Goal: Communication & Community: Answer question/provide support

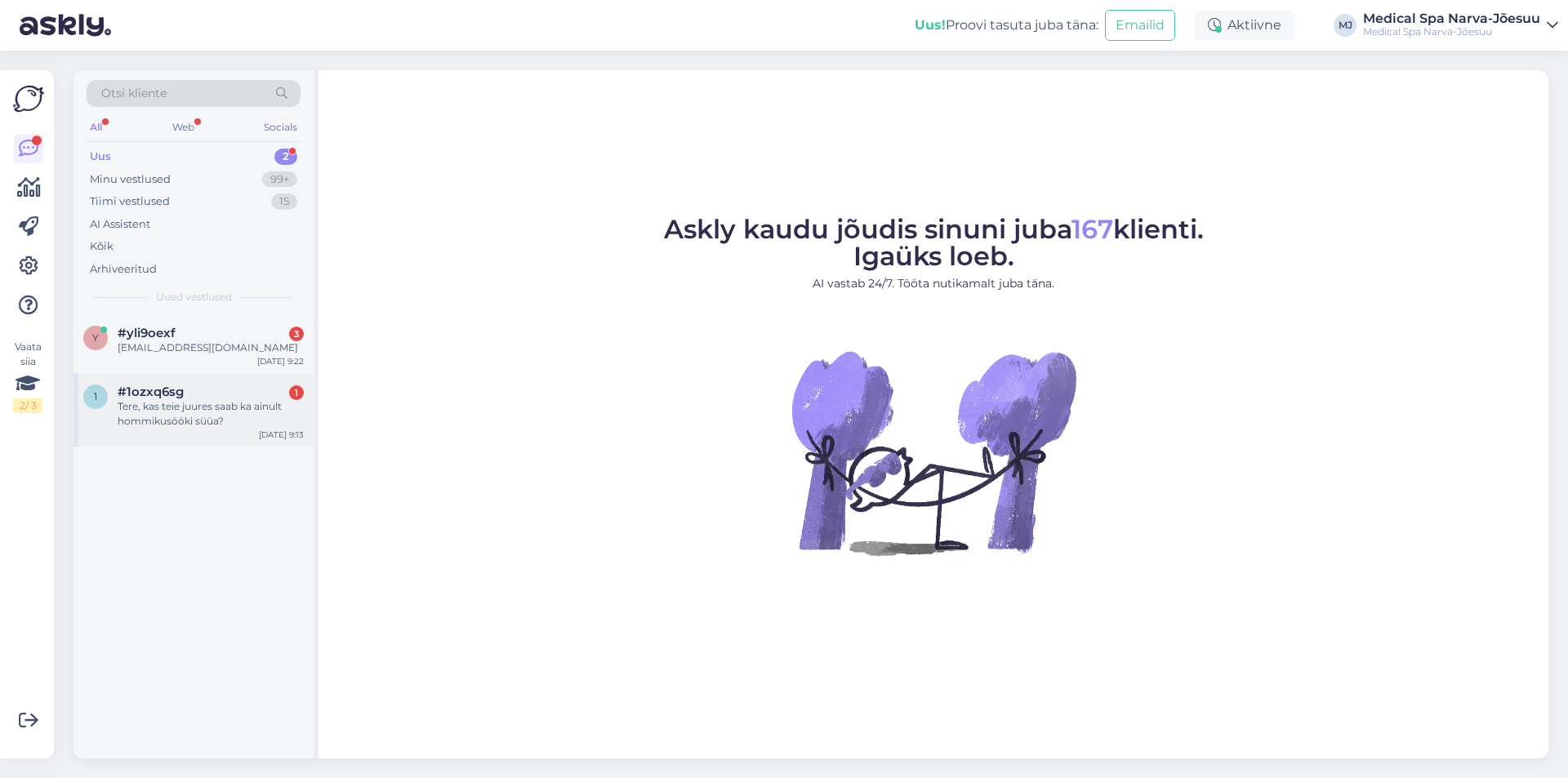
click at [243, 422] on div "Tere, kas teie juures saab ka ainult hommikusööki süüa?" at bounding box center [210, 414] width 186 height 30
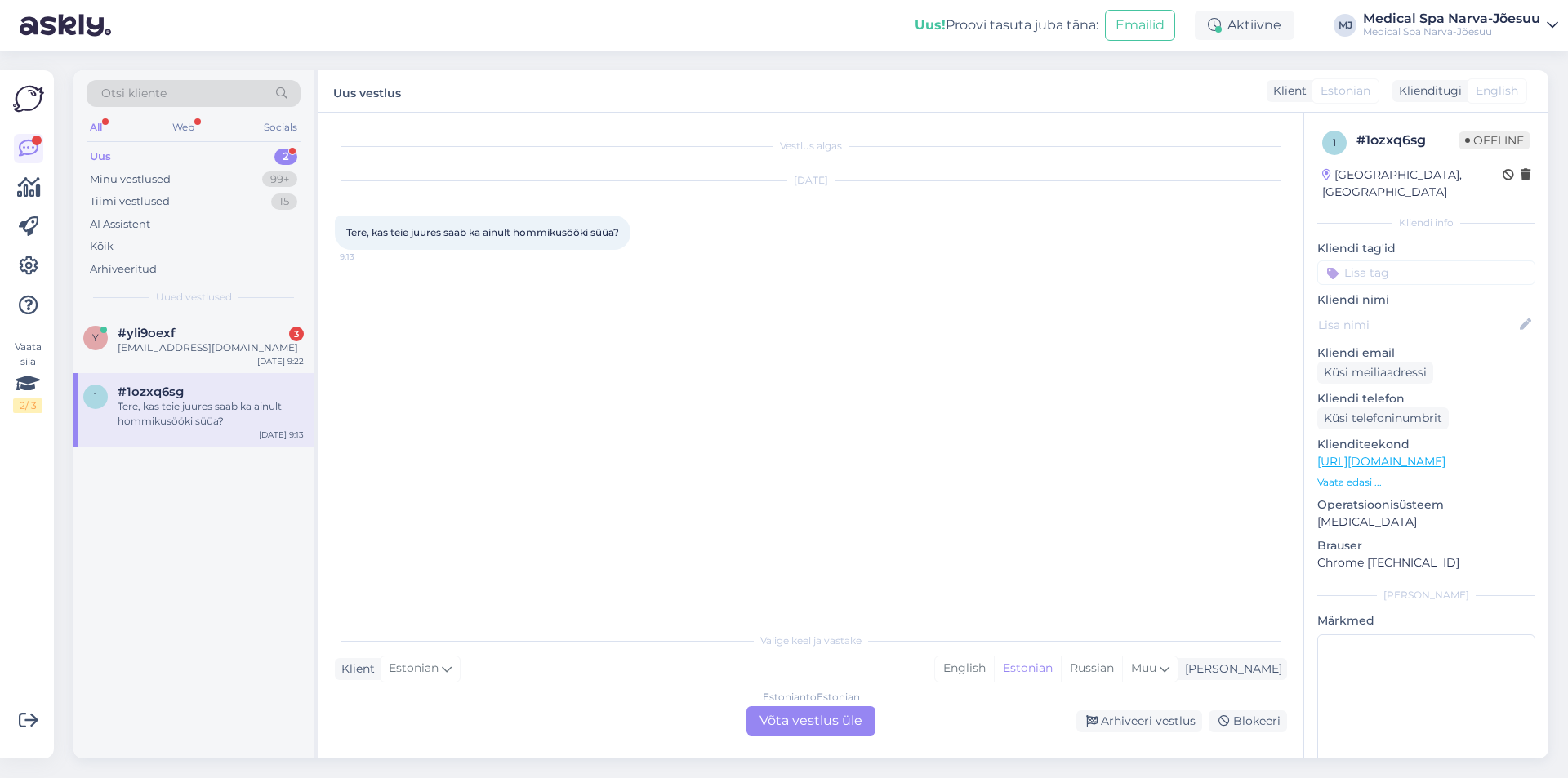
click at [808, 713] on div "Estonian to Estonian Võta vestlus üle" at bounding box center [810, 721] width 129 height 30
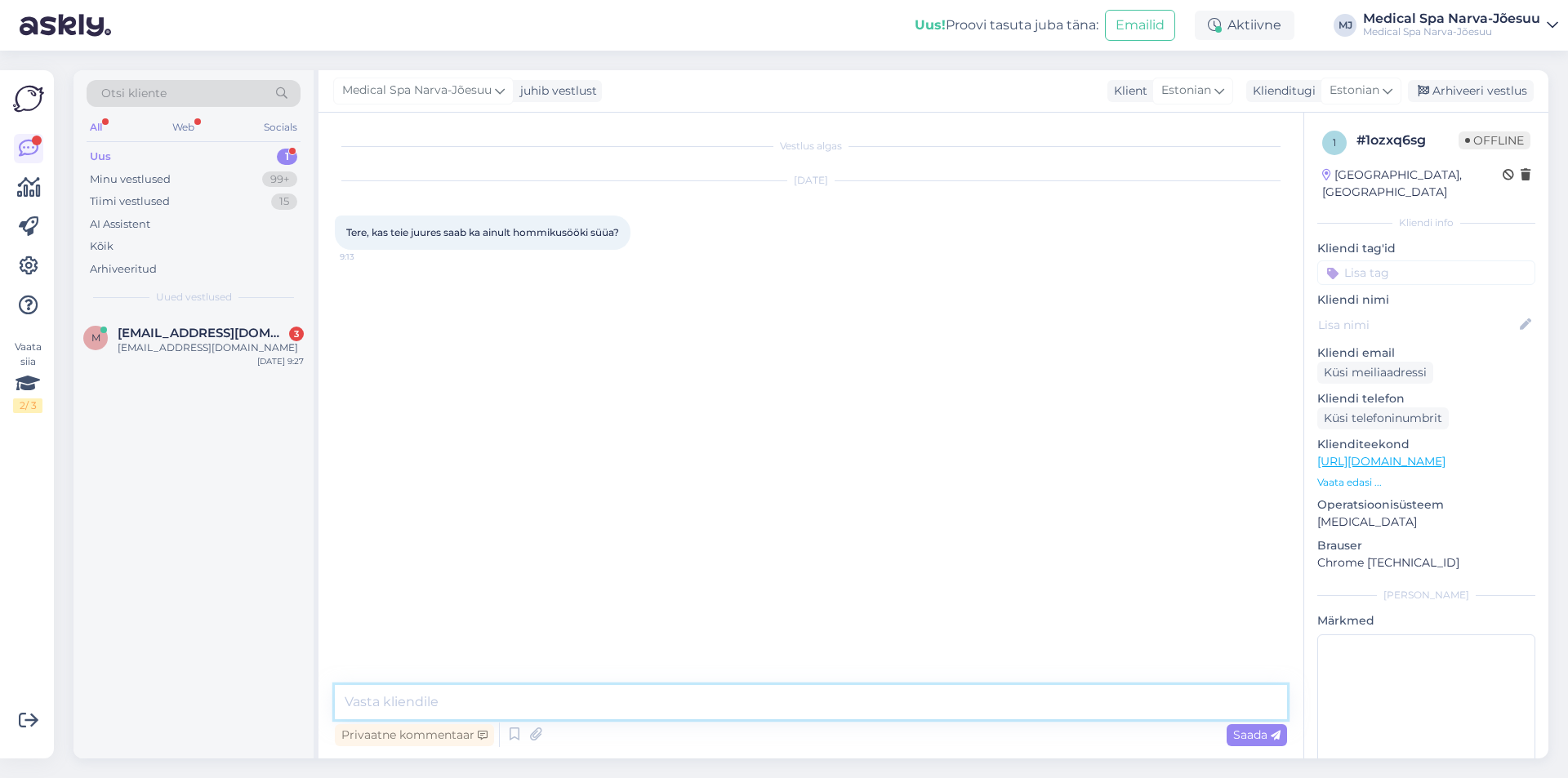
drag, startPoint x: 578, startPoint y: 708, endPoint x: 607, endPoint y: 666, distance: 51.0
click at [580, 708] on textarea at bounding box center [810, 701] width 952 height 34
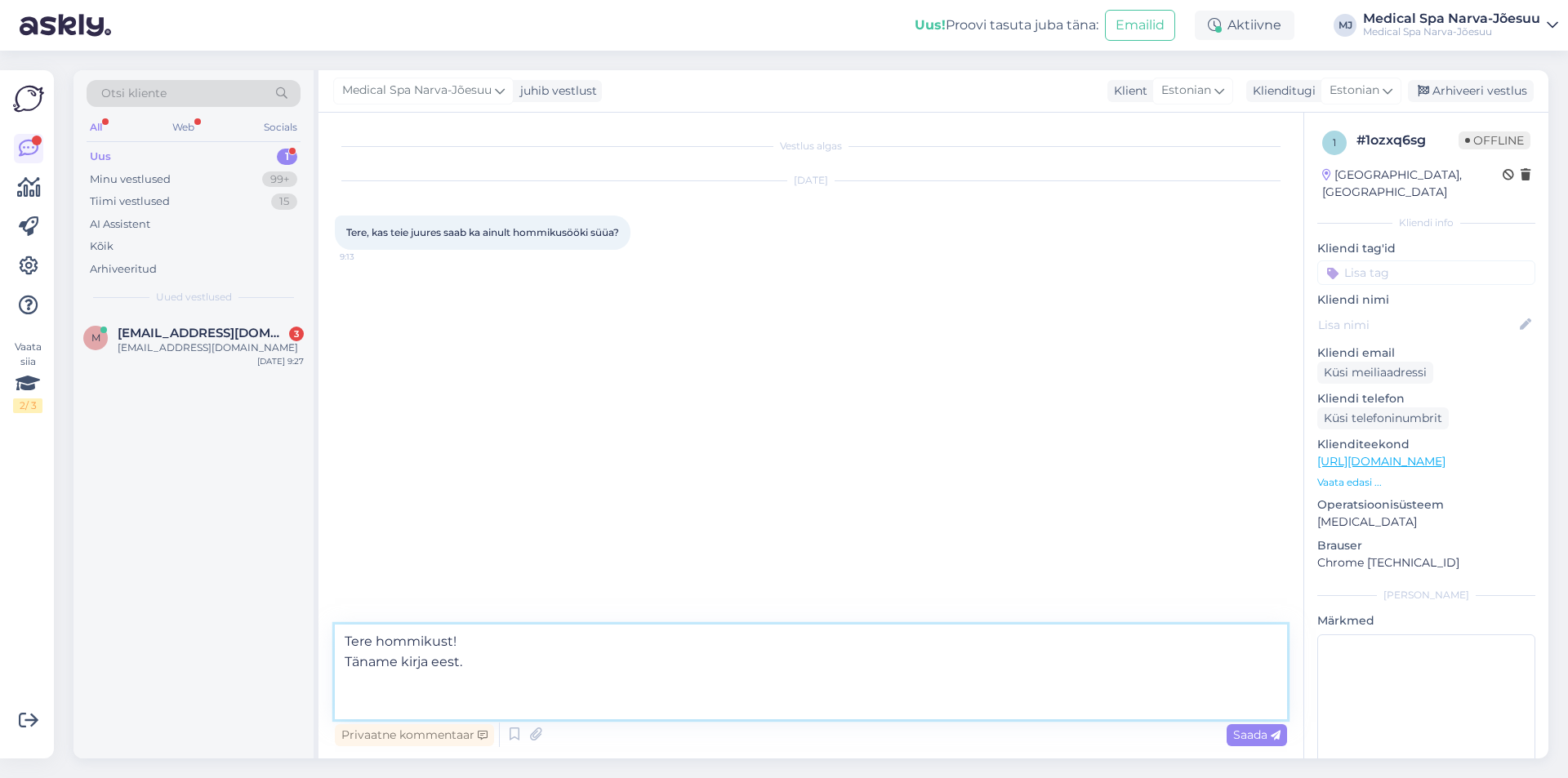
paste textarea "Pakume hea meelega ka [PERSON_NAME] külalistele, kes ei ööbi meie hotellis, või…"
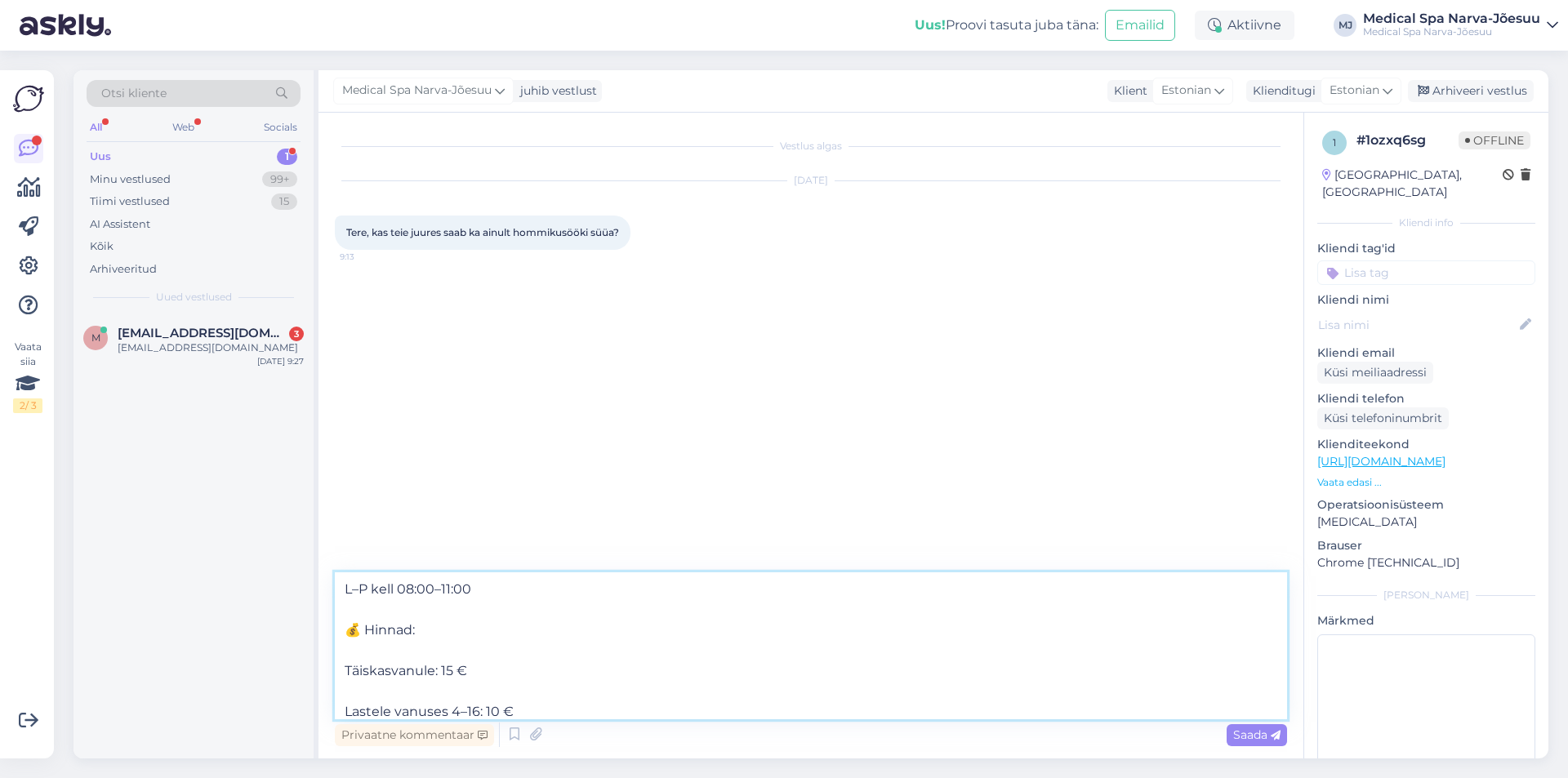
click at [362, 626] on textarea "Tere hommikust! Täname kirja eest. Pakume hea meelega ka [PERSON_NAME] külalist…" at bounding box center [810, 646] width 952 height 147
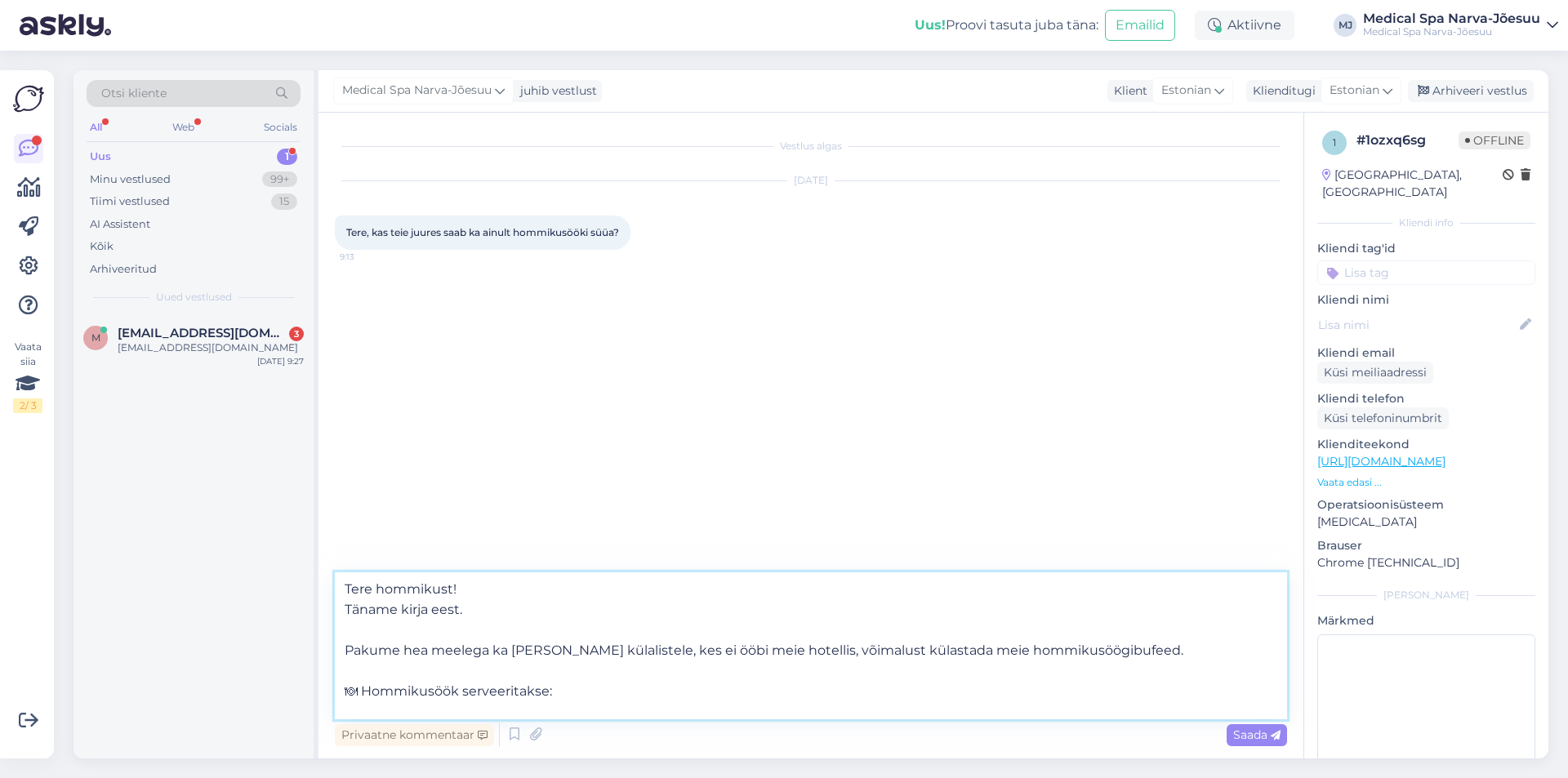
click at [362, 687] on textarea "Tere hommikust! Täname kirja eest. Pakume hea meelega ka [PERSON_NAME] külalist…" at bounding box center [810, 646] width 952 height 147
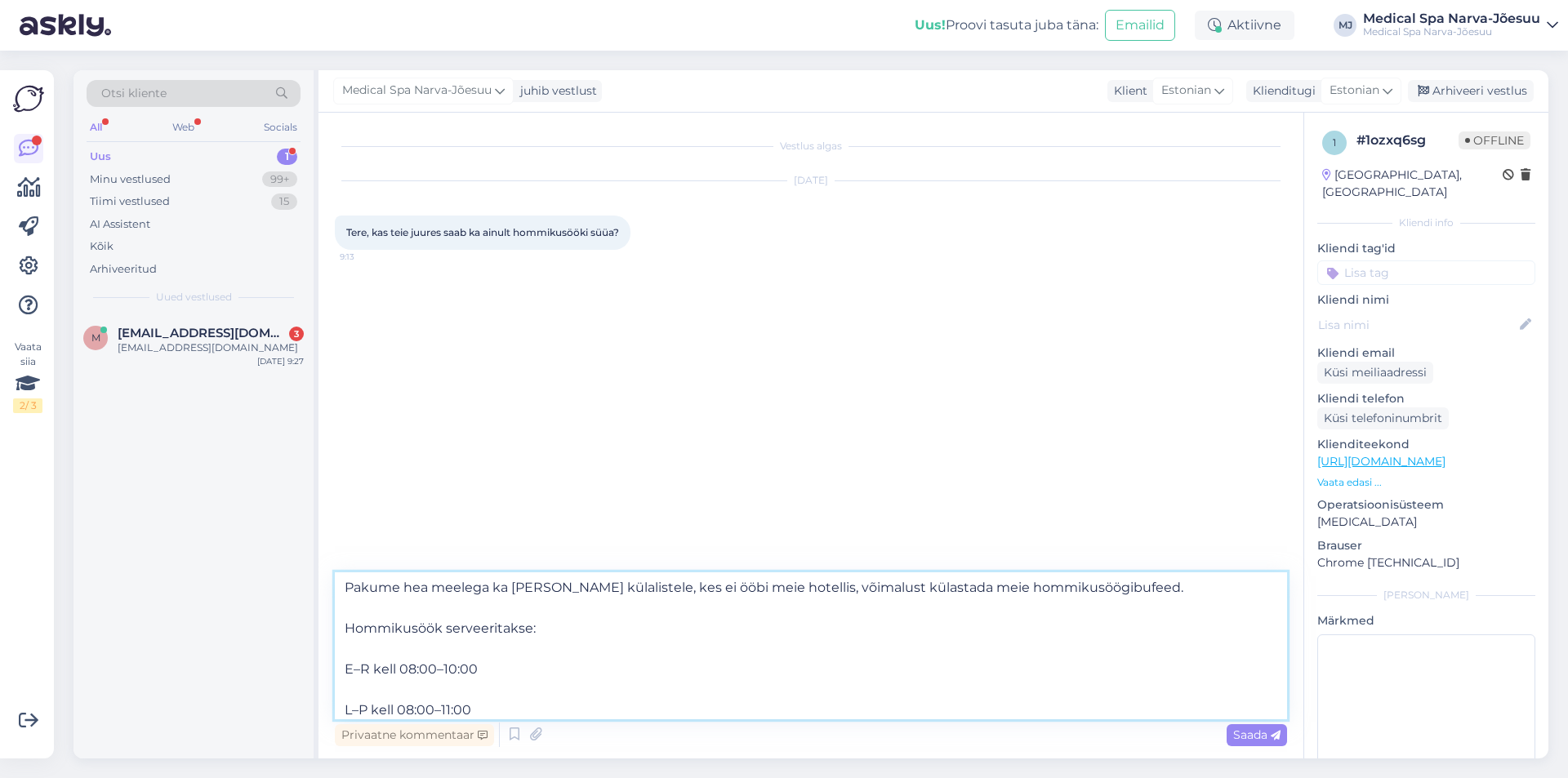
scroll to position [82, 0]
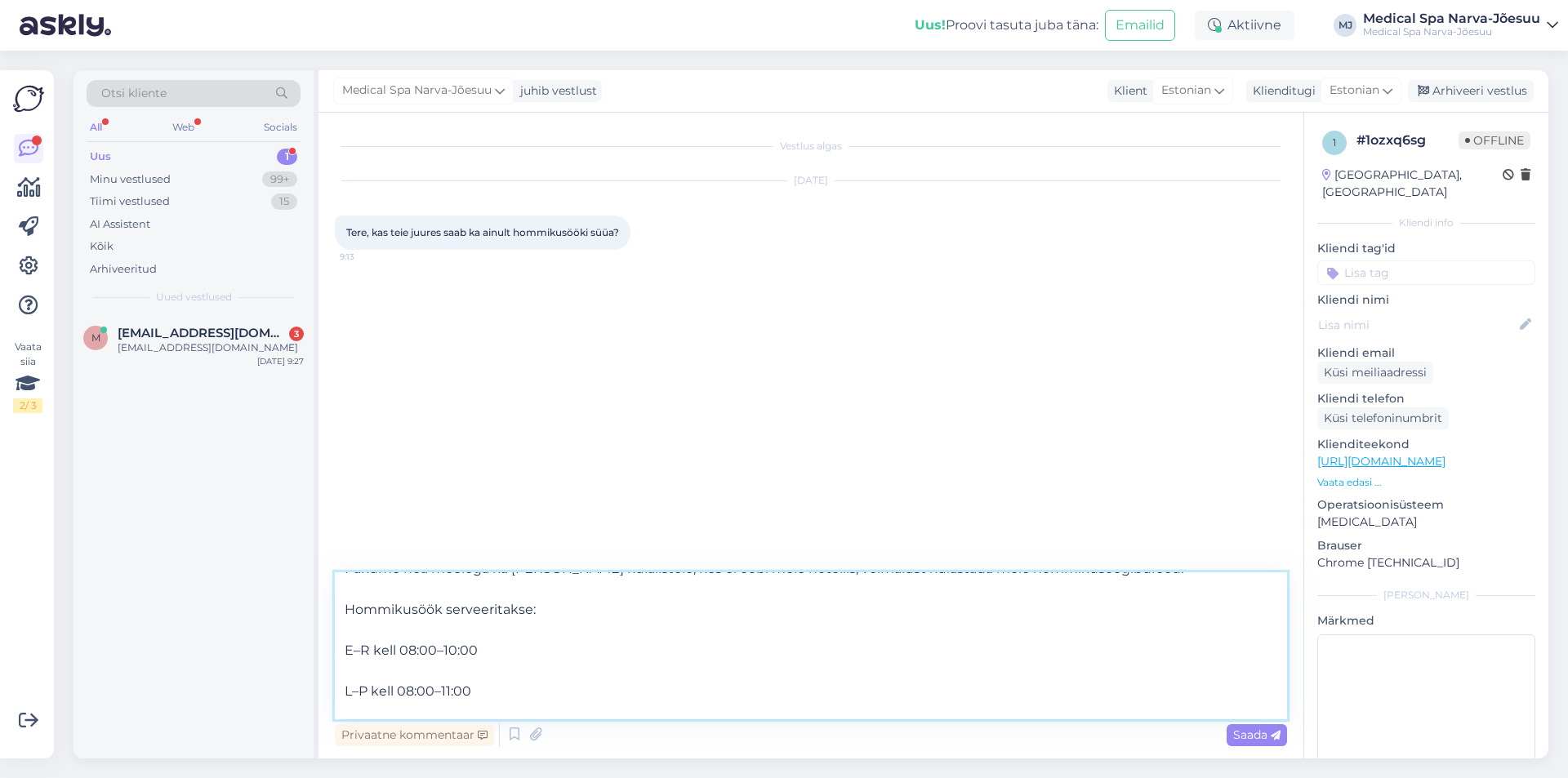
click at [346, 655] on textarea "Tere hommikust! Täname kirja eest. Pakume hea meelega ka [PERSON_NAME] külalist…" at bounding box center [810, 646] width 952 height 147
click at [337, 665] on textarea "Tere hommikust! Täname kirja eest. Pakume hea meelega ka [PERSON_NAME] külalist…" at bounding box center [810, 646] width 952 height 147
click at [341, 657] on textarea "Tere hommikust! Täname kirja eest. Pakume hea meelega ka [PERSON_NAME] külalist…" at bounding box center [810, 646] width 952 height 147
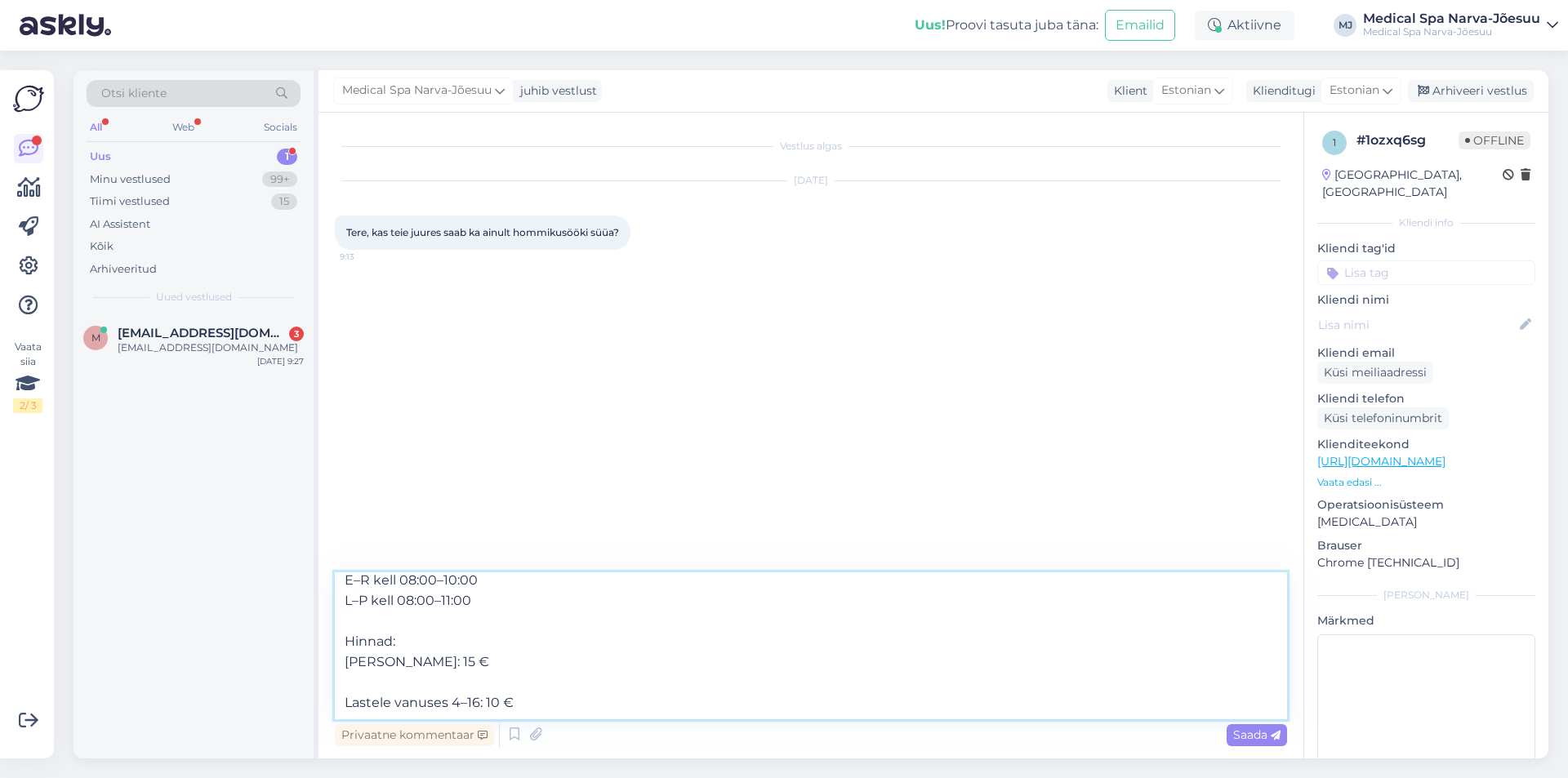
click at [339, 703] on textarea "Tere hommikust! Täname kirja eest. Pakume hea meelega ka [PERSON_NAME] külalist…" at bounding box center [810, 646] width 952 height 147
click at [539, 700] on textarea "Tere hommikust! Täname kirja eest. Pakume hea meelega ka [PERSON_NAME] külalist…" at bounding box center [810, 646] width 952 height 147
type textarea "Tere hommikust! Täname kirja eest. Pakume hea meelega ka [PERSON_NAME] külalist…"
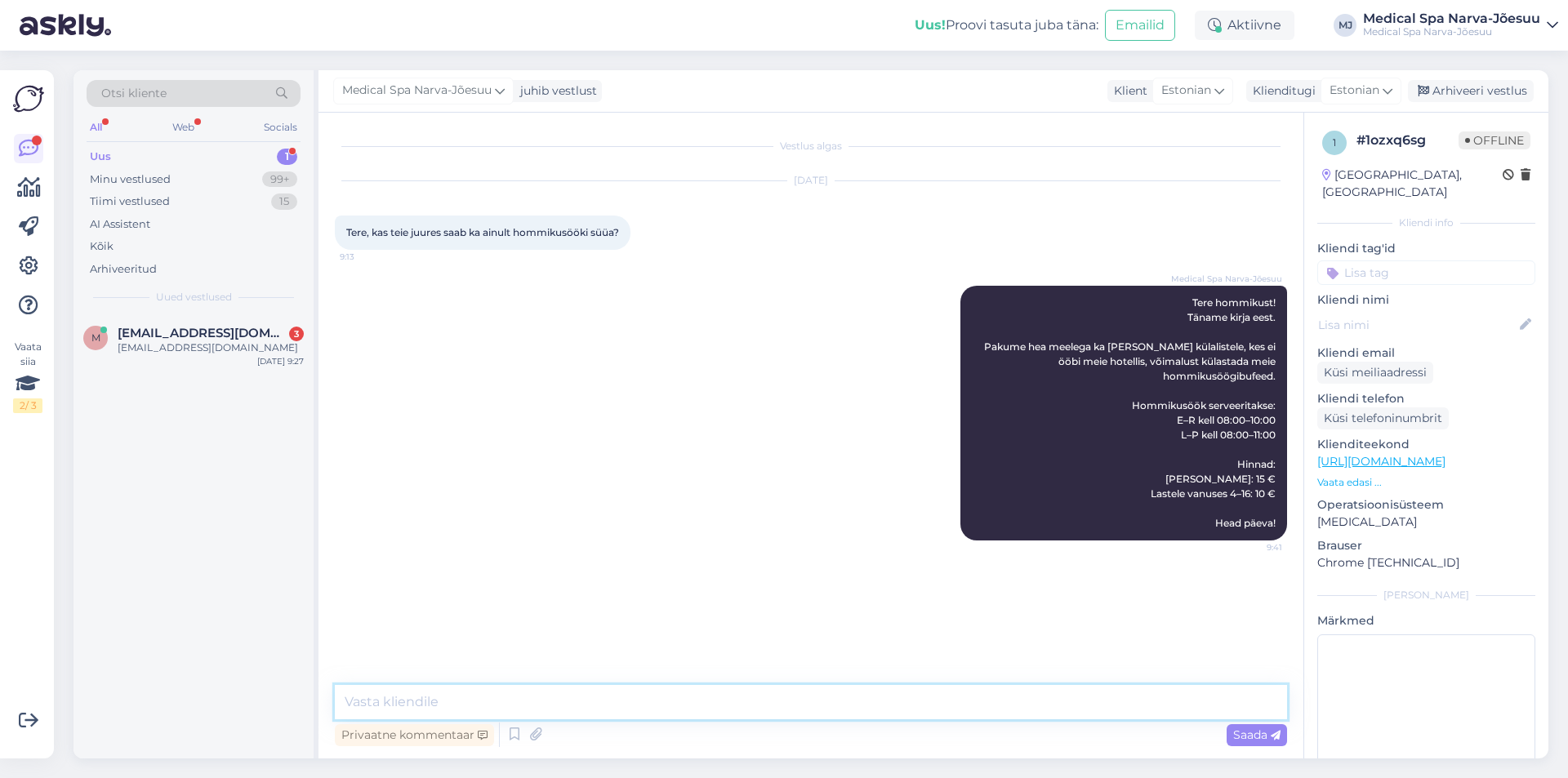
scroll to position [0, 0]
click at [174, 331] on span "[EMAIL_ADDRESS][DOMAIN_NAME]" at bounding box center [202, 333] width 170 height 15
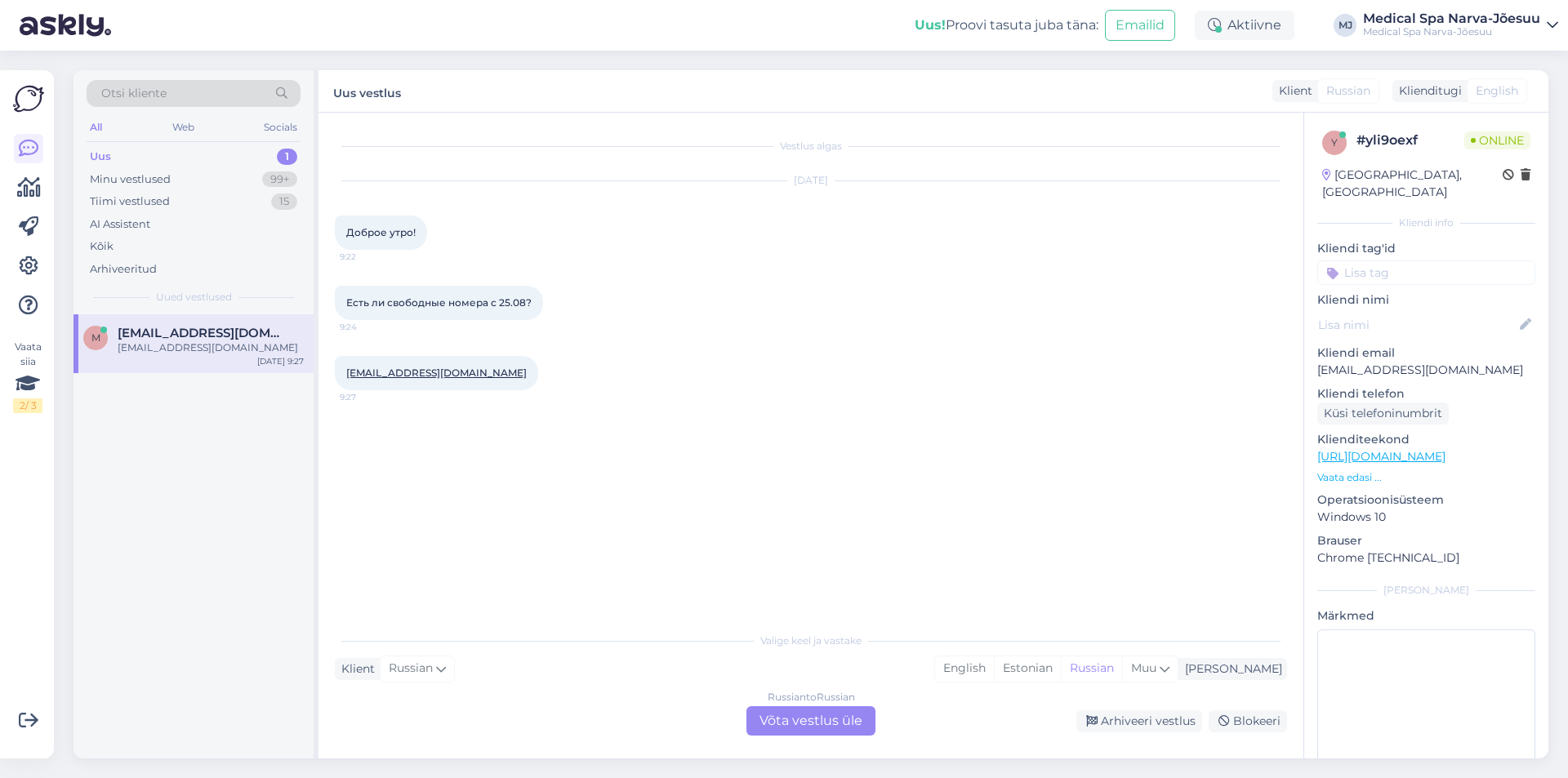
click at [767, 723] on div "Russian to Russian Võta vestlus üle" at bounding box center [810, 721] width 129 height 30
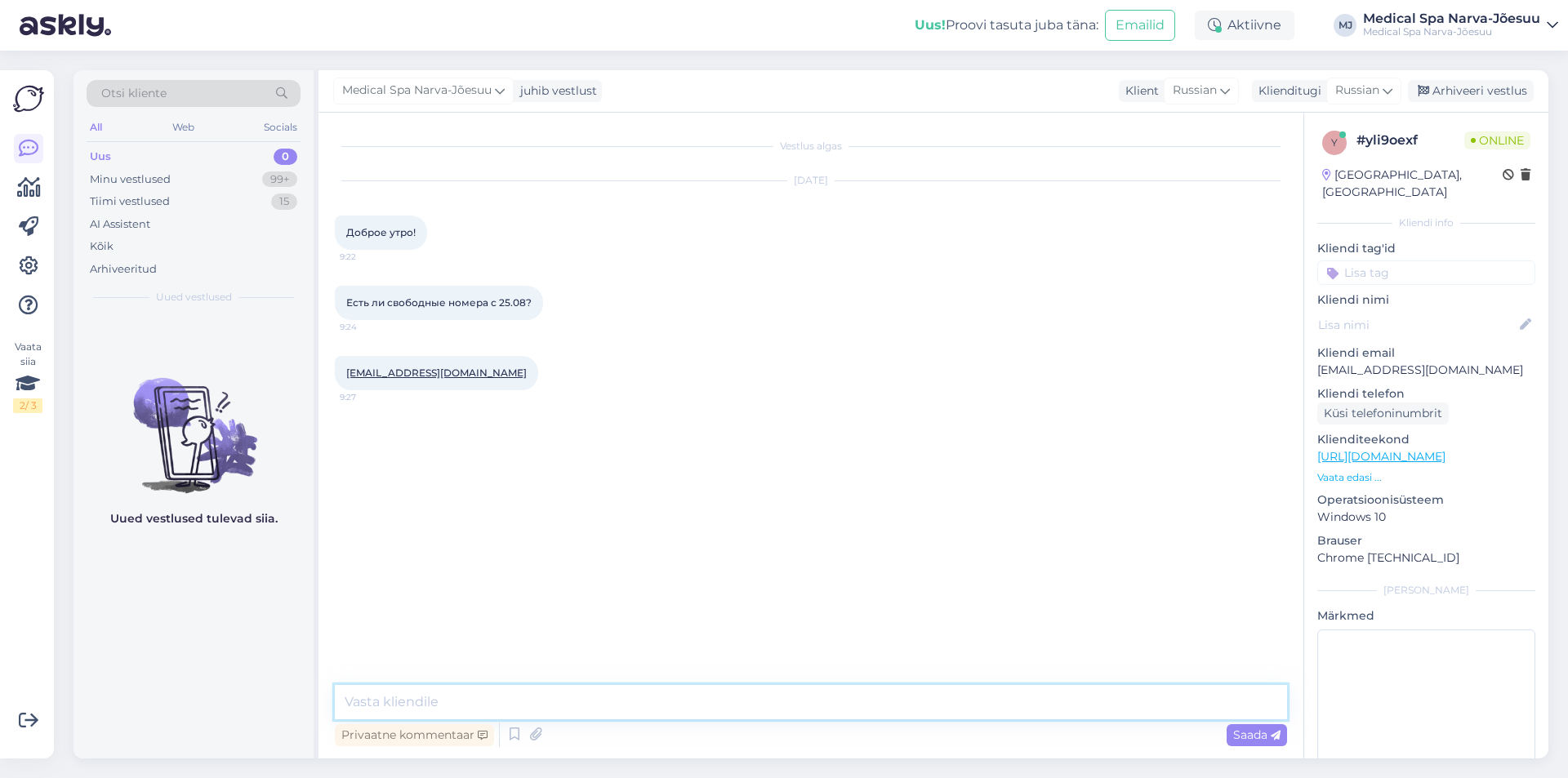
click at [440, 702] on textarea at bounding box center [810, 701] width 952 height 34
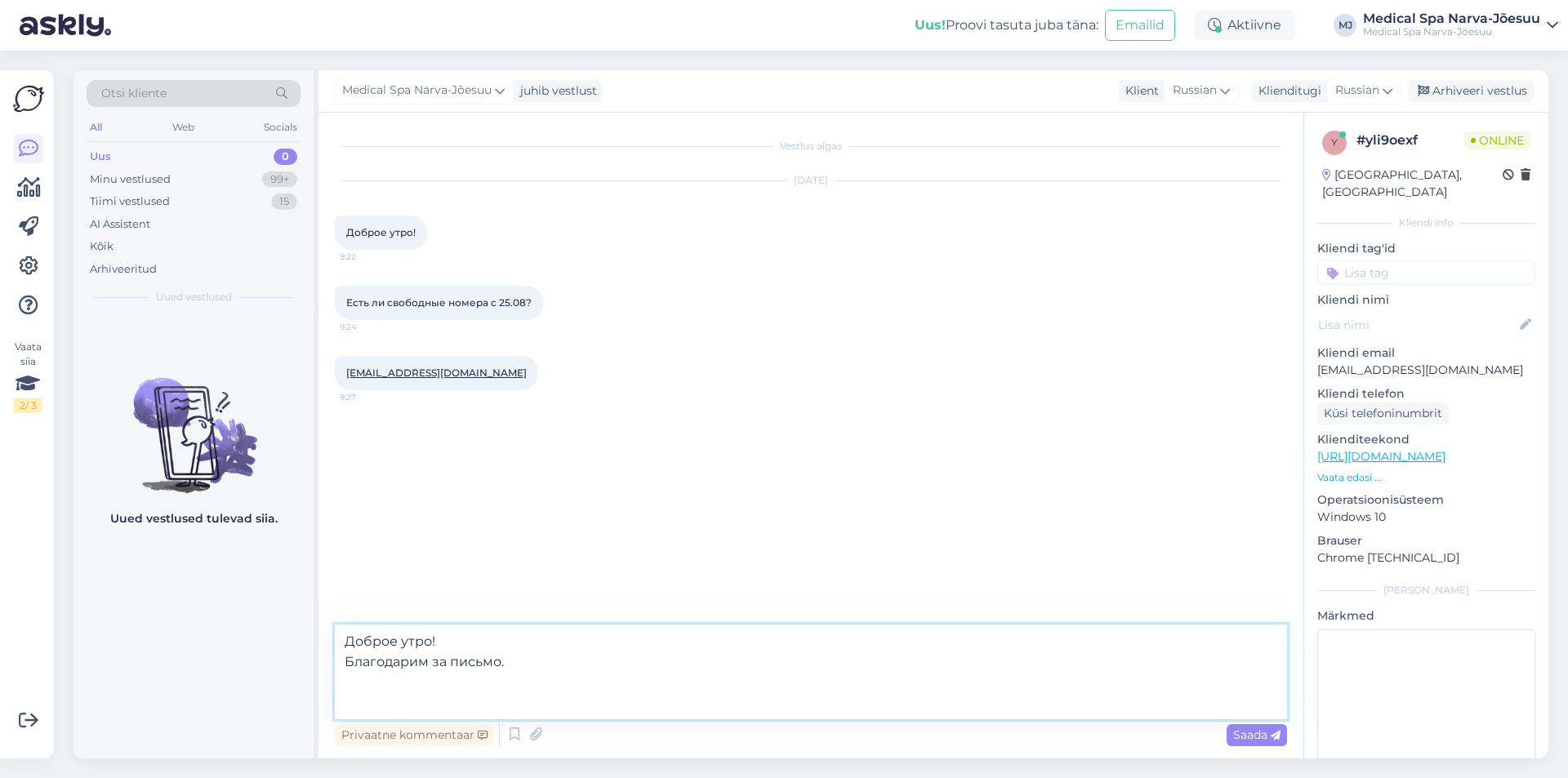
paste textarea "Пожалуйста, уточните количество гостей, желаемый период размещения, а также пре…"
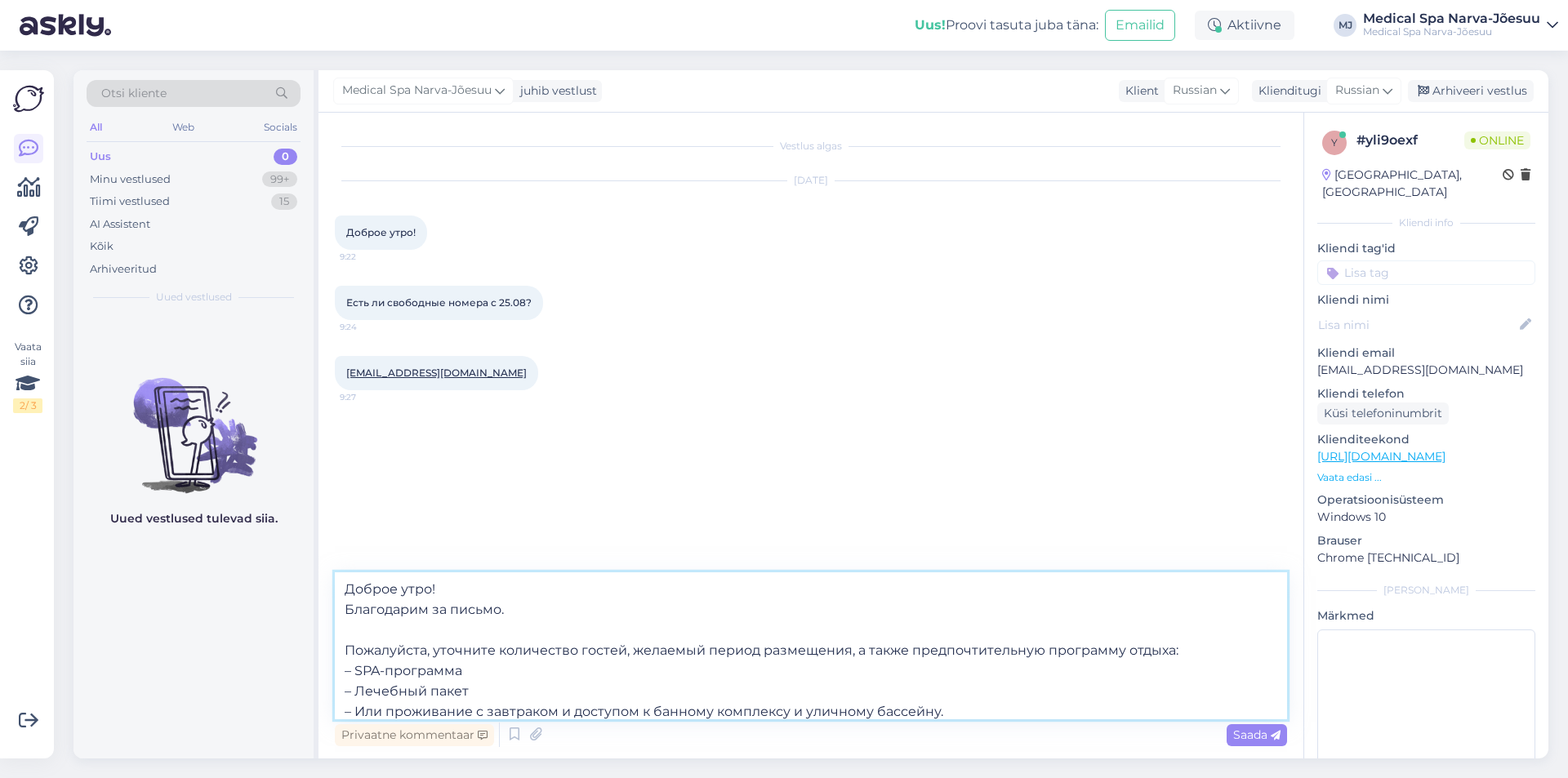
scroll to position [50, 0]
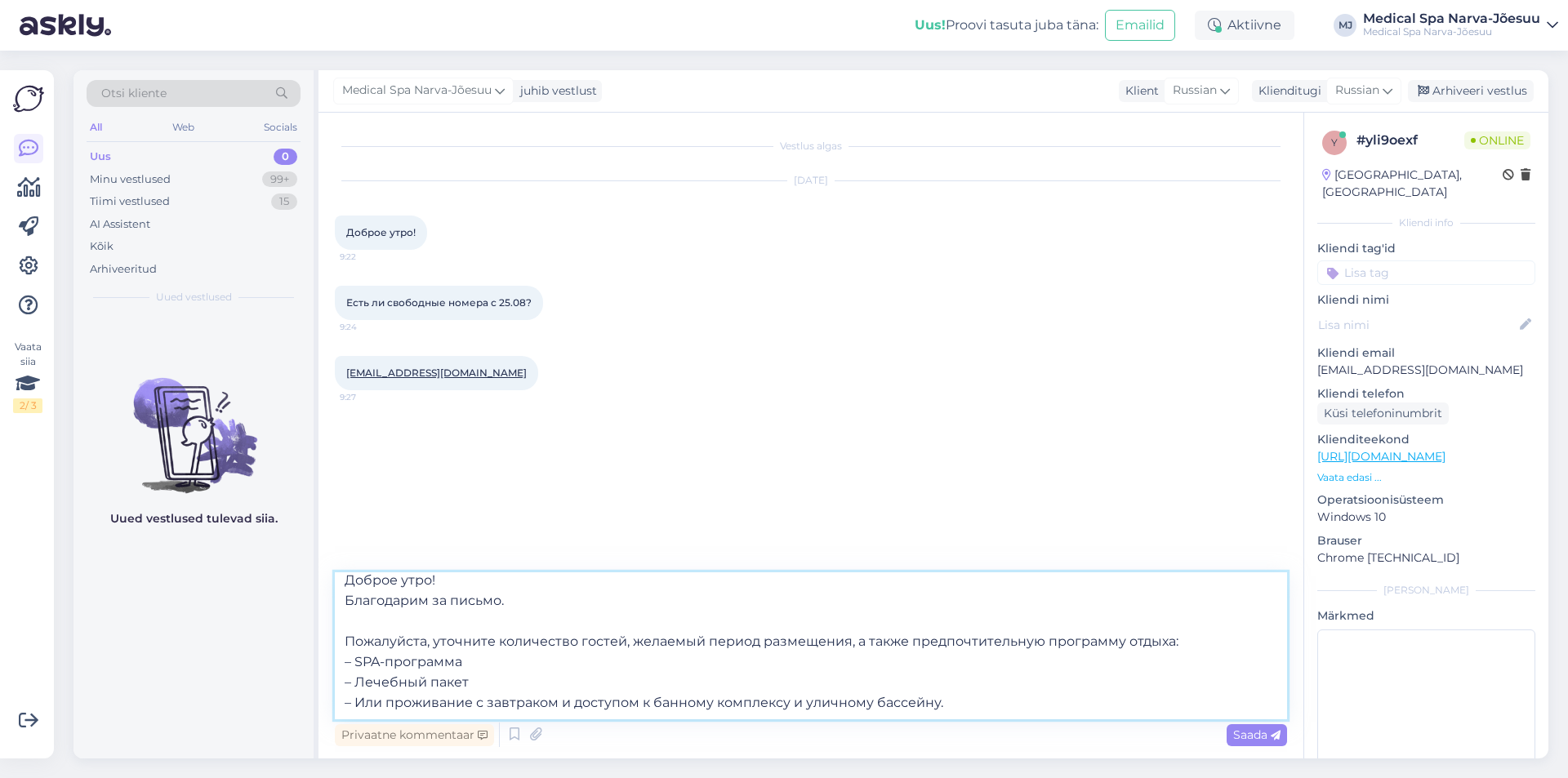
click at [381, 697] on textarea "Доброе утро! Благодарим за письмо. Пожалуйста, уточните количество гостей, жела…" at bounding box center [810, 646] width 952 height 147
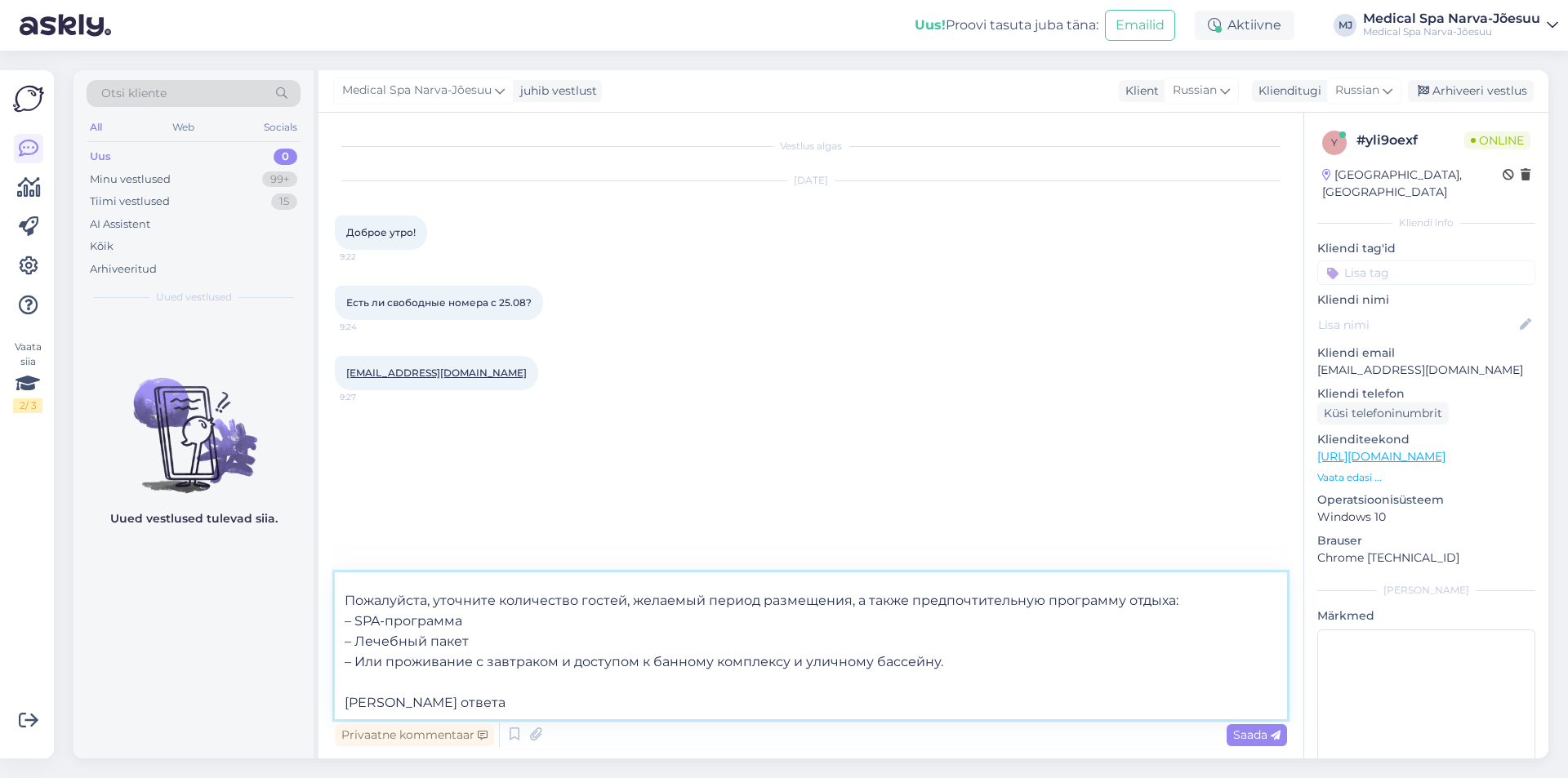
type textarea "Доброе утро! Благодарим за письмо. Пожалуйста, уточните количество гостей, жела…"
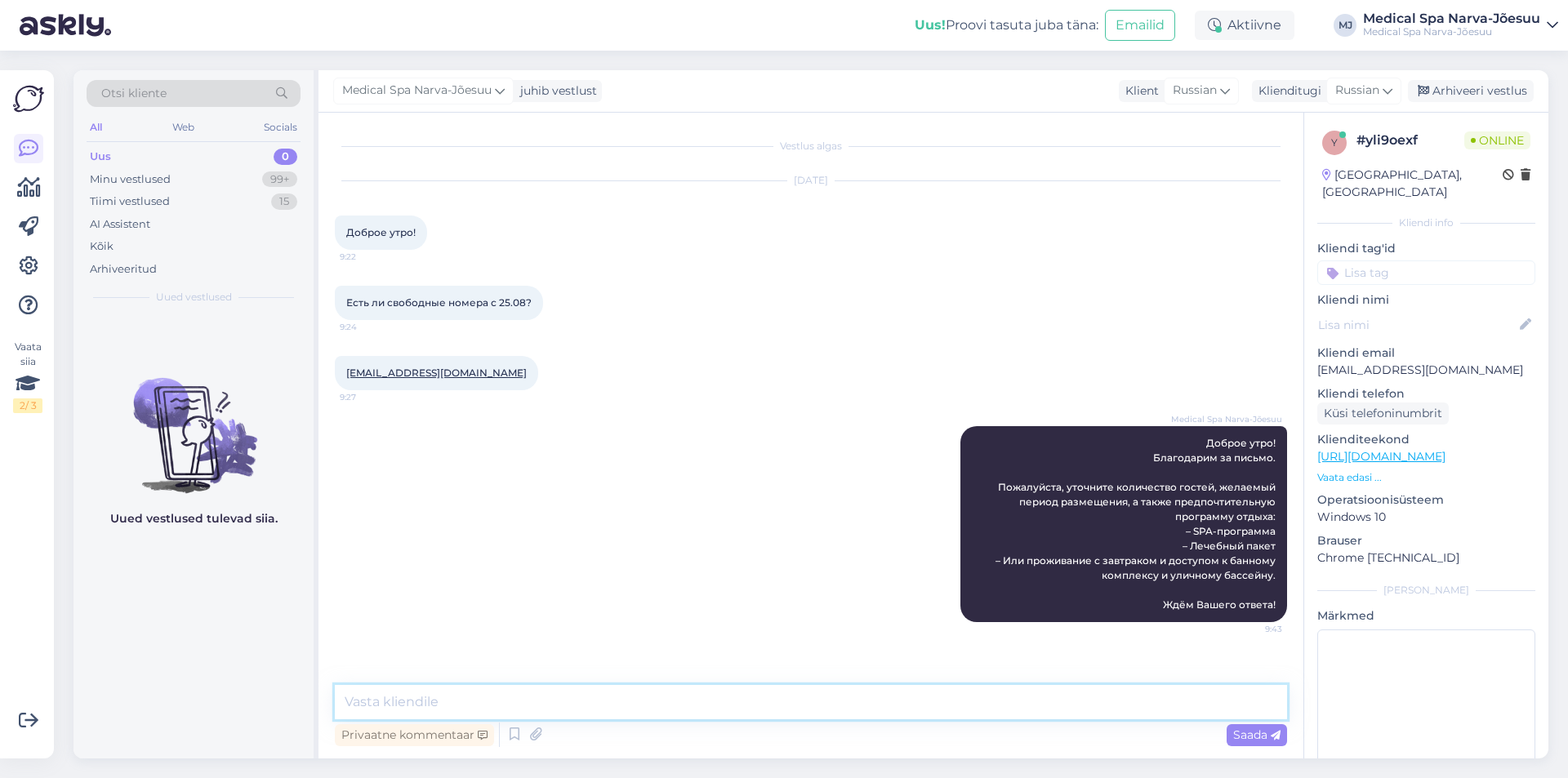
scroll to position [0, 0]
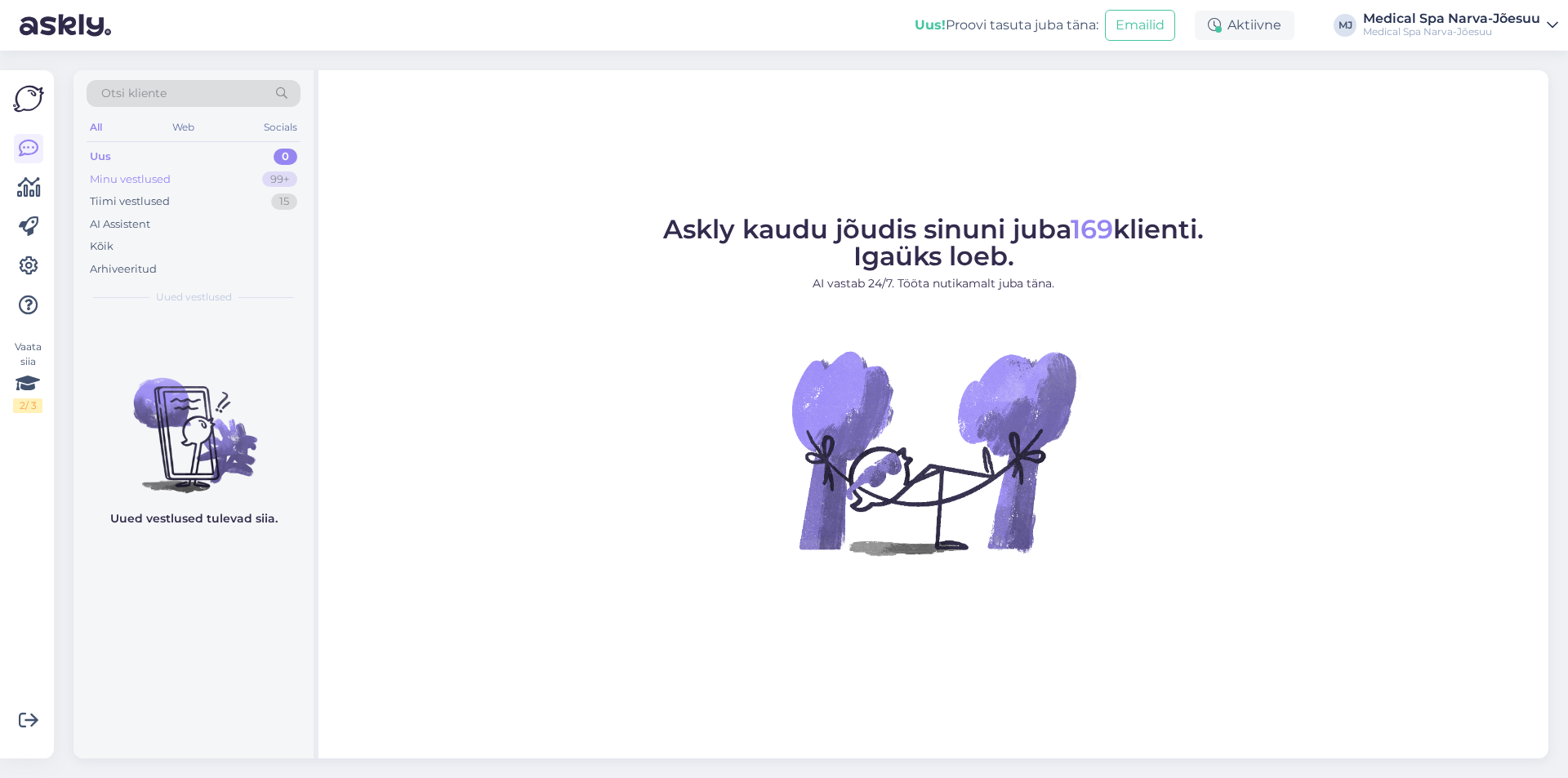
click at [134, 177] on div "Minu vestlused" at bounding box center [130, 180] width 81 height 17
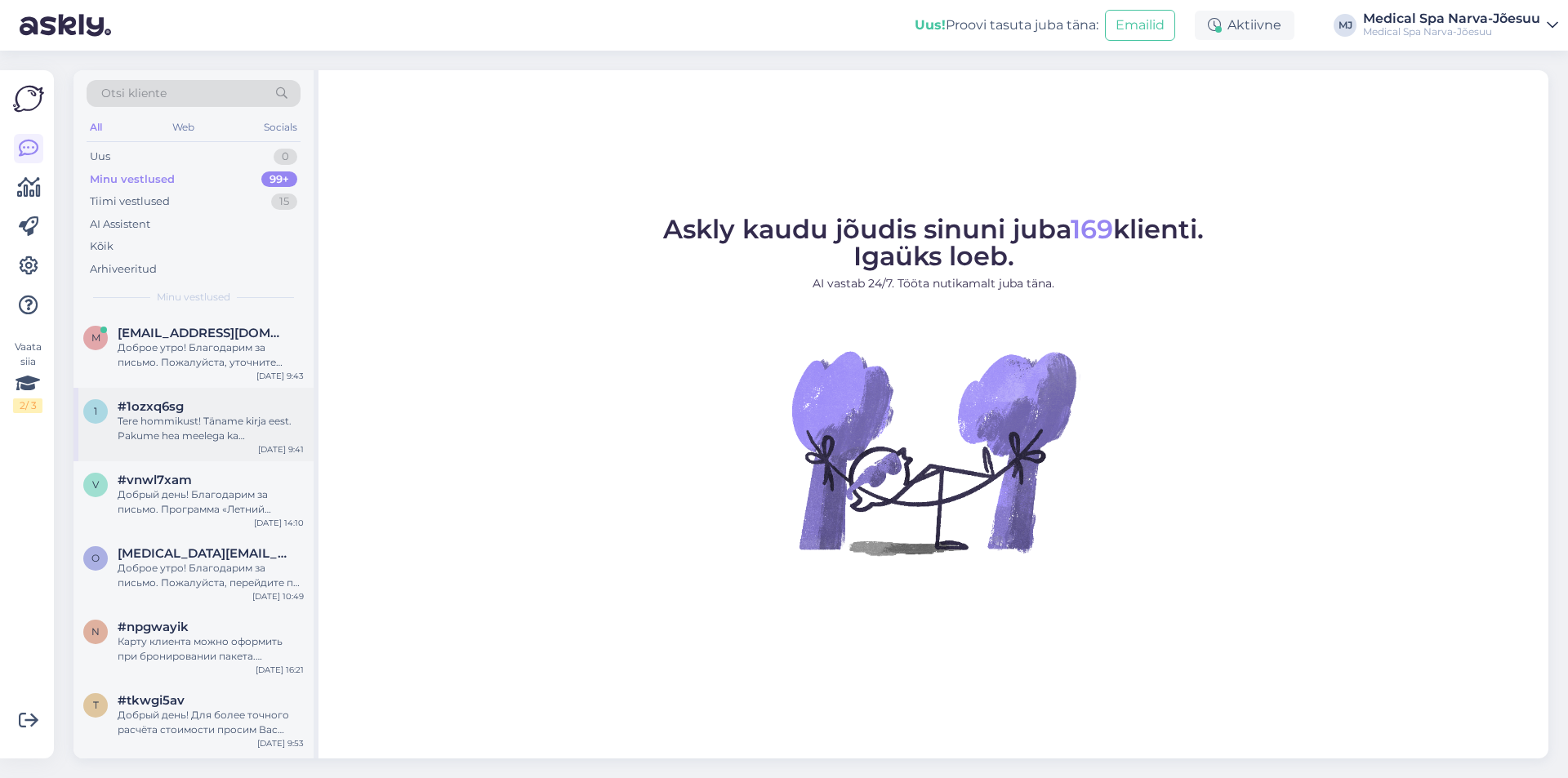
click at [215, 415] on div "Tere hommikust! Täname kirja eest. Pakume hea meelega ka [PERSON_NAME] külalist…" at bounding box center [210, 429] width 186 height 30
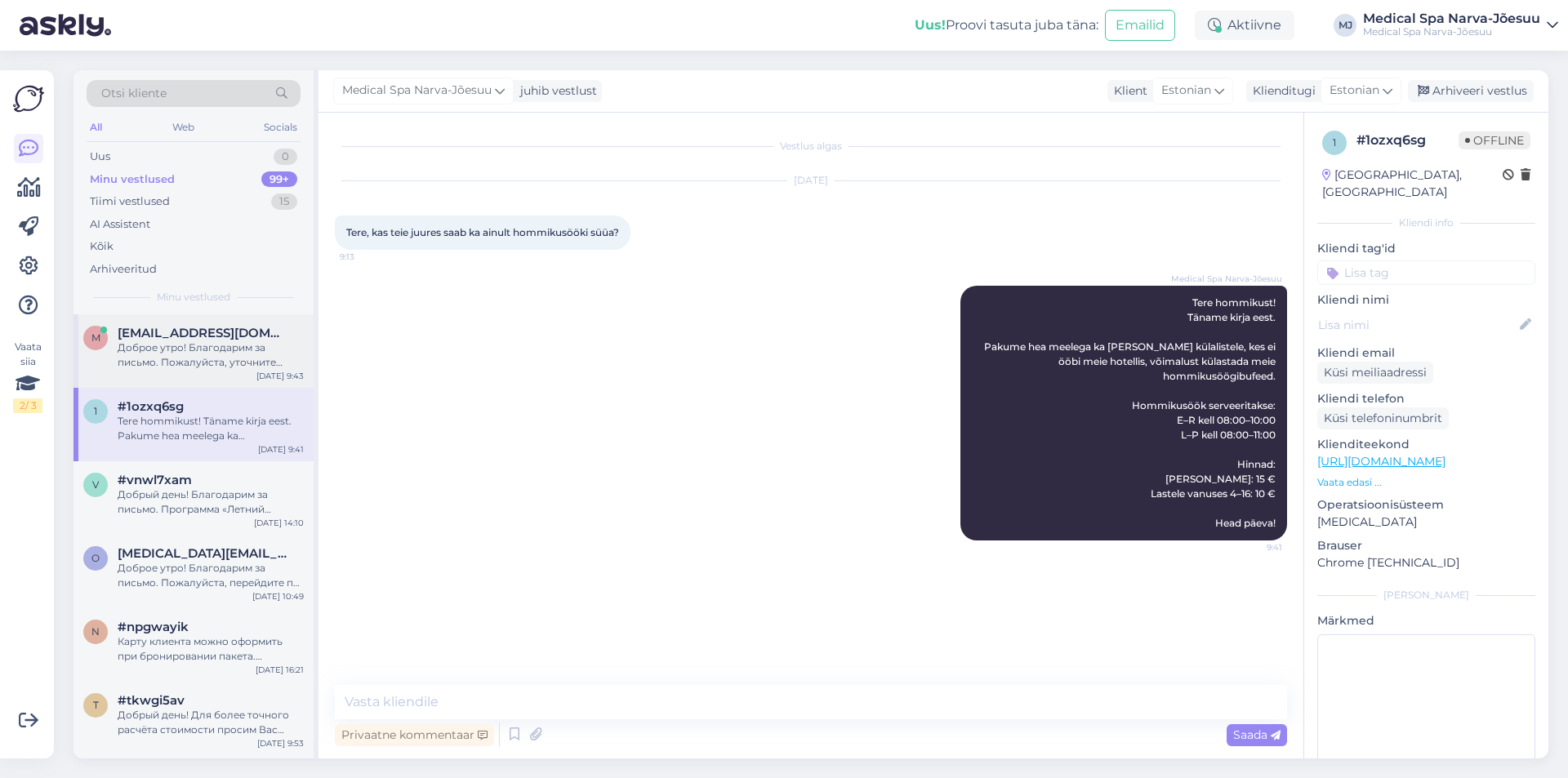
click at [236, 346] on div "Доброе утро! Благодарим за письмо. Пожалуйста, уточните количество гостей, жела…" at bounding box center [210, 355] width 186 height 30
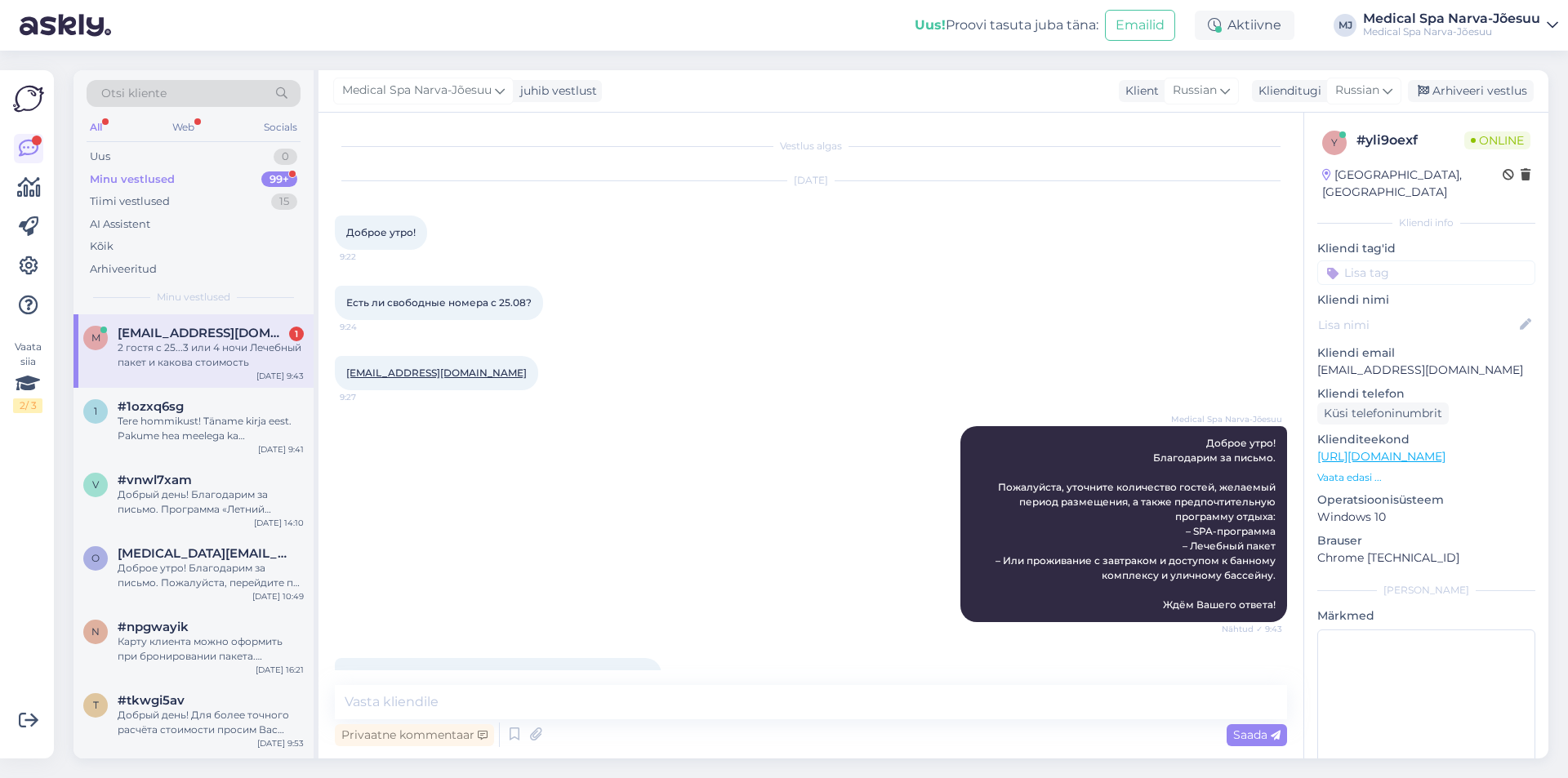
scroll to position [55, 0]
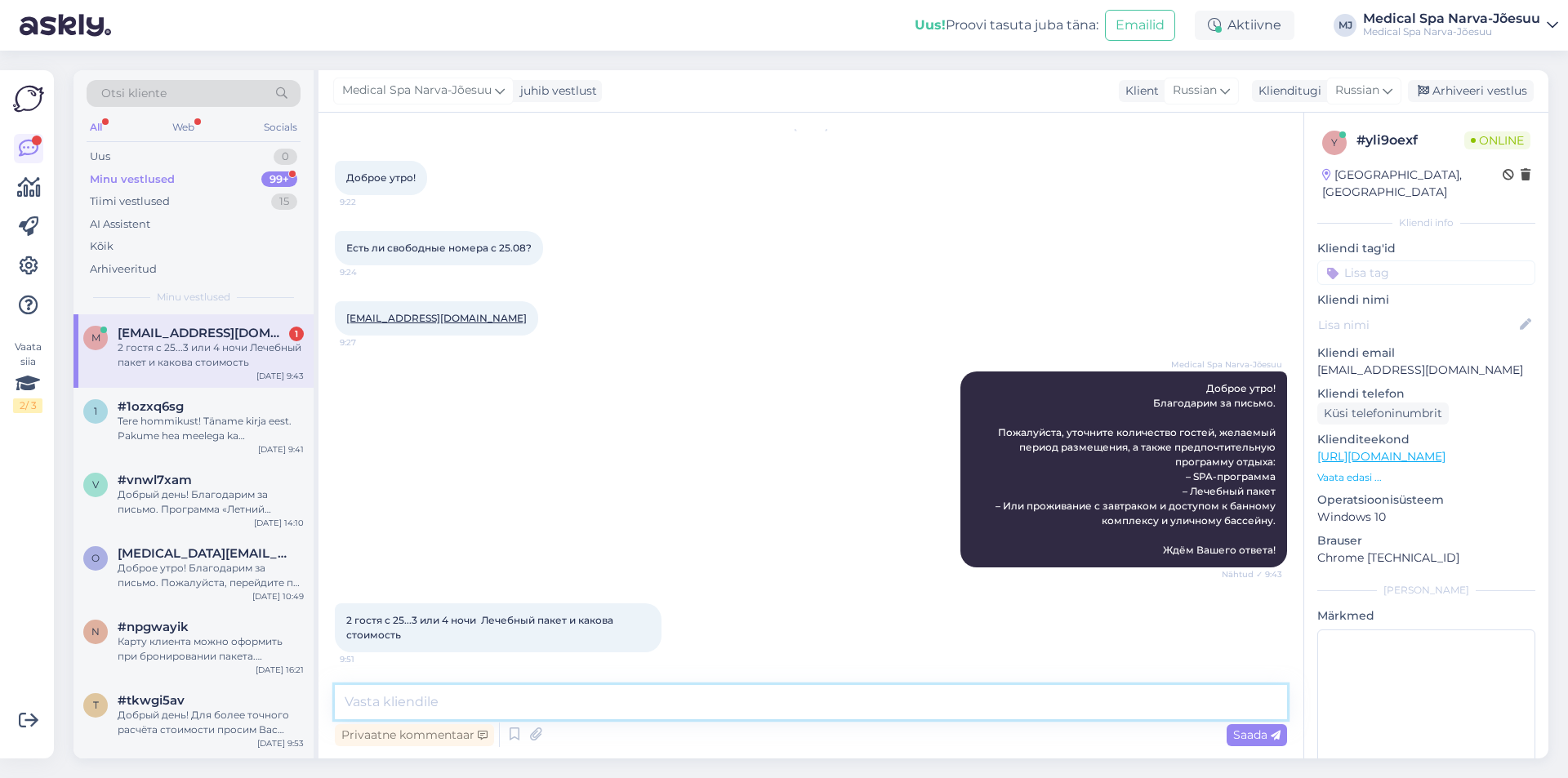
click at [520, 693] on textarea at bounding box center [810, 701] width 952 height 34
paste textarea "На 3 ночи мы можем предложить Вам программу Мини-пакет «ЗДОРОВЬЕ». Стоимость на…"
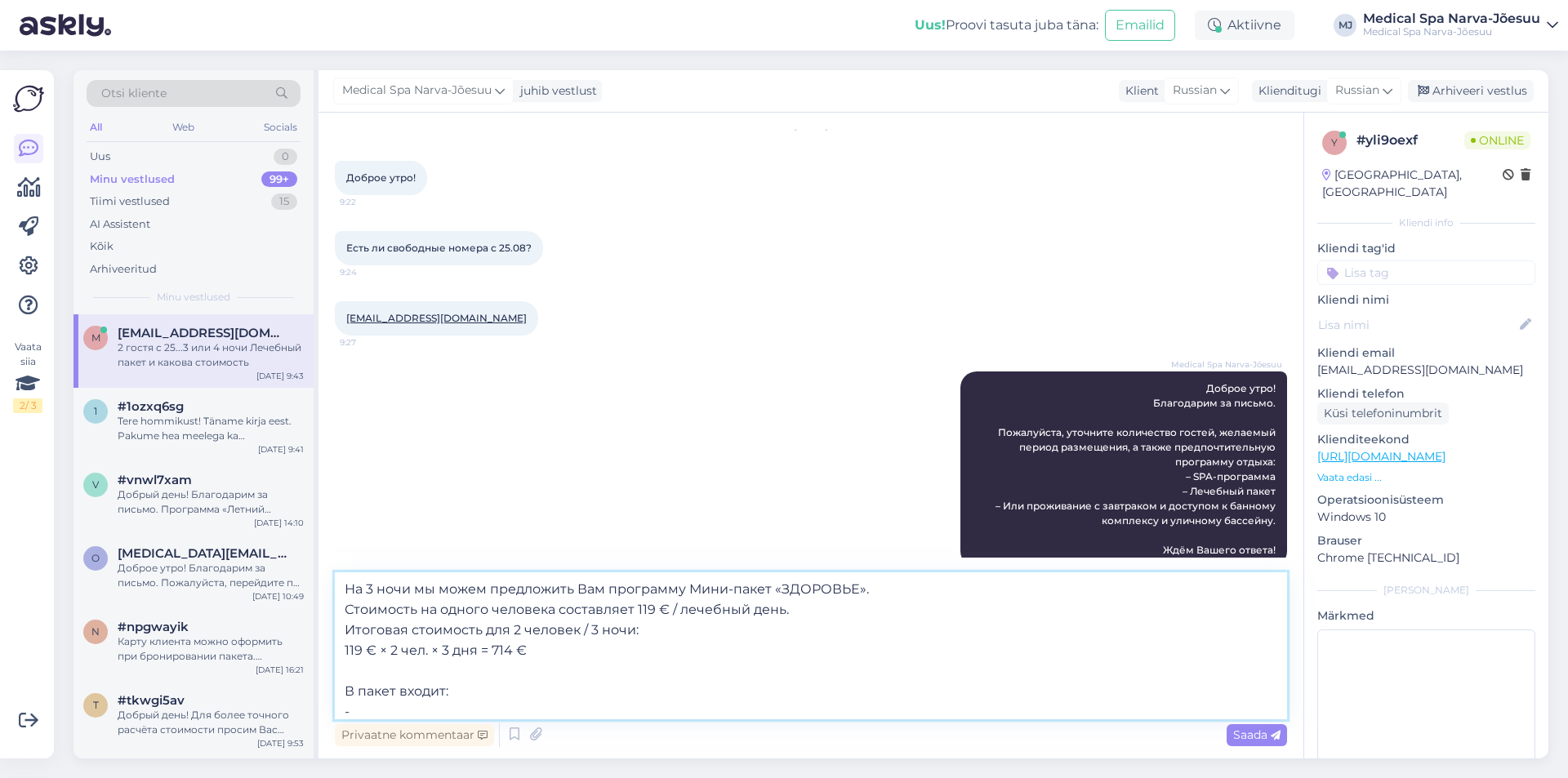
paste textarea "Беседа с медицинским персоналом (15 мин) Каждый день отдыха включает в себя 3 р…"
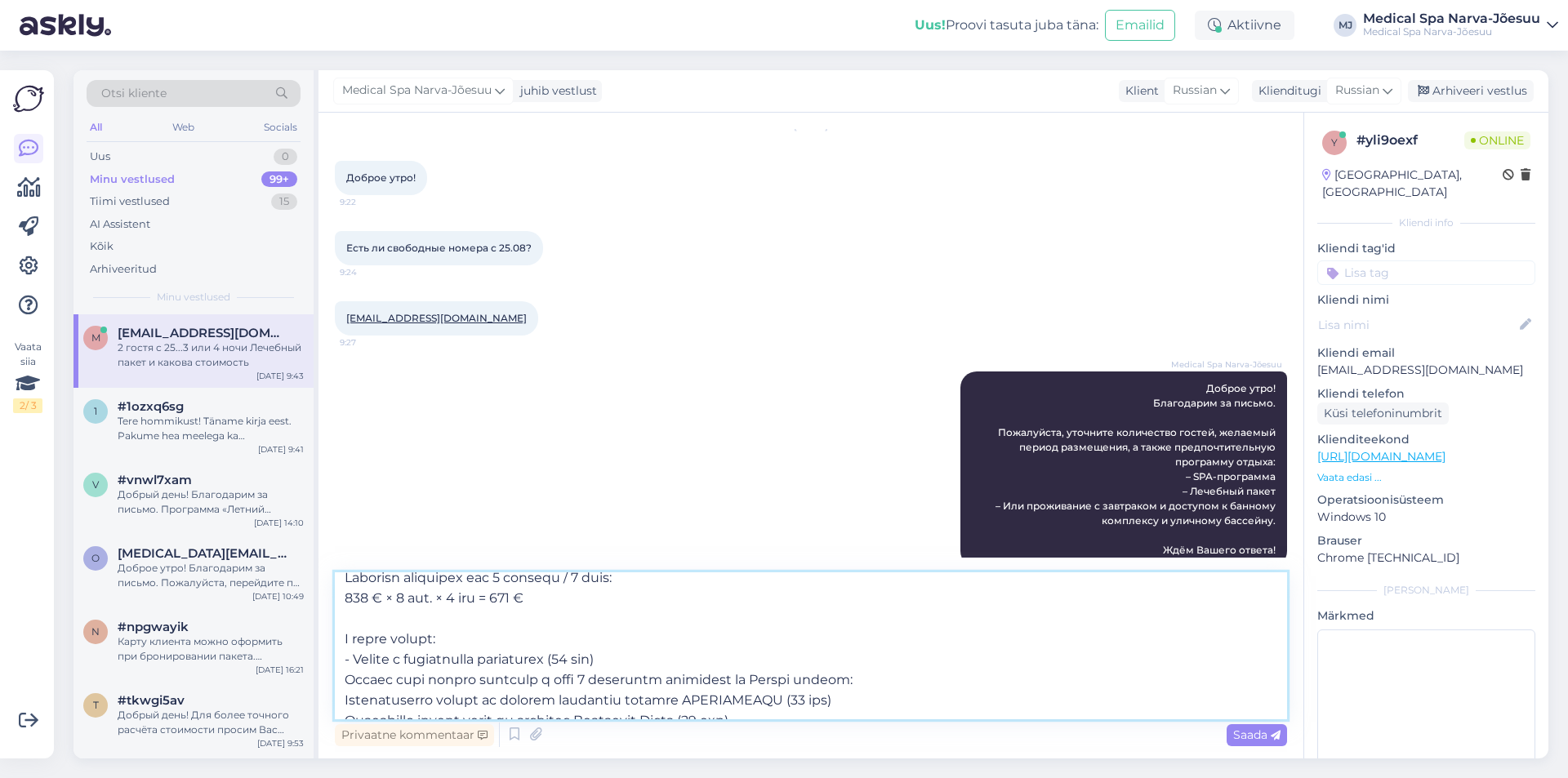
scroll to position [82, 0]
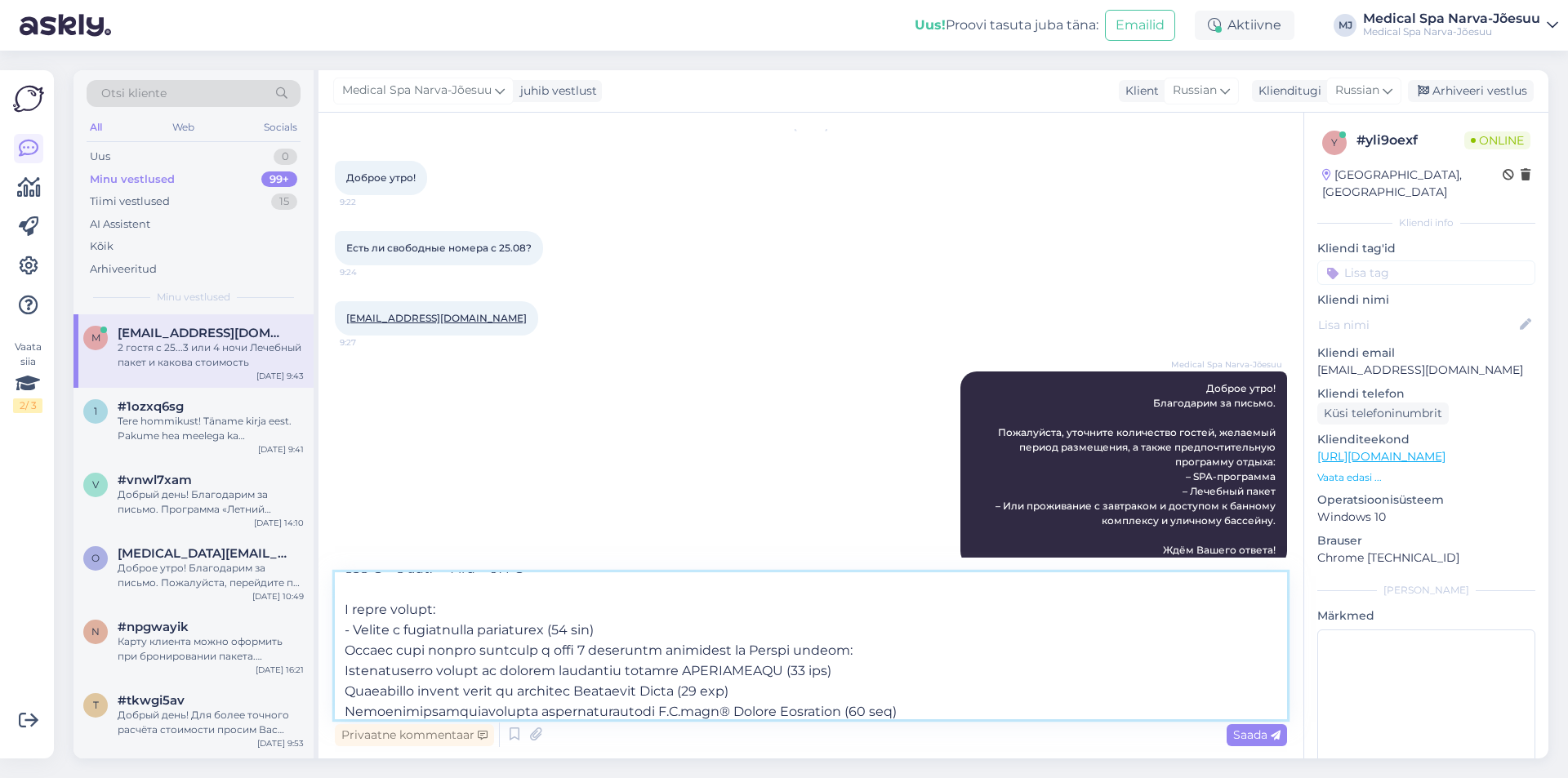
click at [344, 639] on textarea at bounding box center [810, 646] width 952 height 147
click at [344, 652] on textarea at bounding box center [810, 646] width 952 height 147
click at [350, 670] on textarea at bounding box center [810, 646] width 952 height 147
click at [343, 670] on textarea at bounding box center [810, 646] width 952 height 147
click at [342, 688] on textarea at bounding box center [810, 646] width 952 height 147
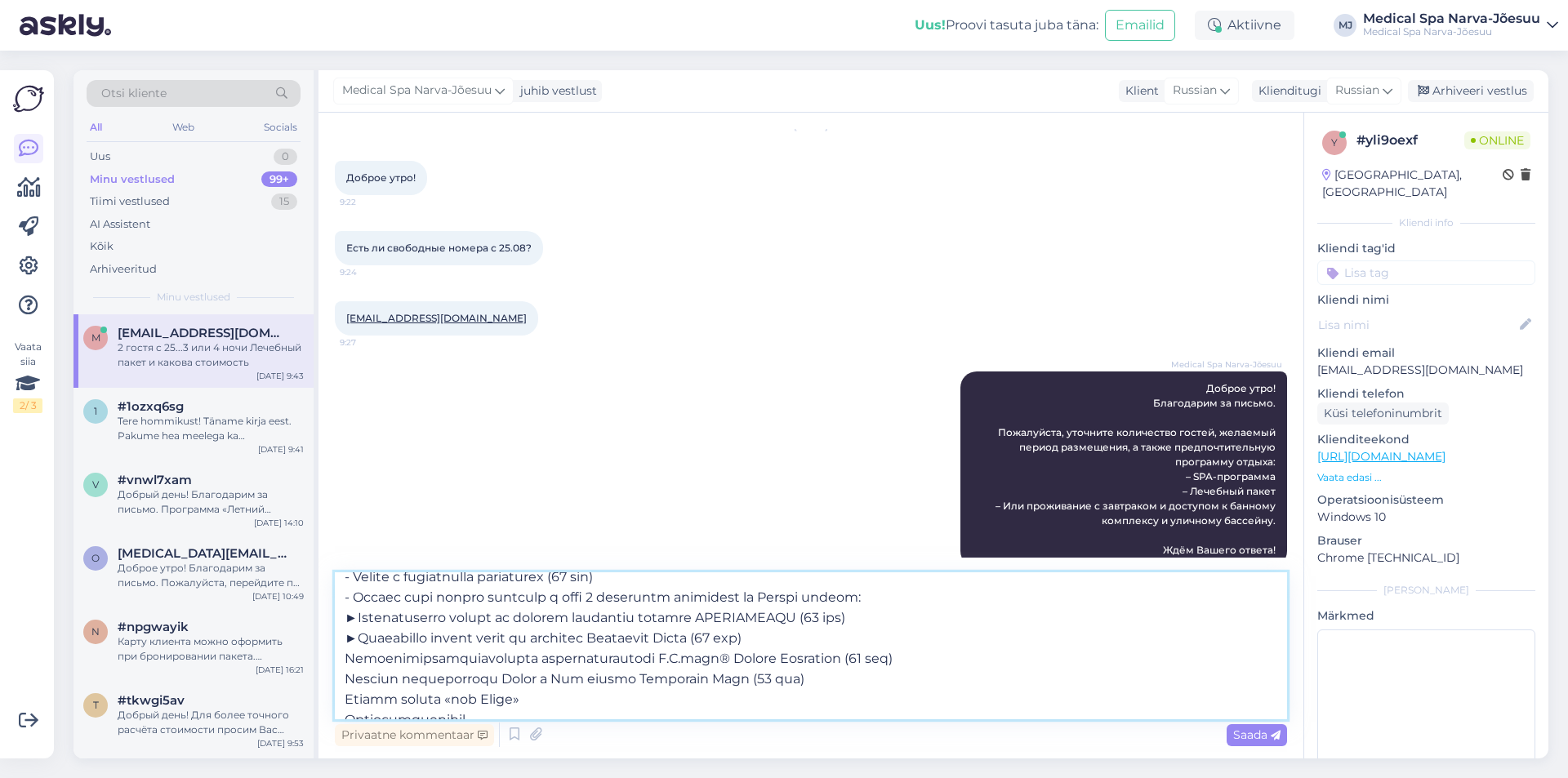
scroll to position [163, 0]
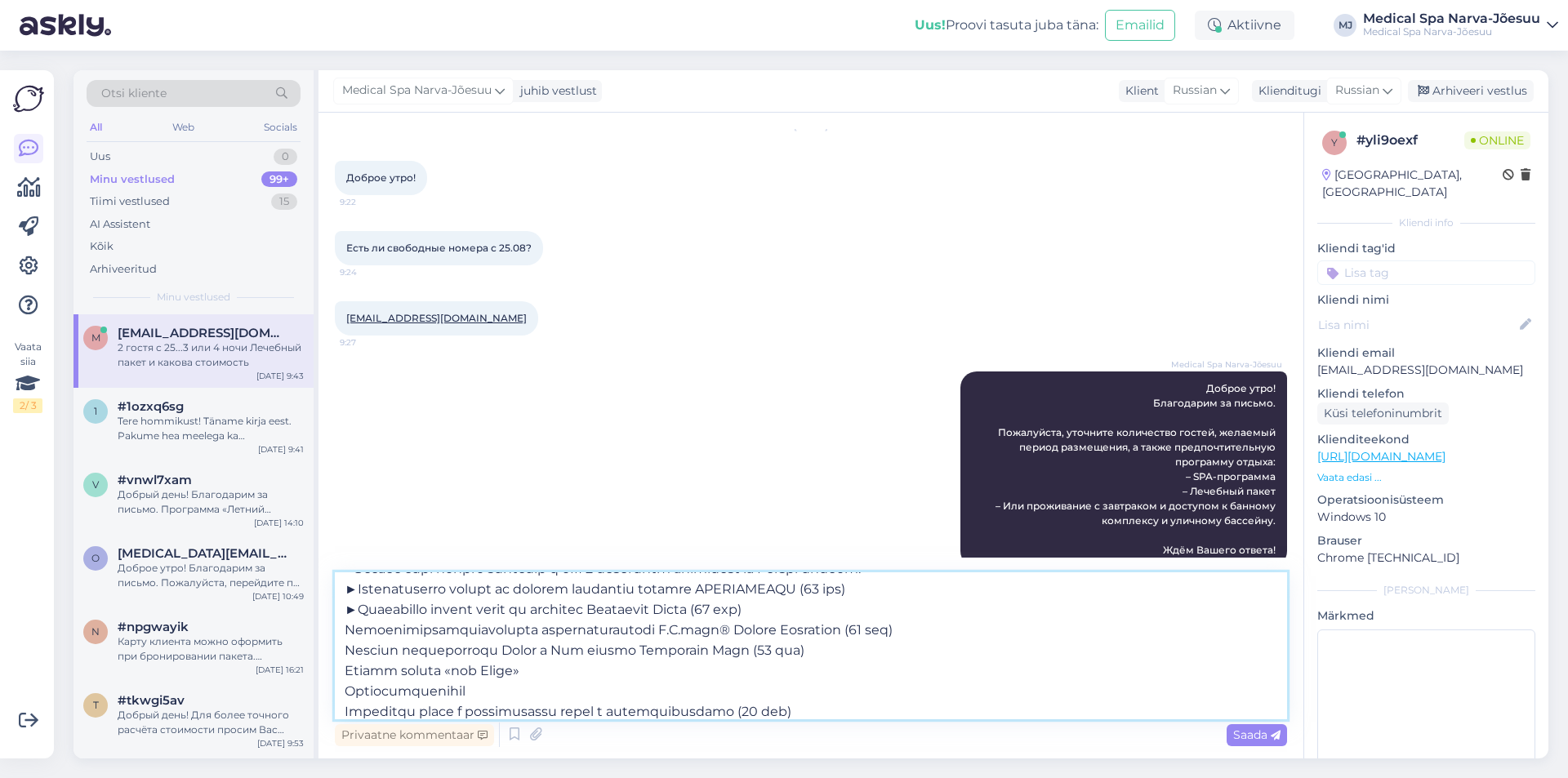
click at [344, 628] on textarea at bounding box center [810, 646] width 952 height 147
click at [347, 651] on textarea at bounding box center [810, 646] width 952 height 147
click at [345, 671] on textarea at bounding box center [810, 646] width 952 height 147
click at [345, 687] on textarea at bounding box center [810, 646] width 952 height 147
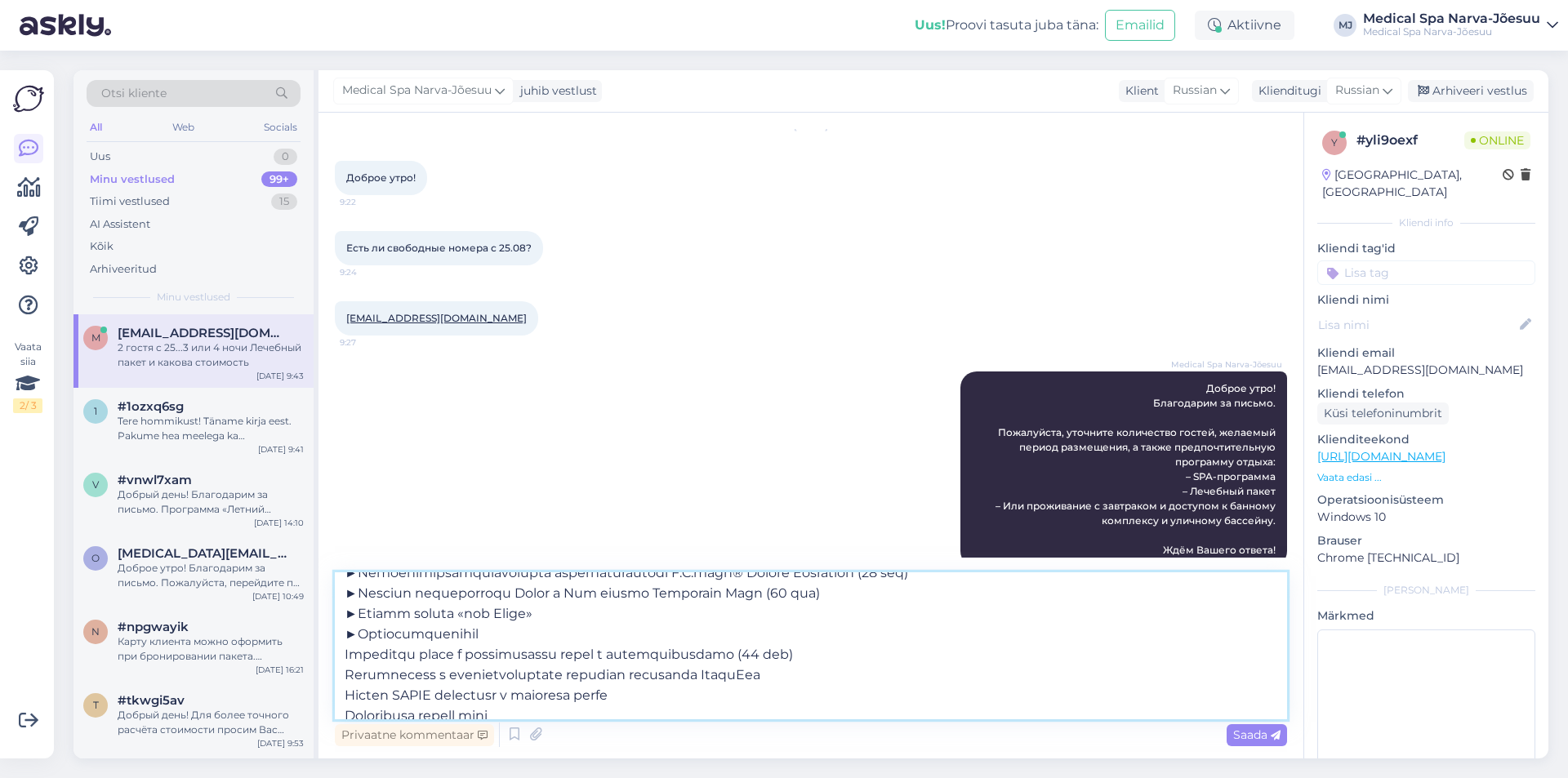
scroll to position [245, 0]
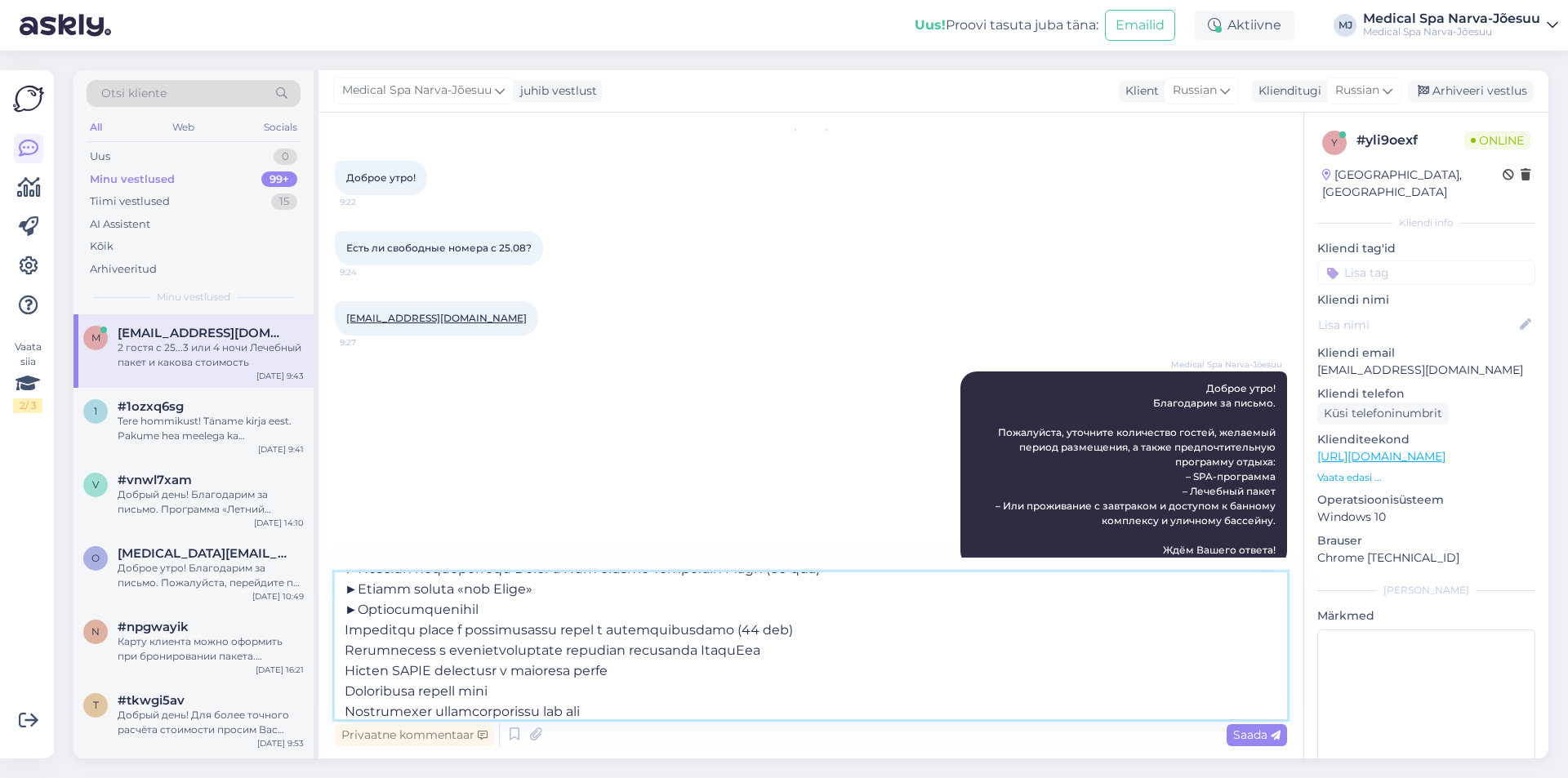
click at [342, 630] on textarea at bounding box center [810, 646] width 952 height 147
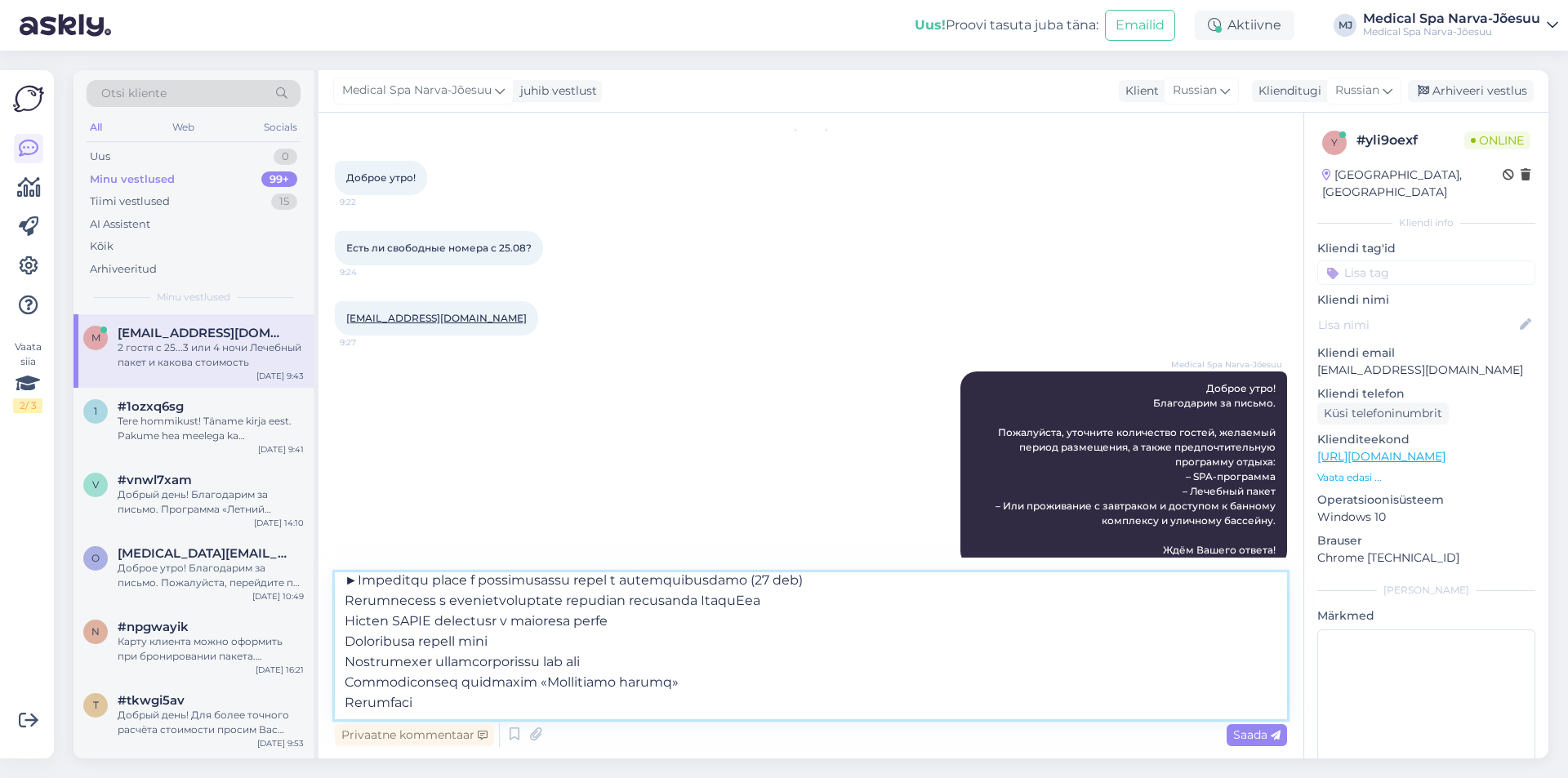
click at [345, 608] on textarea at bounding box center [810, 646] width 952 height 147
click at [340, 620] on textarea at bounding box center [810, 646] width 952 height 147
click at [345, 644] on textarea at bounding box center [810, 646] width 952 height 147
click at [346, 665] on textarea at bounding box center [810, 646] width 952 height 147
click at [337, 681] on textarea at bounding box center [810, 646] width 952 height 147
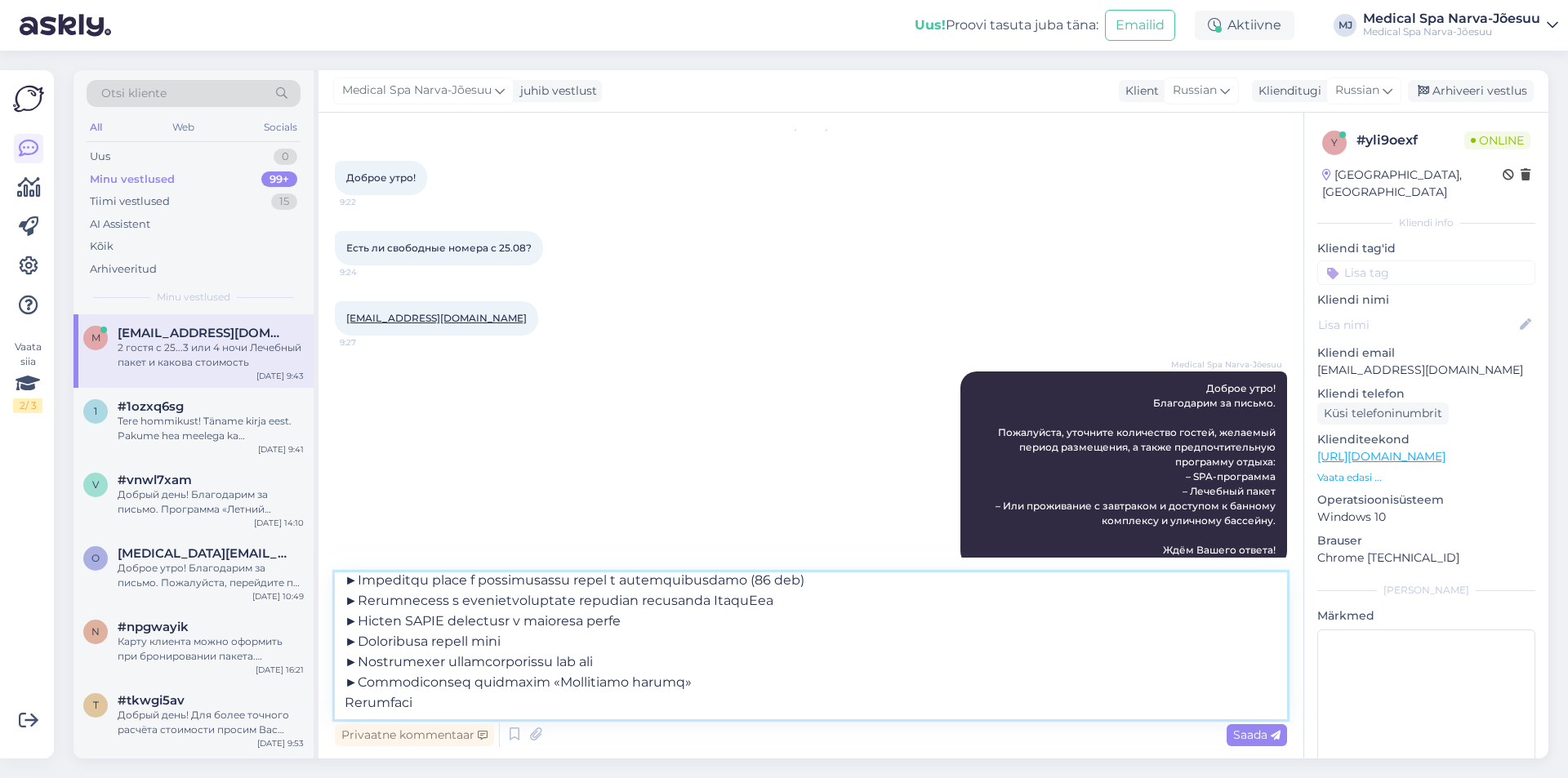
click at [340, 702] on textarea at bounding box center [810, 646] width 952 height 147
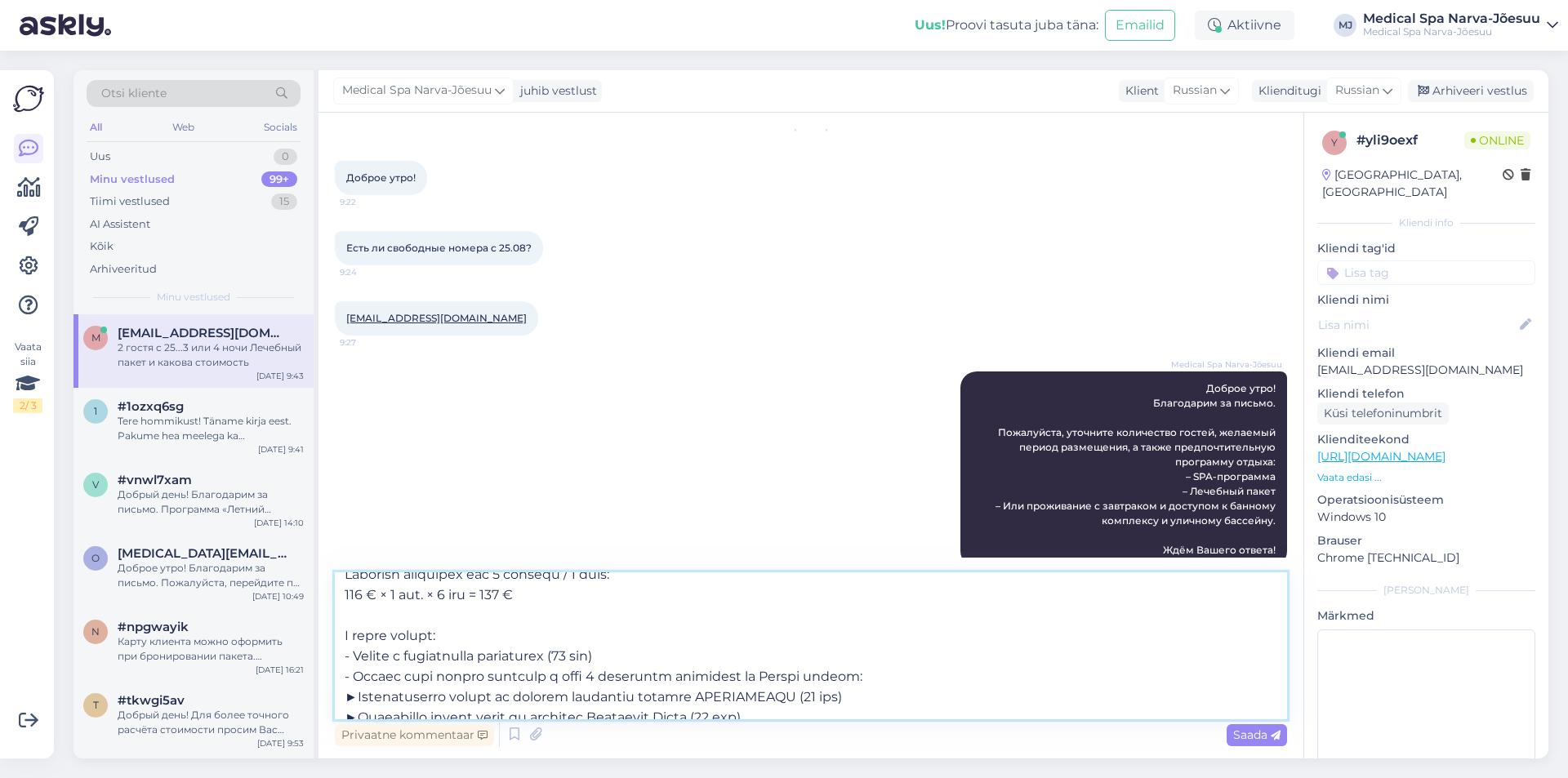
scroll to position [82, 0]
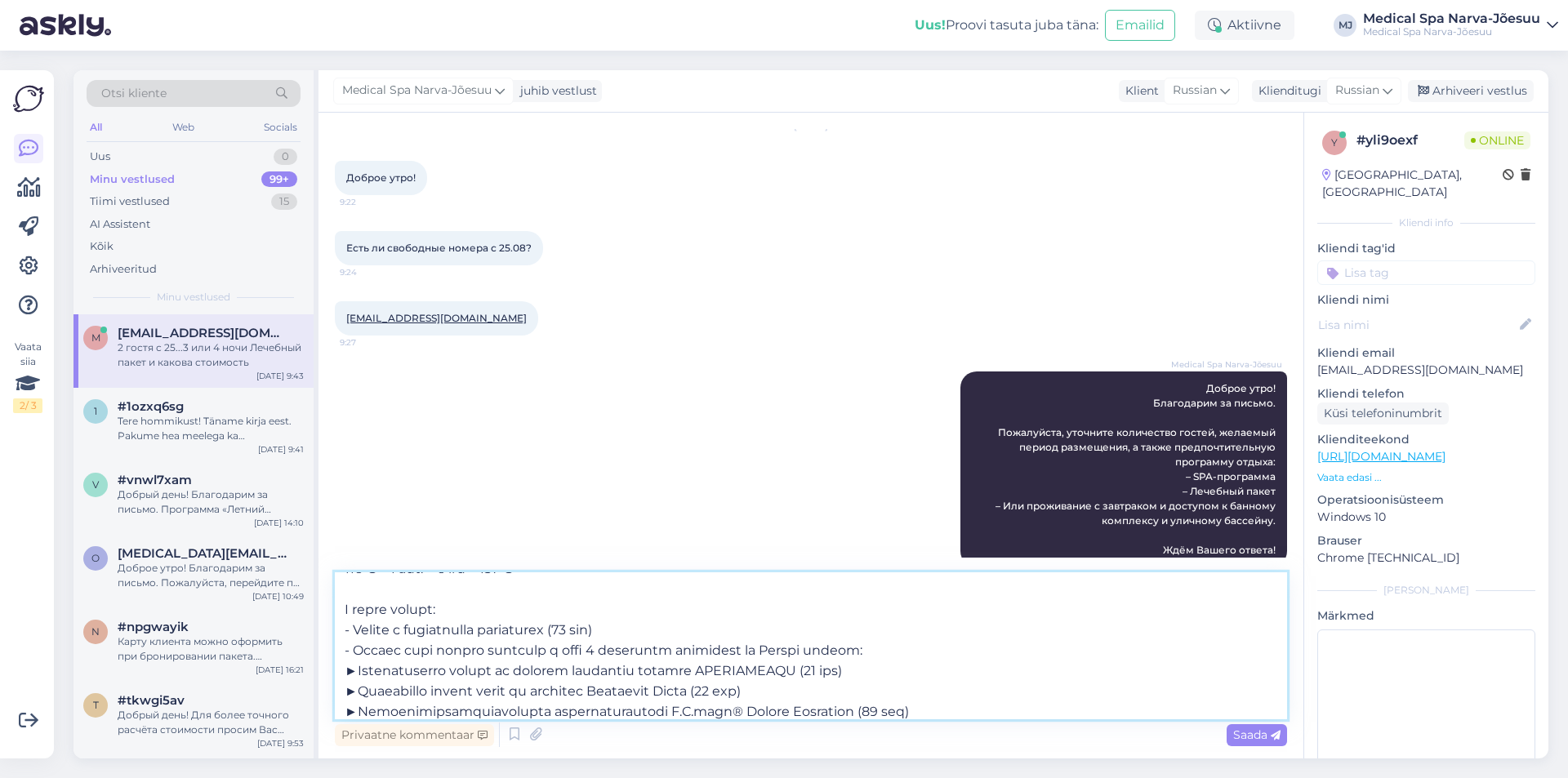
click at [702, 625] on textarea at bounding box center [810, 646] width 952 height 147
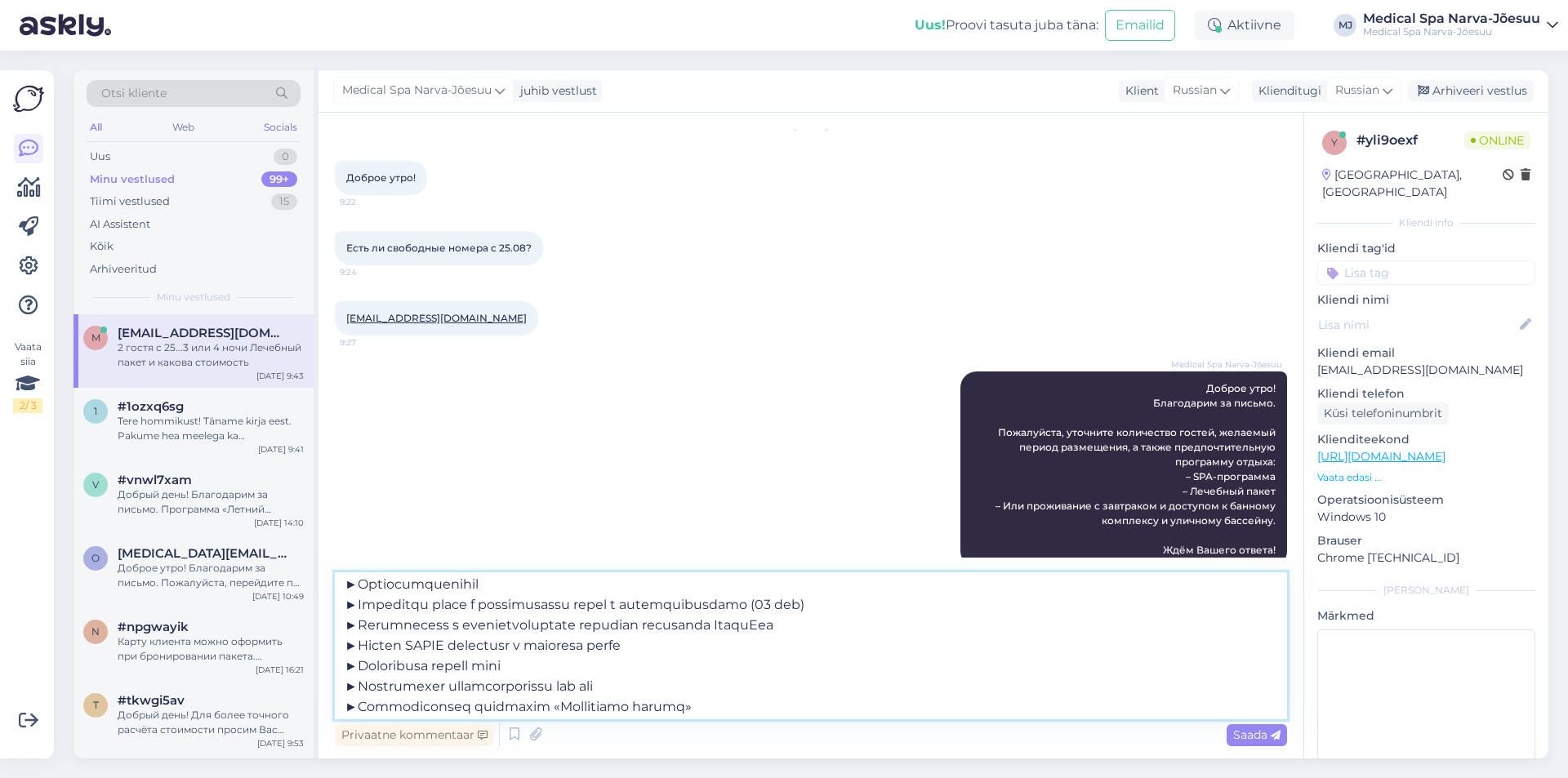
scroll to position [315, 0]
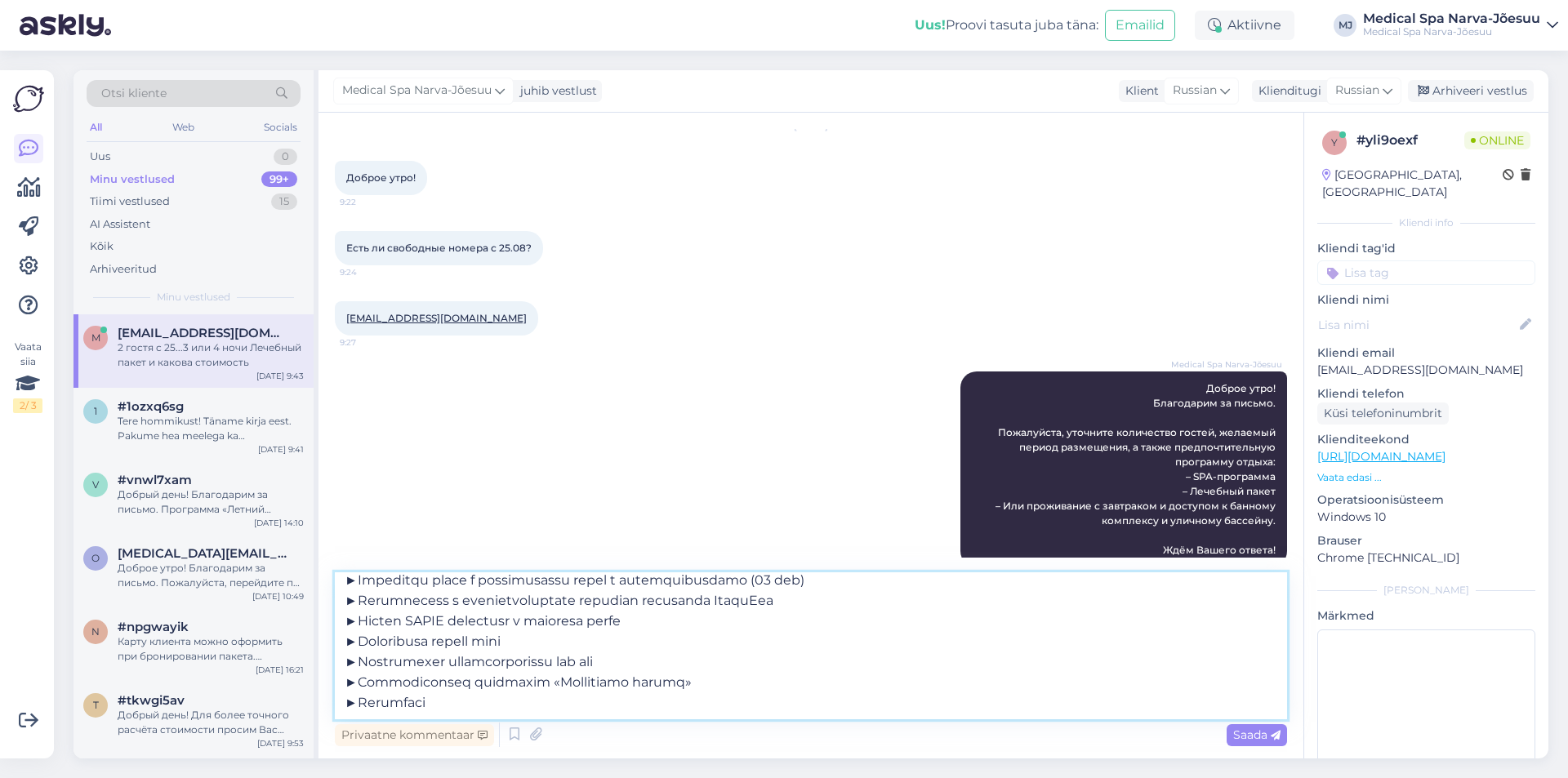
click at [487, 696] on textarea at bounding box center [810, 646] width 952 height 147
paste textarea "NB! Процедуры просим бронировать заранее: Тел +372 35 99 523 ilu@narvajoesuu.ee"
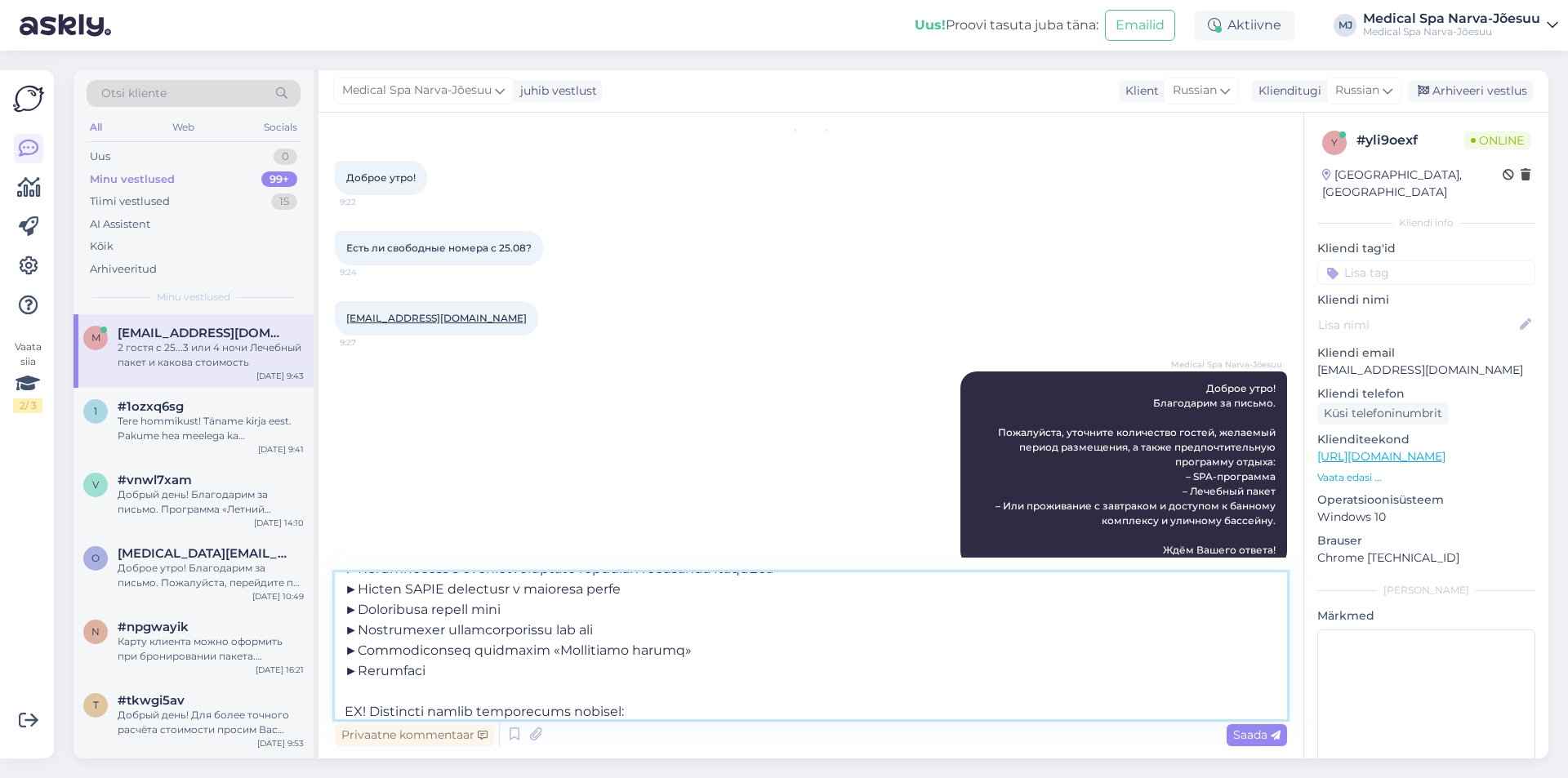
scroll to position [388, 0]
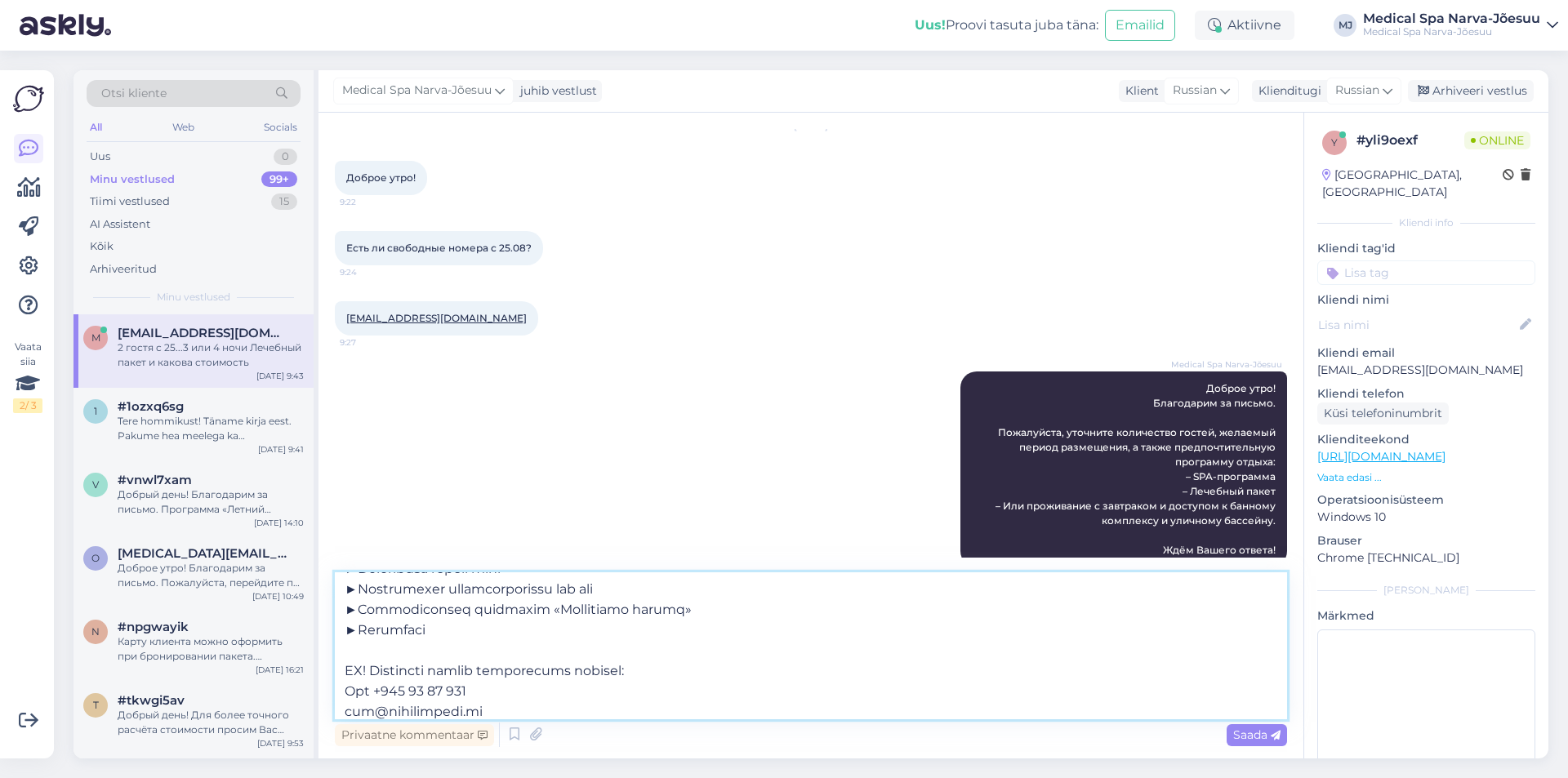
click at [342, 676] on textarea at bounding box center [810, 646] width 952 height 147
click at [512, 701] on textarea at bounding box center [810, 646] width 952 height 147
paste textarea "Размещение в двухместном или одноместном стандартном номере (Сheck in: 16:00 Ch…"
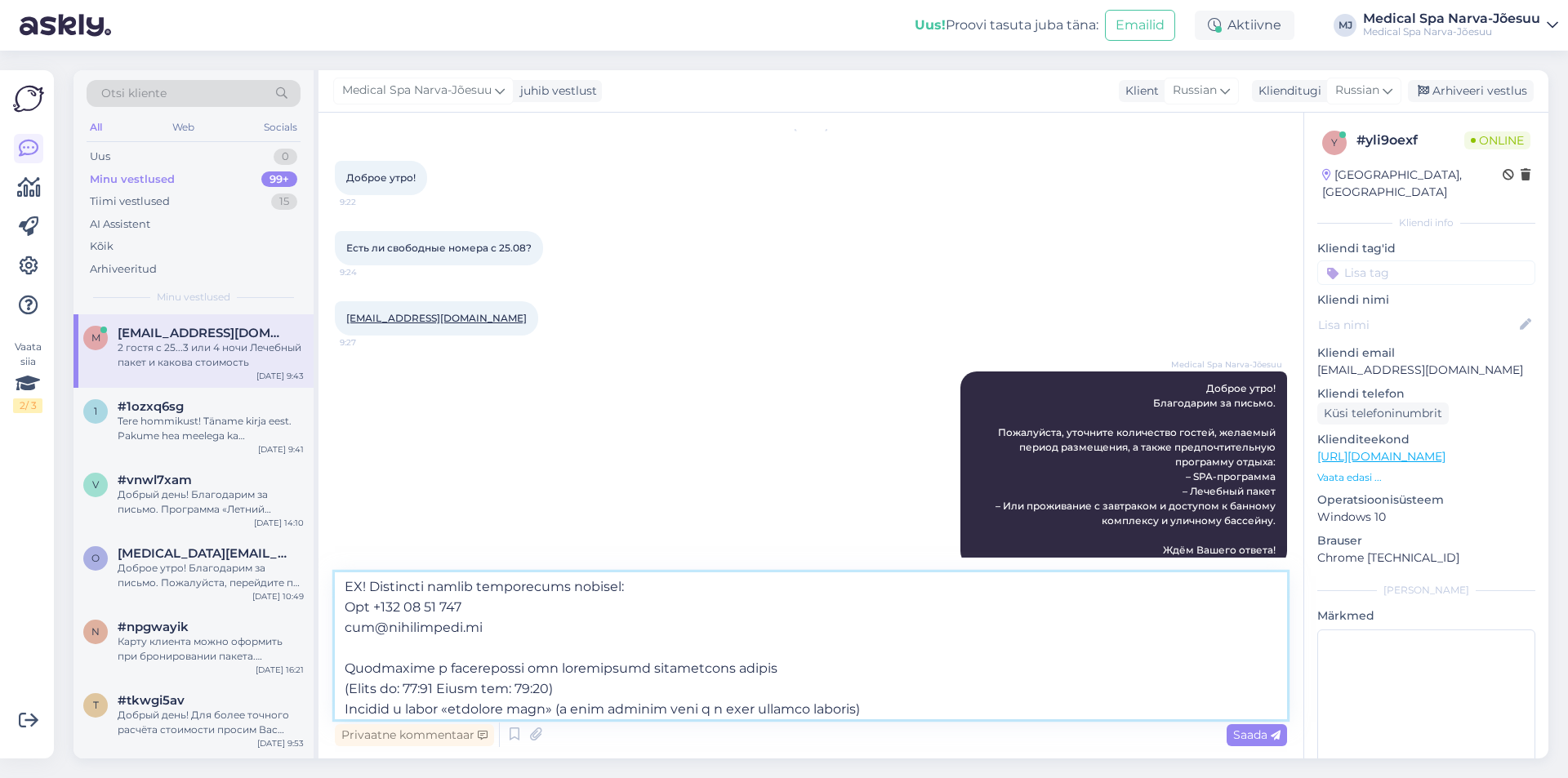
scroll to position [510, 0]
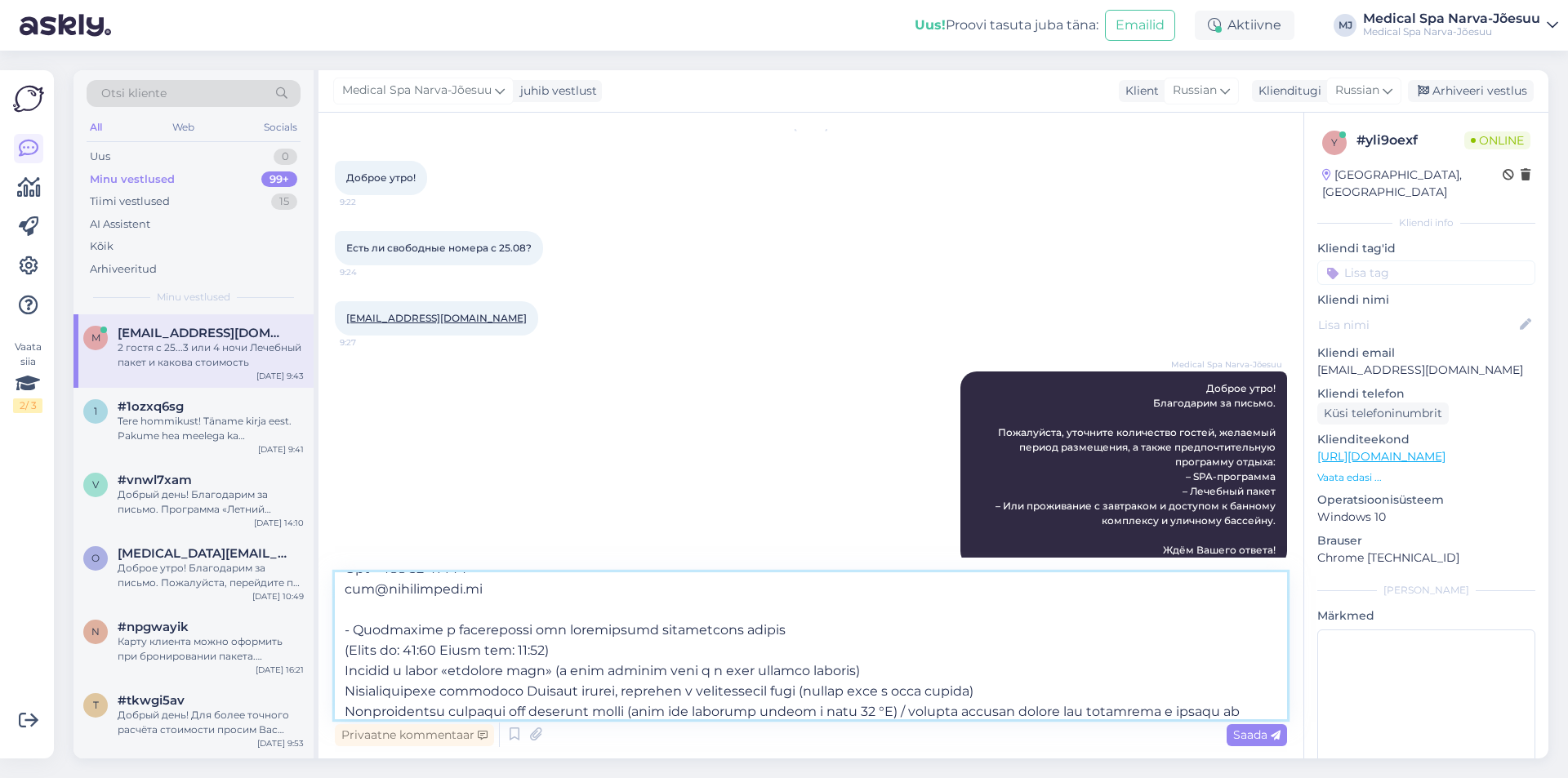
drag, startPoint x: 545, startPoint y: 623, endPoint x: 665, endPoint y: 622, distance: 120.0
click at [665, 622] on textarea at bounding box center [810, 646] width 952 height 147
click at [341, 644] on textarea at bounding box center [810, 646] width 952 height 147
click at [347, 663] on textarea at bounding box center [810, 646] width 952 height 147
click at [344, 687] on textarea at bounding box center [810, 646] width 952 height 147
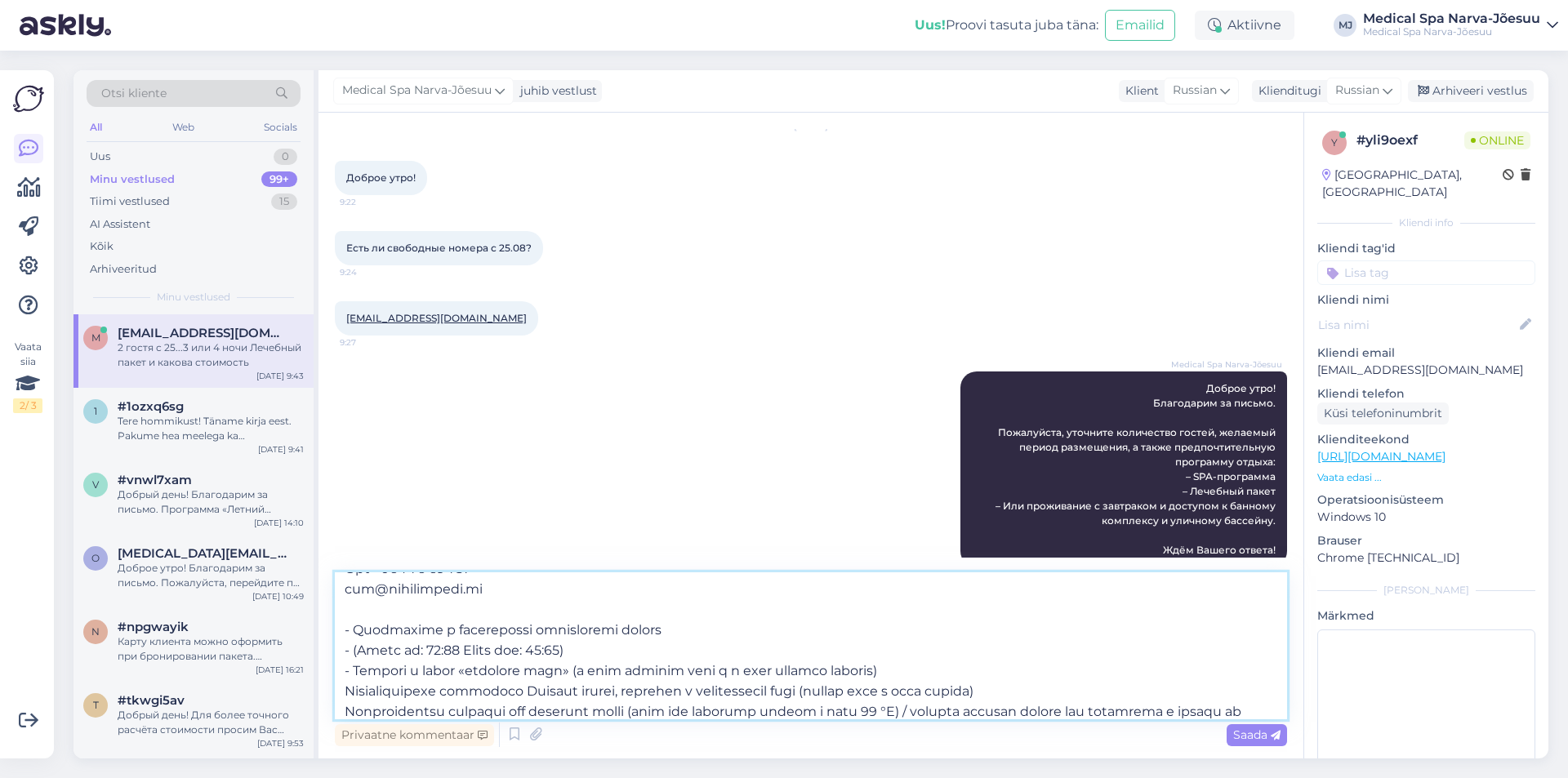
click at [344, 694] on textarea at bounding box center [810, 646] width 952 height 147
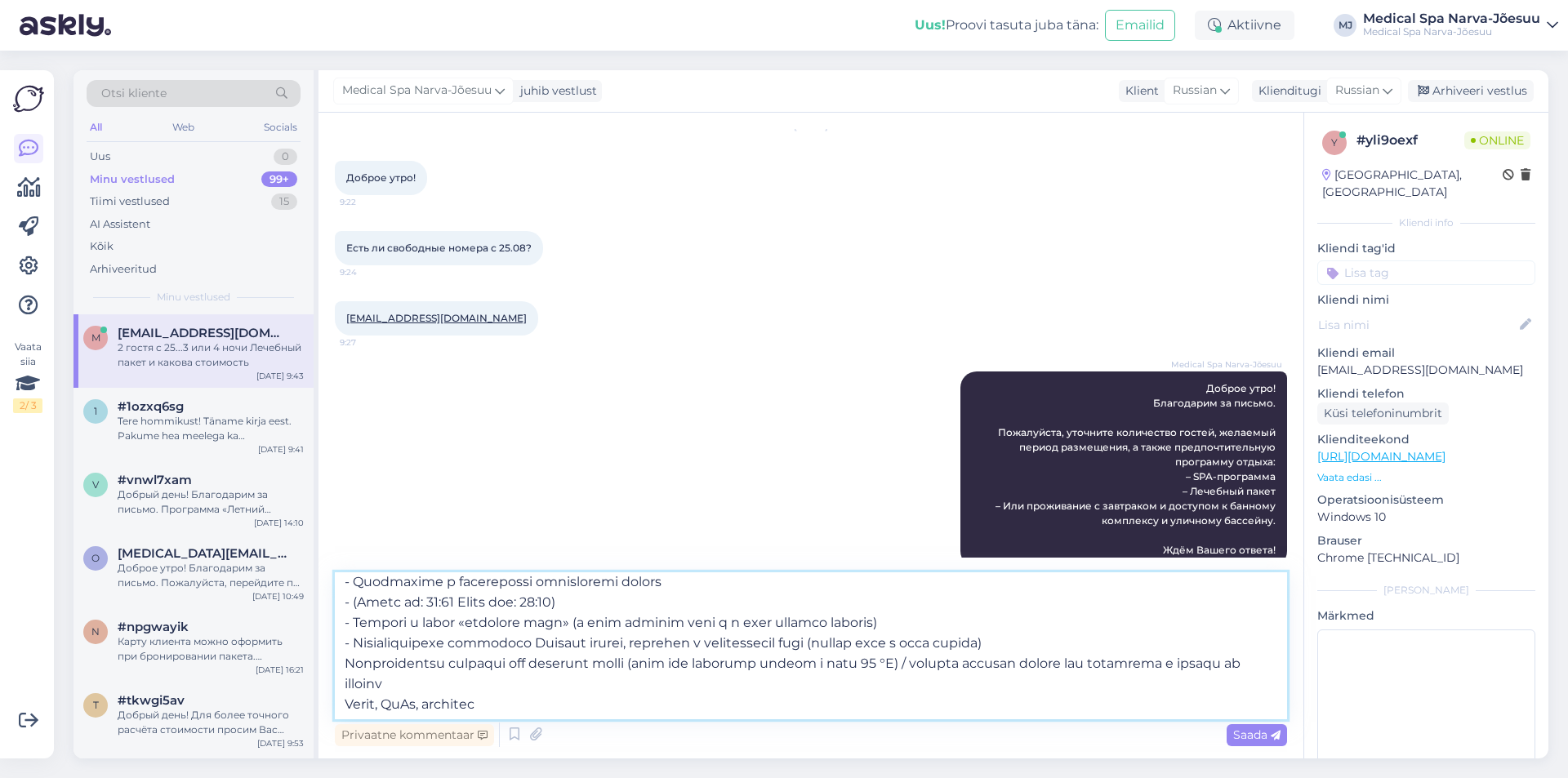
scroll to position [580, 0]
click at [342, 642] on textarea at bounding box center [810, 646] width 952 height 147
click at [344, 662] on textarea at bounding box center [810, 646] width 952 height 147
click at [338, 685] on textarea at bounding box center [810, 646] width 952 height 147
click at [363, 705] on textarea at bounding box center [810, 646] width 952 height 147
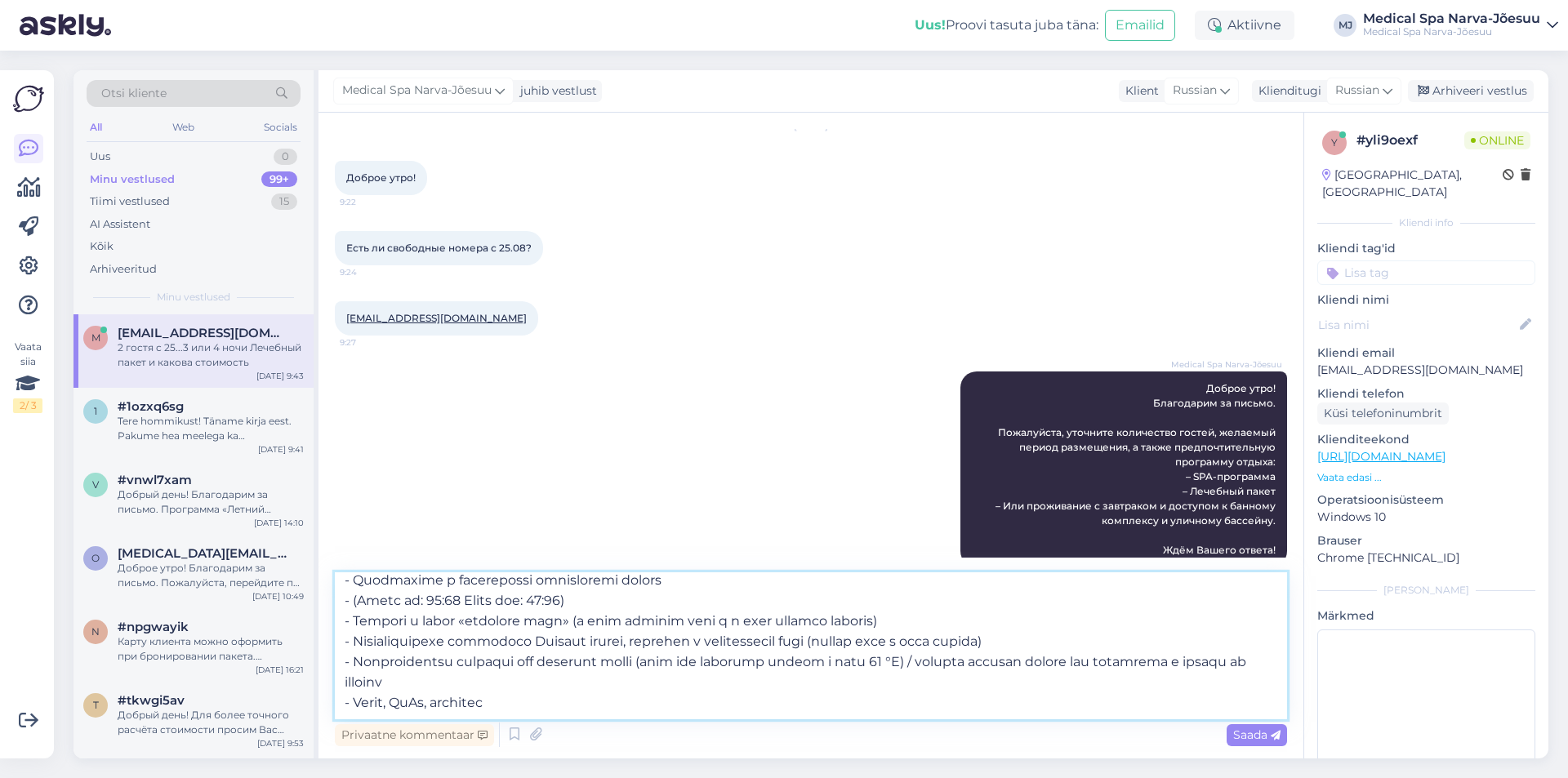
scroll to position [510, 0]
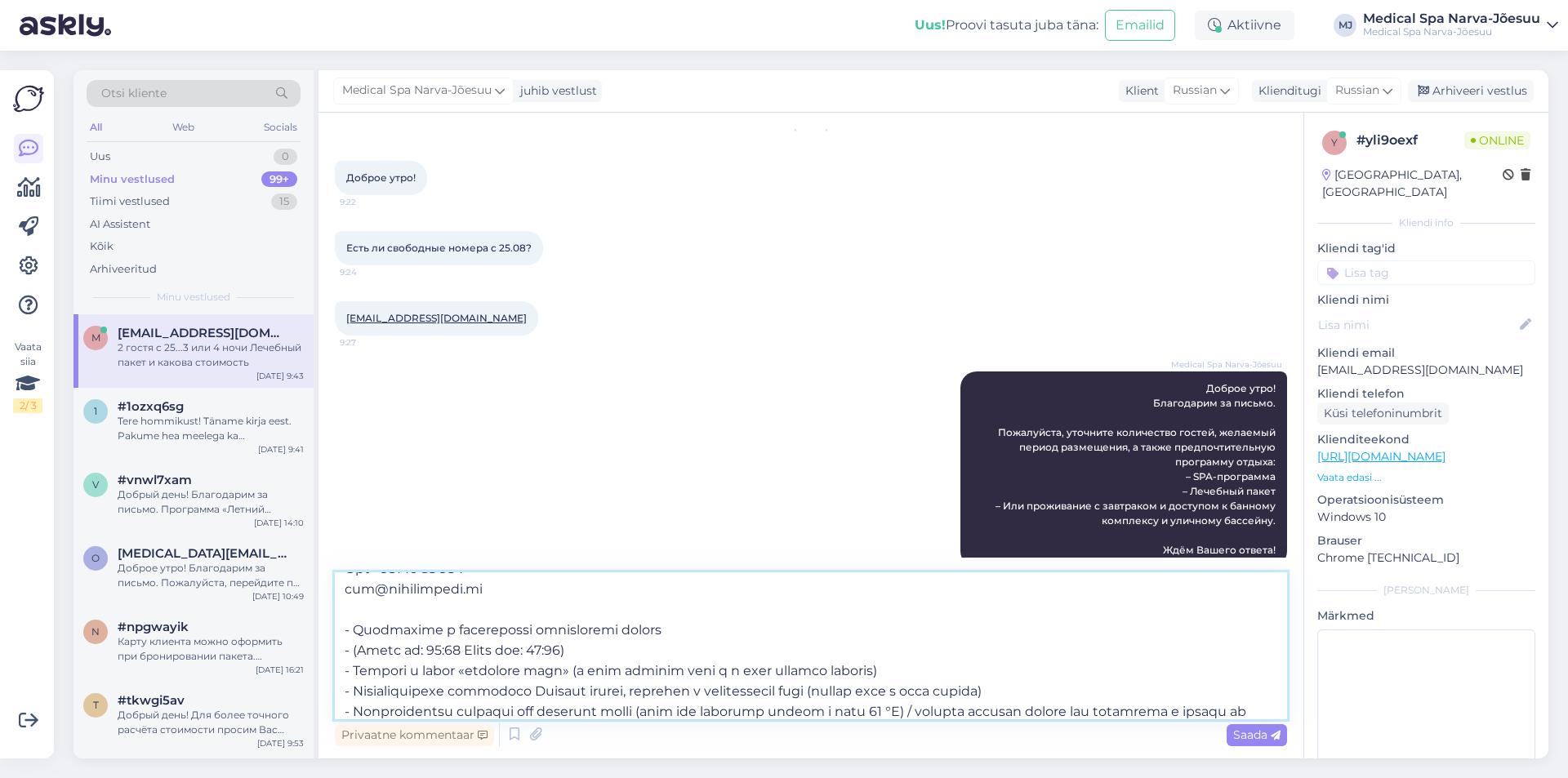
drag, startPoint x: 352, startPoint y: 668, endPoint x: 584, endPoint y: 669, distance: 232.0
click at [584, 669] on textarea at bounding box center [810, 646] width 952 height 147
paste textarea "рёхразовое п"
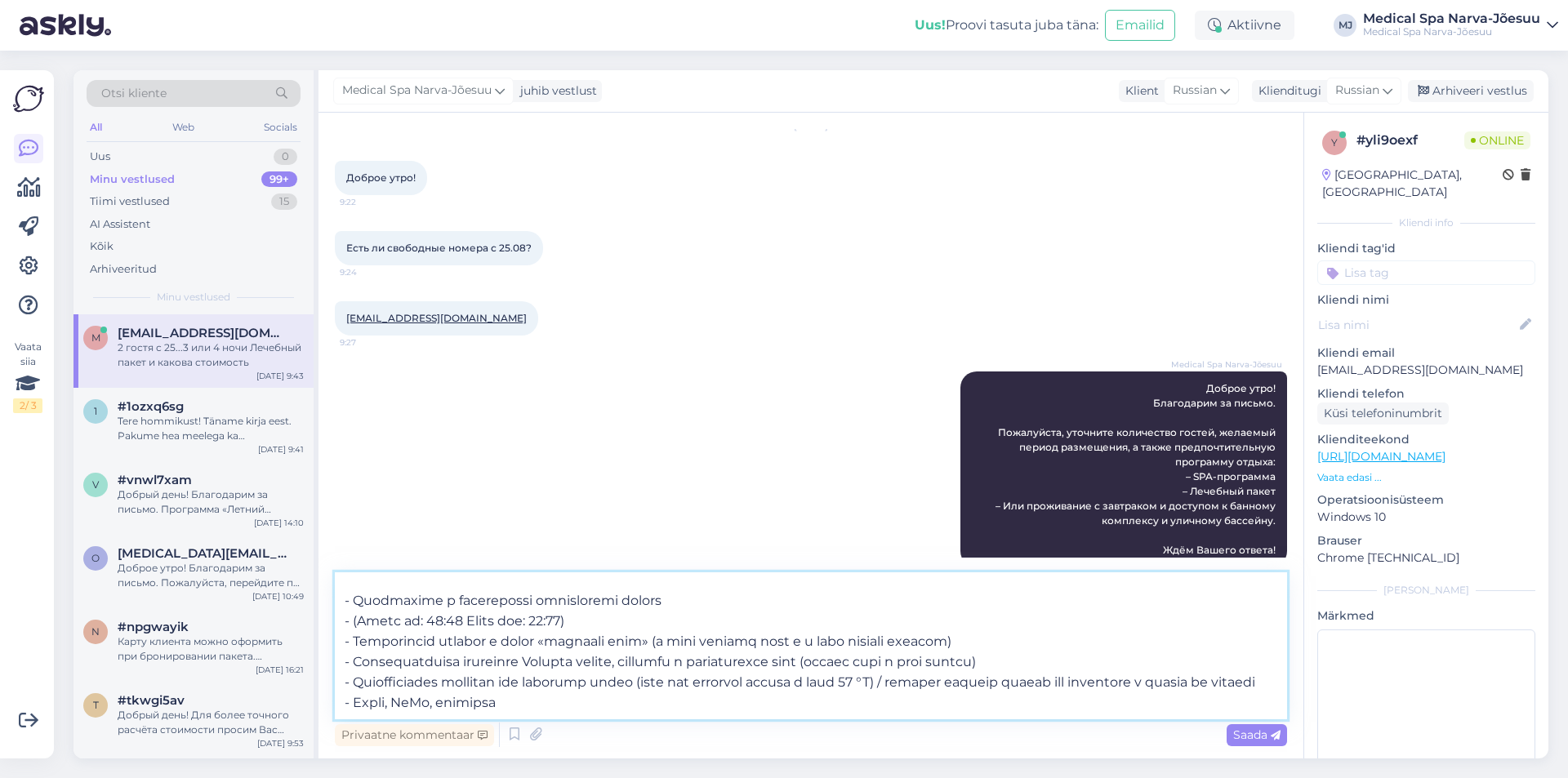
scroll to position [601, 0]
click at [385, 693] on textarea at bounding box center [810, 646] width 952 height 147
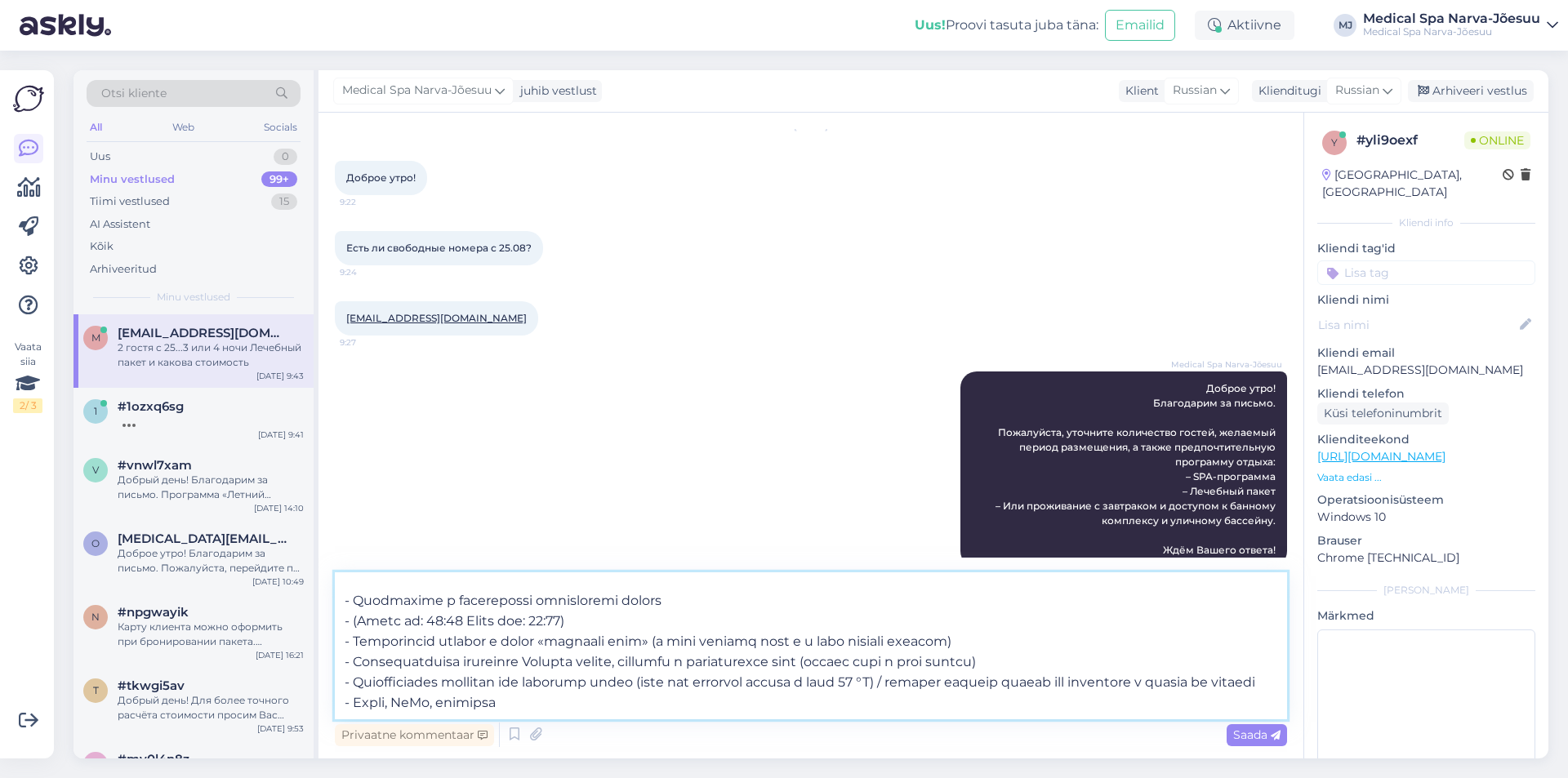
paste textarea "На 4 ночи мы рекомендуем программу классического лечебного пакета «Скажи Здоров…"
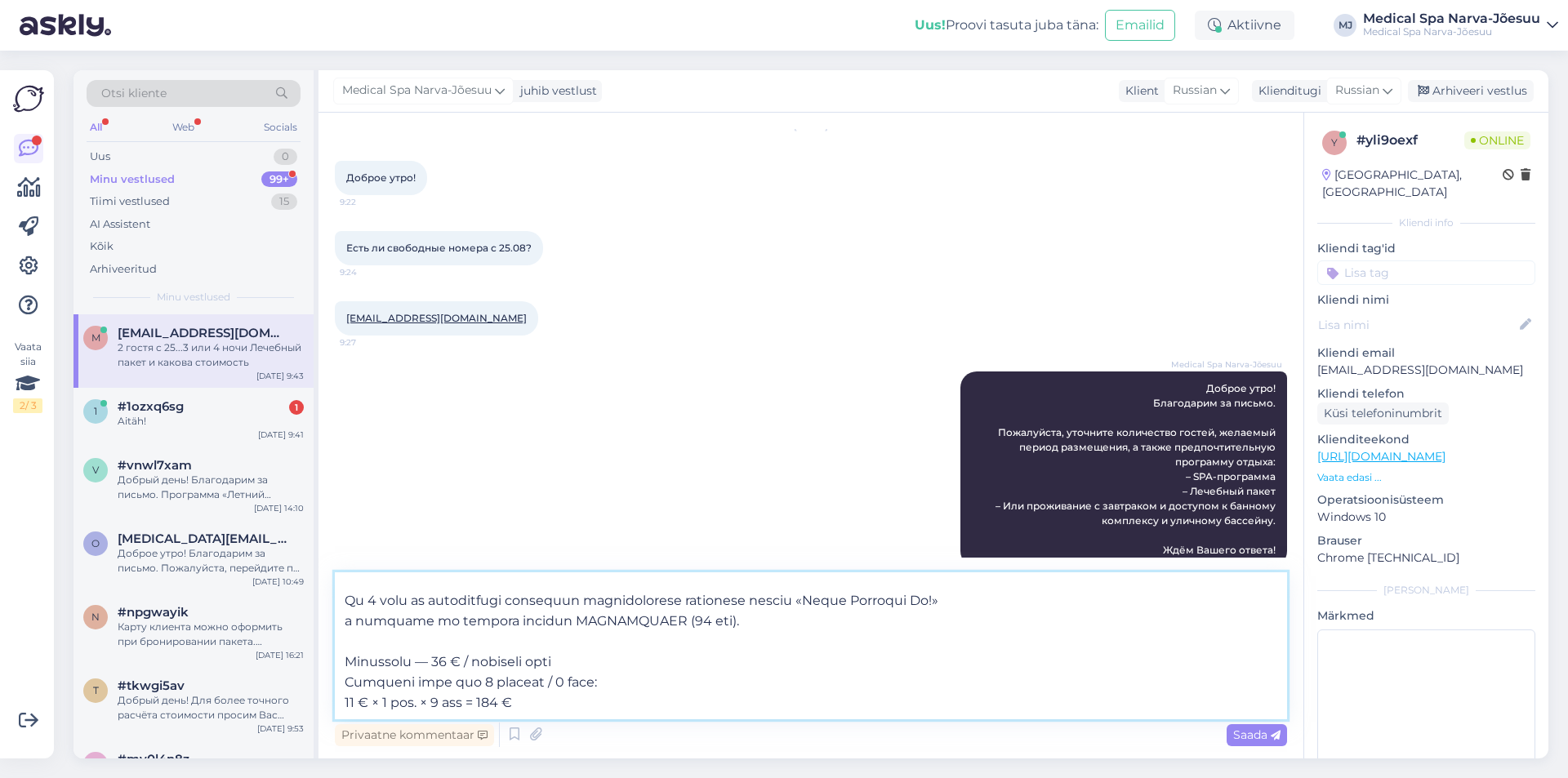
scroll to position [703, 0]
click at [545, 703] on textarea at bounding box center [810, 646] width 952 height 147
paste textarea "Медицинская консультация (15 мин). Во время консультации будут назначены процед…"
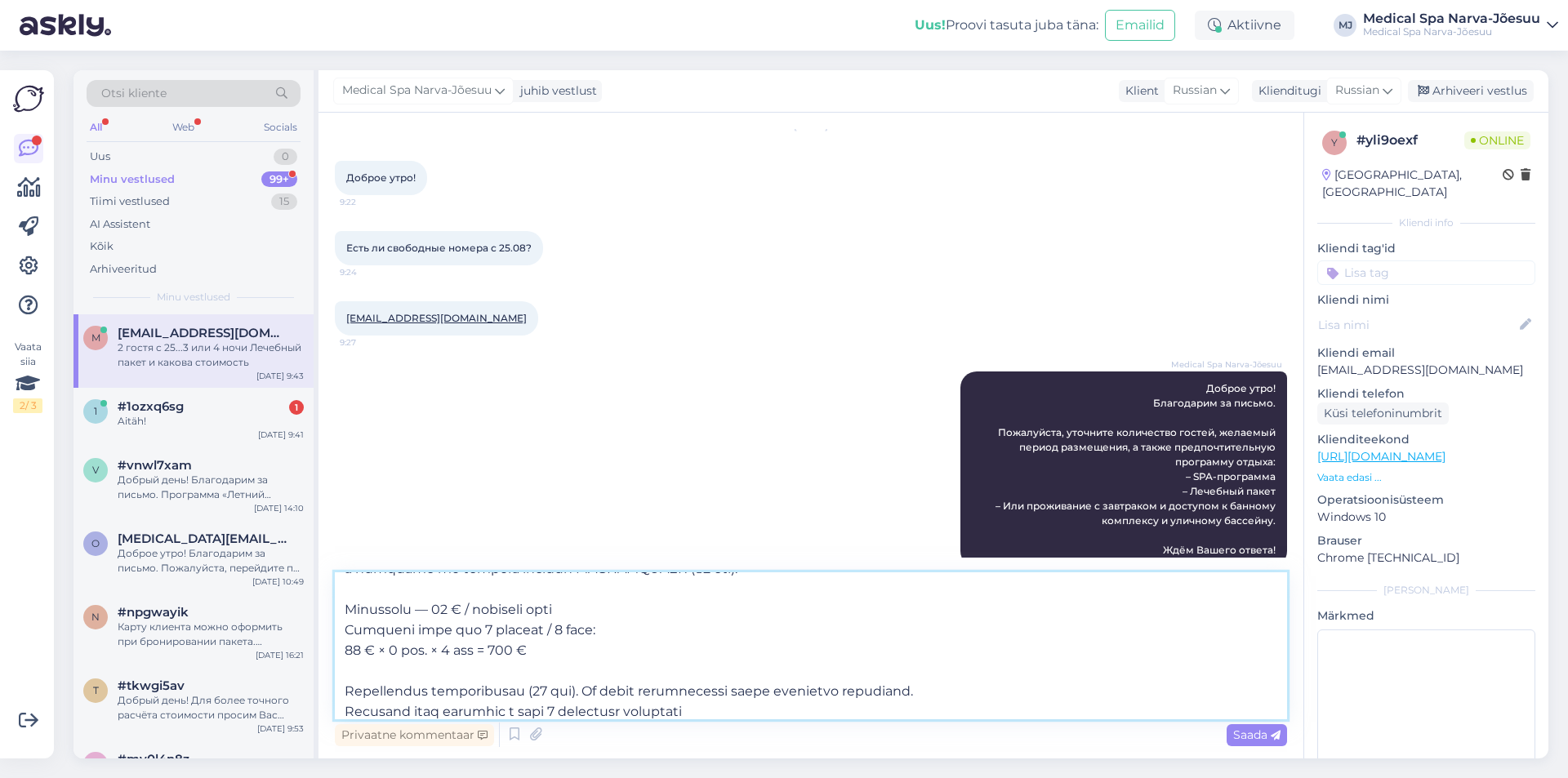
scroll to position [755, 0]
click at [346, 687] on textarea at bounding box center [810, 646] width 952 height 147
click at [340, 708] on textarea at bounding box center [810, 646] width 952 height 147
type textarea "На 3 ночи мы можем предложить Вам программу Мини-пакет «ЗДОРОВЬЕ». Стоимость на…"
click at [369, 670] on textarea at bounding box center [810, 646] width 952 height 147
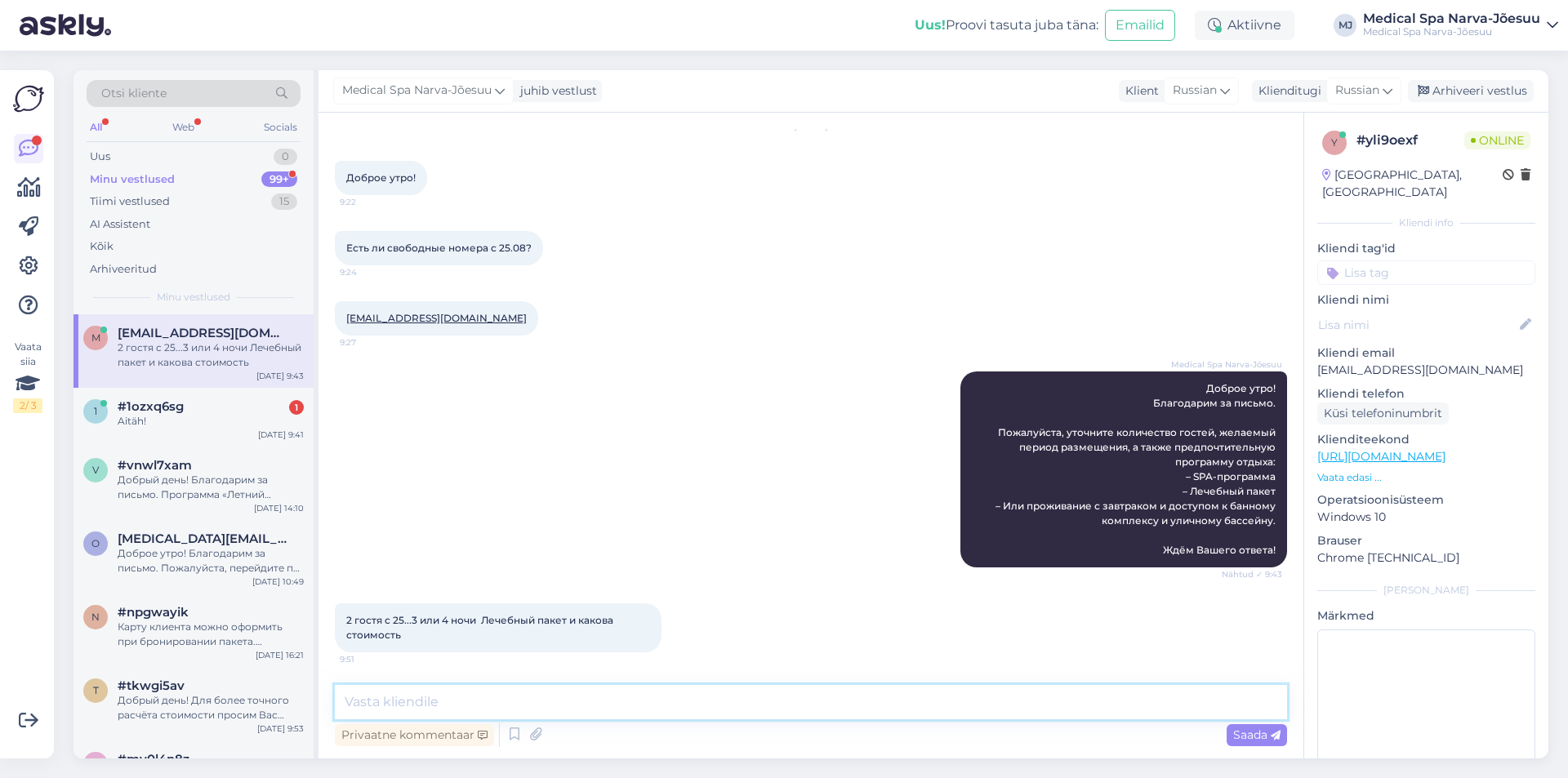
scroll to position [977, 0]
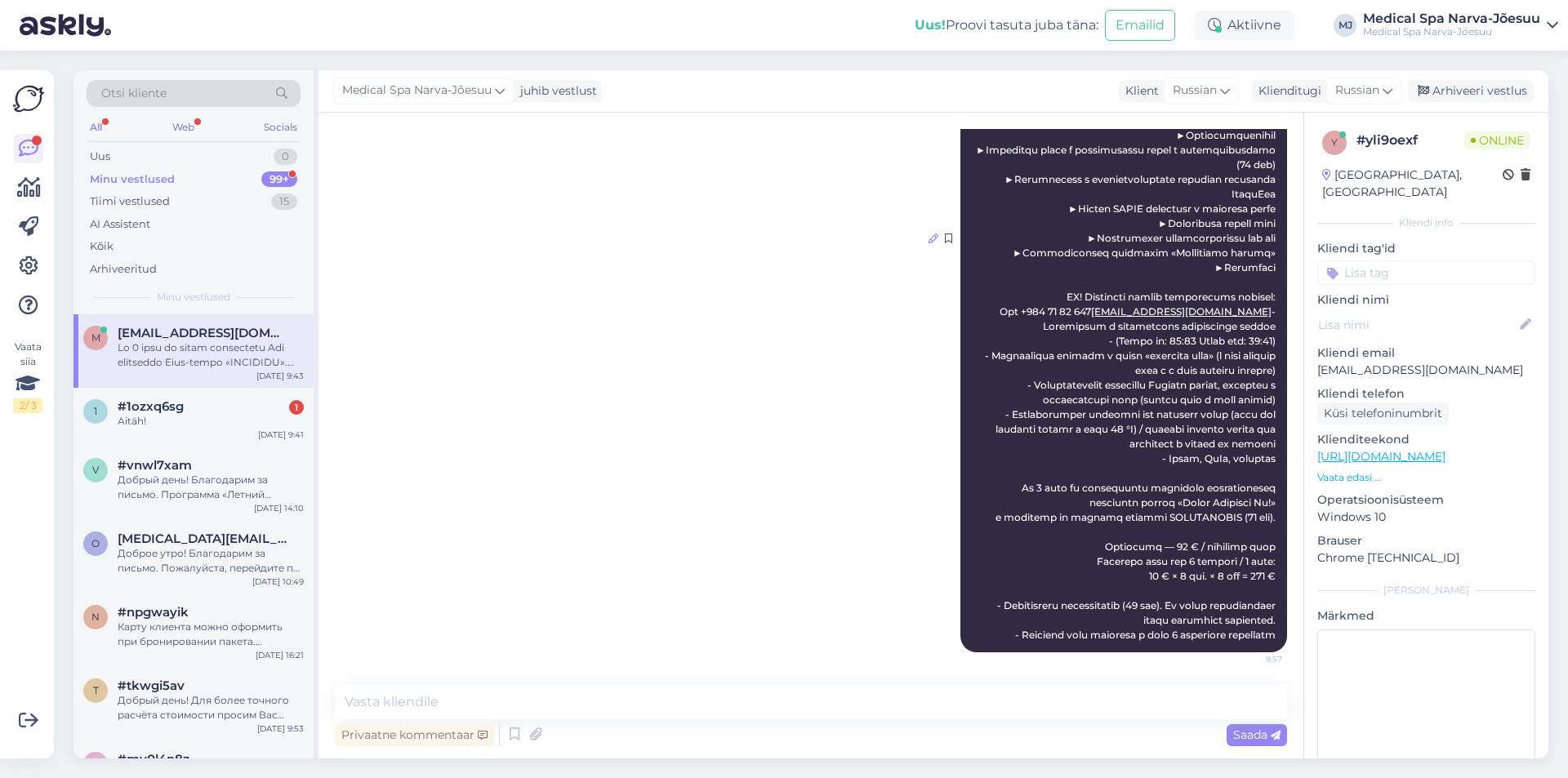
click at [929, 233] on icon at bounding box center [933, 238] width 10 height 10
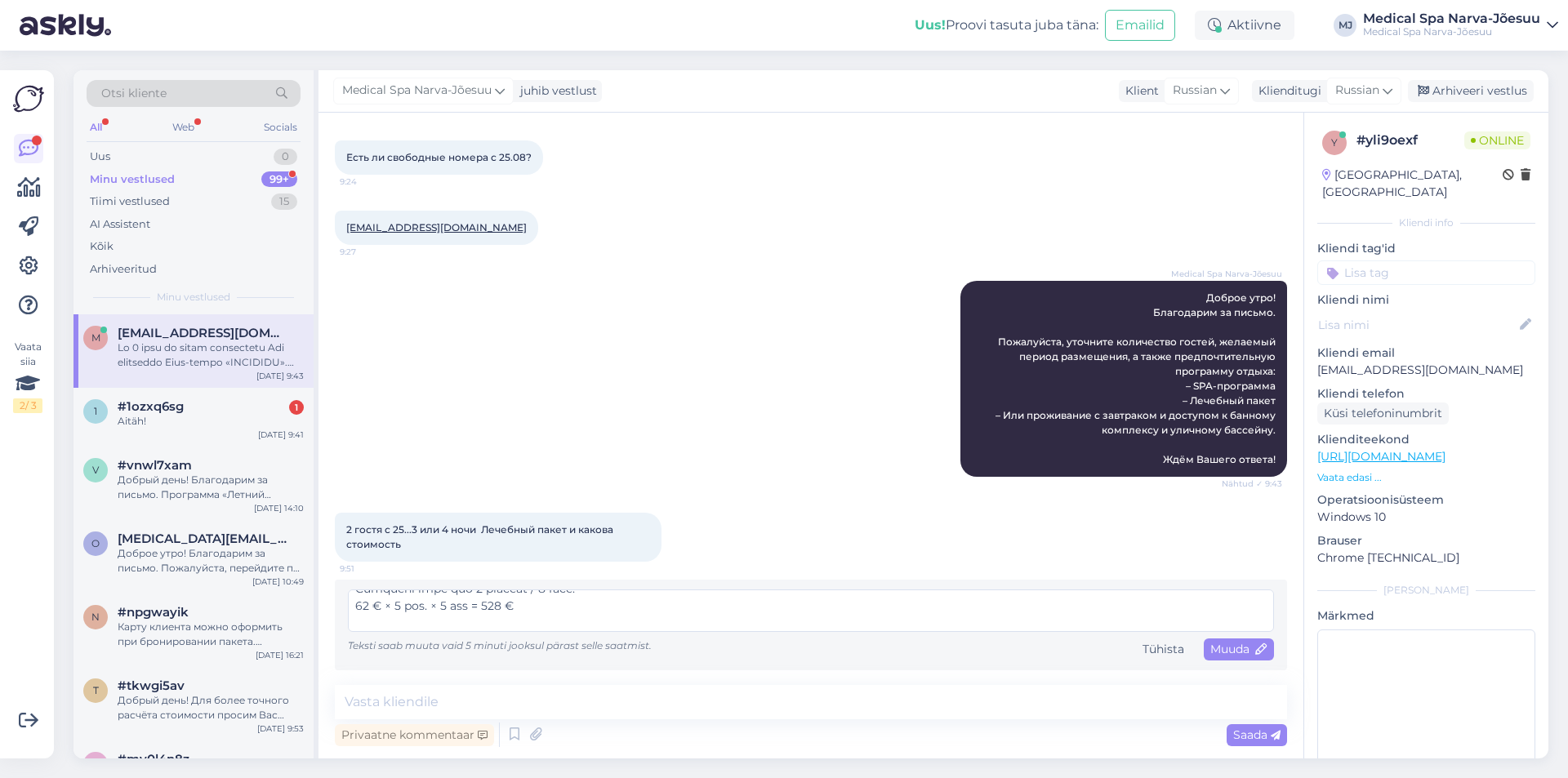
scroll to position [638, 0]
click at [491, 610] on textarea at bounding box center [810, 610] width 926 height 43
click at [542, 599] on textarea at bounding box center [810, 610] width 926 height 43
click at [529, 595] on textarea at bounding box center [810, 610] width 926 height 43
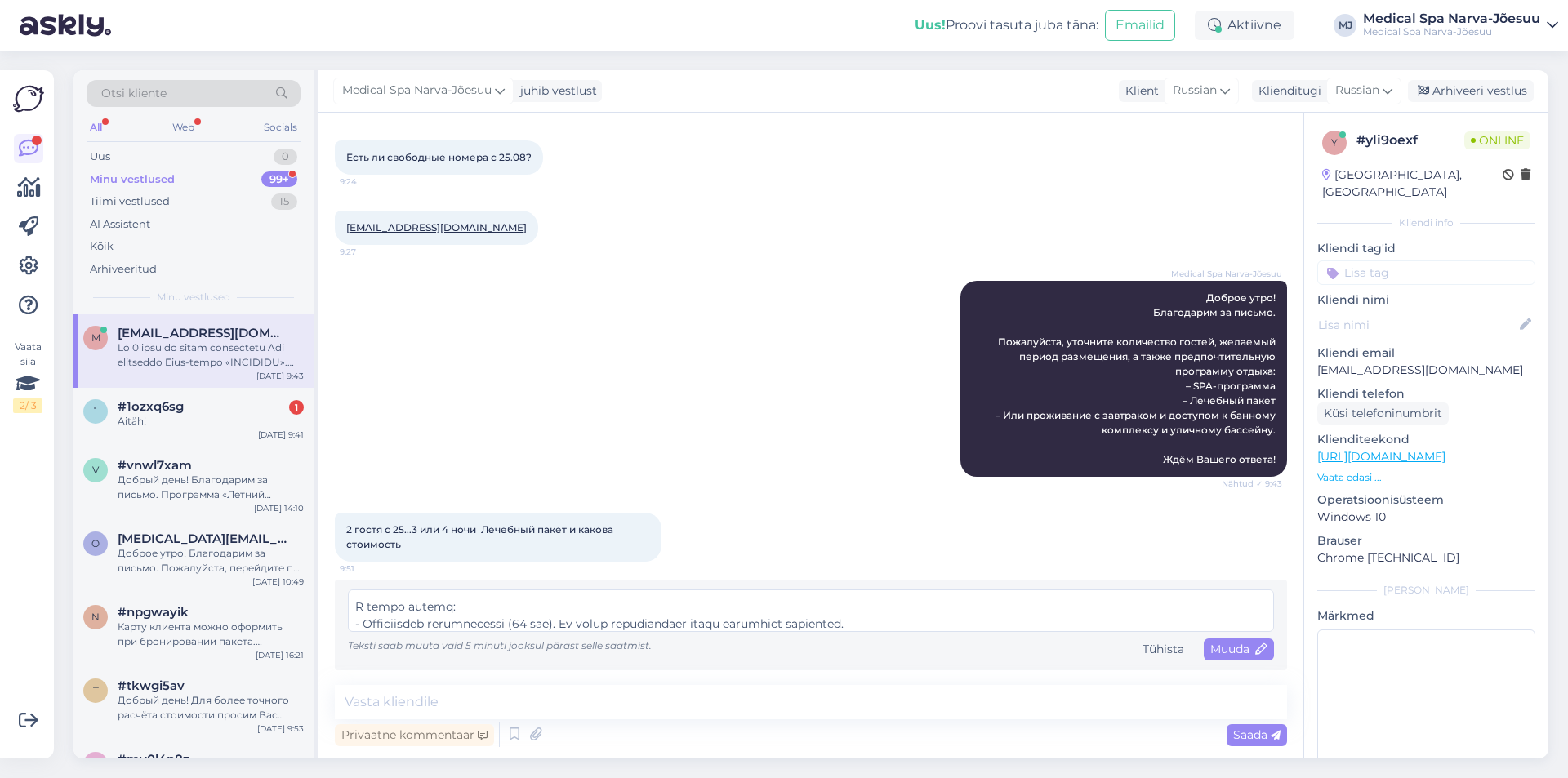
scroll to position [707, 0]
click at [488, 611] on textarea at bounding box center [810, 610] width 926 height 43
paste textarea "Размещение в номере (Сheck in: 16:00 Check out: 14:00) Трёхразовое питание в ст…"
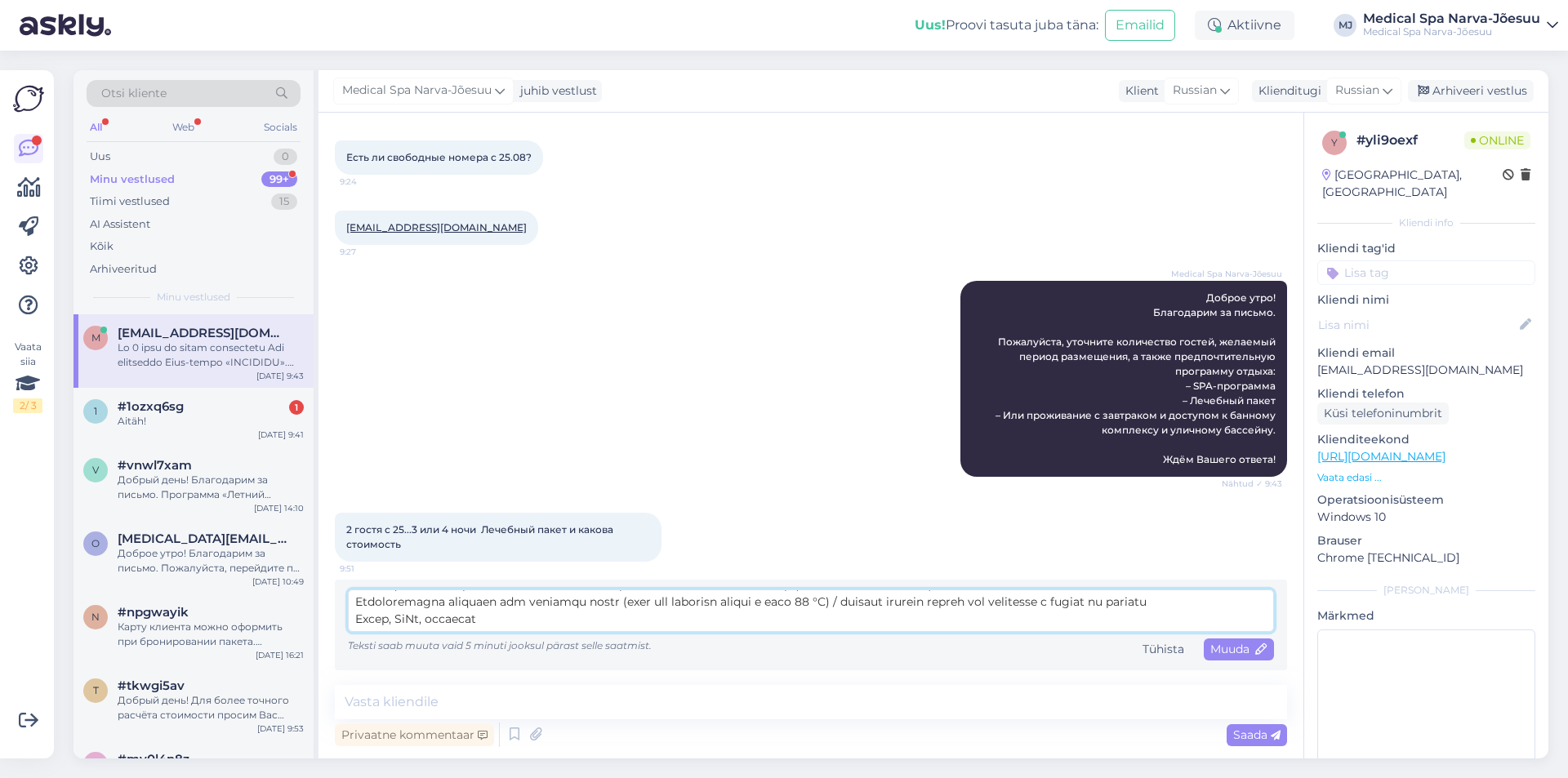
click at [362, 619] on textarea at bounding box center [810, 610] width 926 height 43
click at [360, 621] on textarea at bounding box center [810, 610] width 926 height 43
click at [358, 621] on textarea at bounding box center [810, 610] width 926 height 43
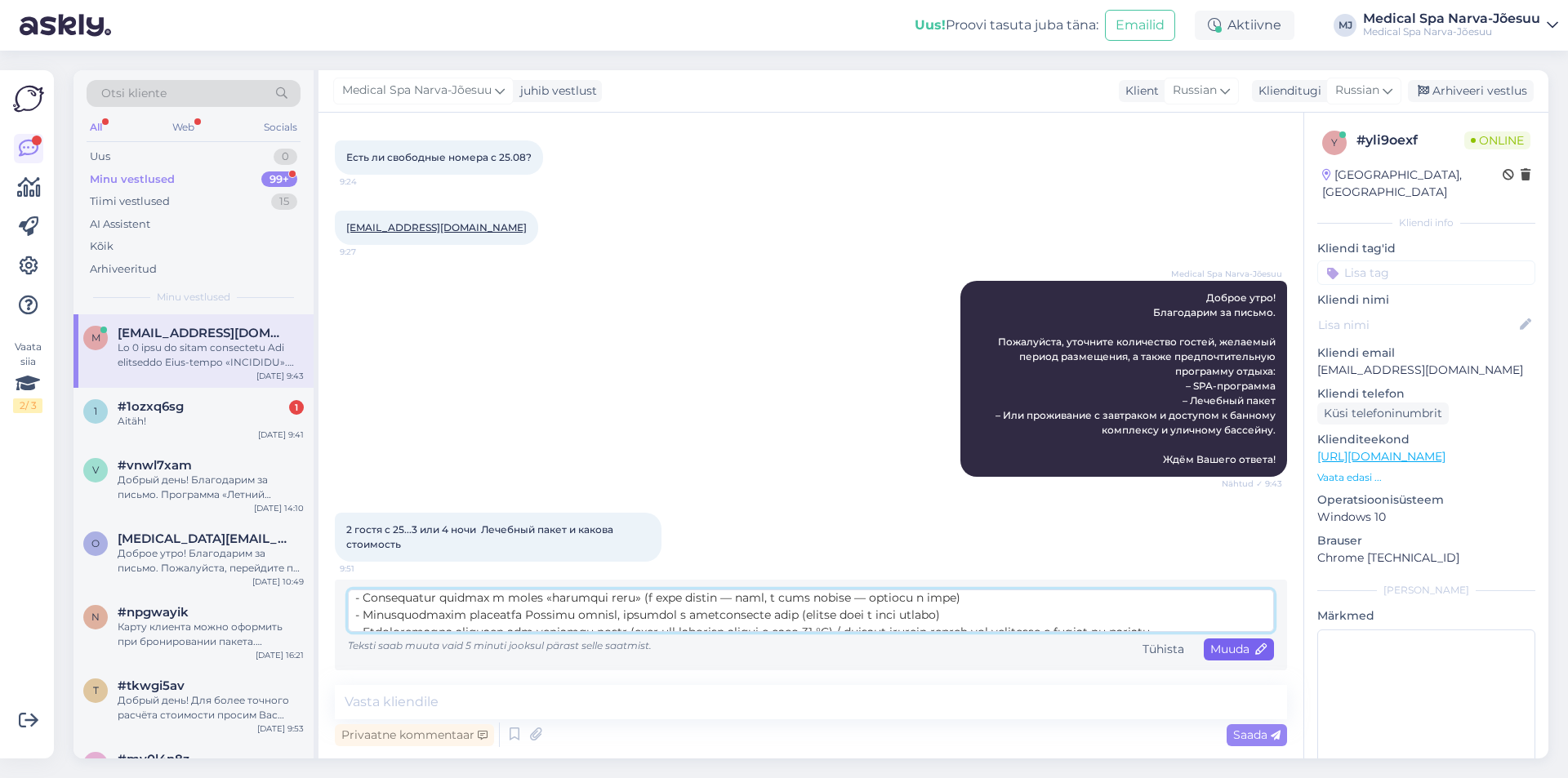
type textarea "На 3 ночи мы можем предложить Вам программу Мини-пакет «ЗДОРОВЬЕ». Стоимость на…"
click at [1232, 657] on div "Muuda" at bounding box center [1239, 649] width 70 height 22
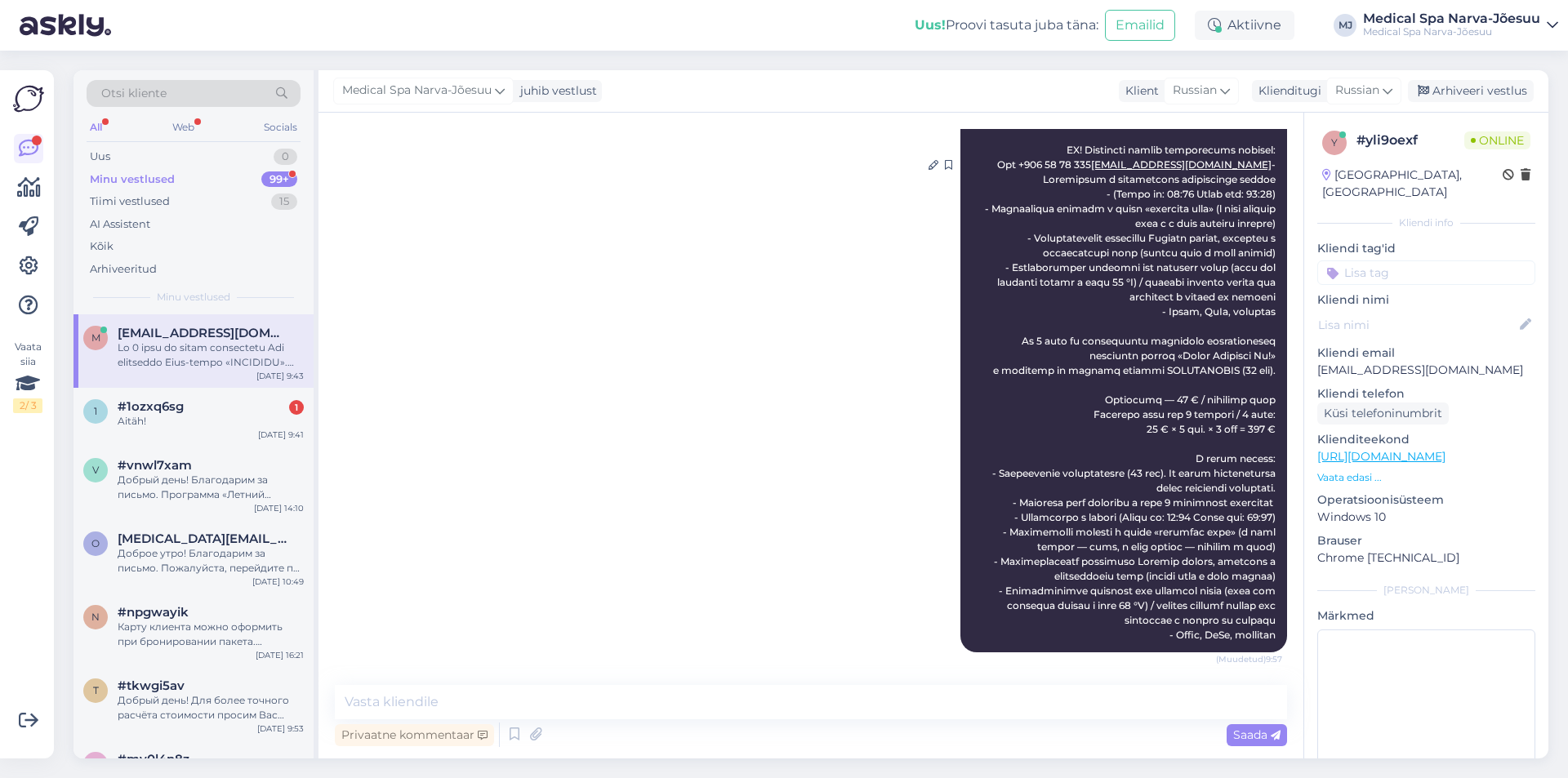
scroll to position [1123, 0]
drag, startPoint x: 979, startPoint y: 320, endPoint x: 1261, endPoint y: 641, distance: 427.3
click at [1261, 641] on div "Medical Spa Narva-Jõesuu ilu@narvajoesuu.ee (Muudetud) 9:57" at bounding box center [1123, 165] width 326 height 974
copy span "На 4 ночи мы рекомендуем программу классического лечебного пакета «Скажи Здоров…"
click at [929, 160] on icon at bounding box center [933, 165] width 10 height 10
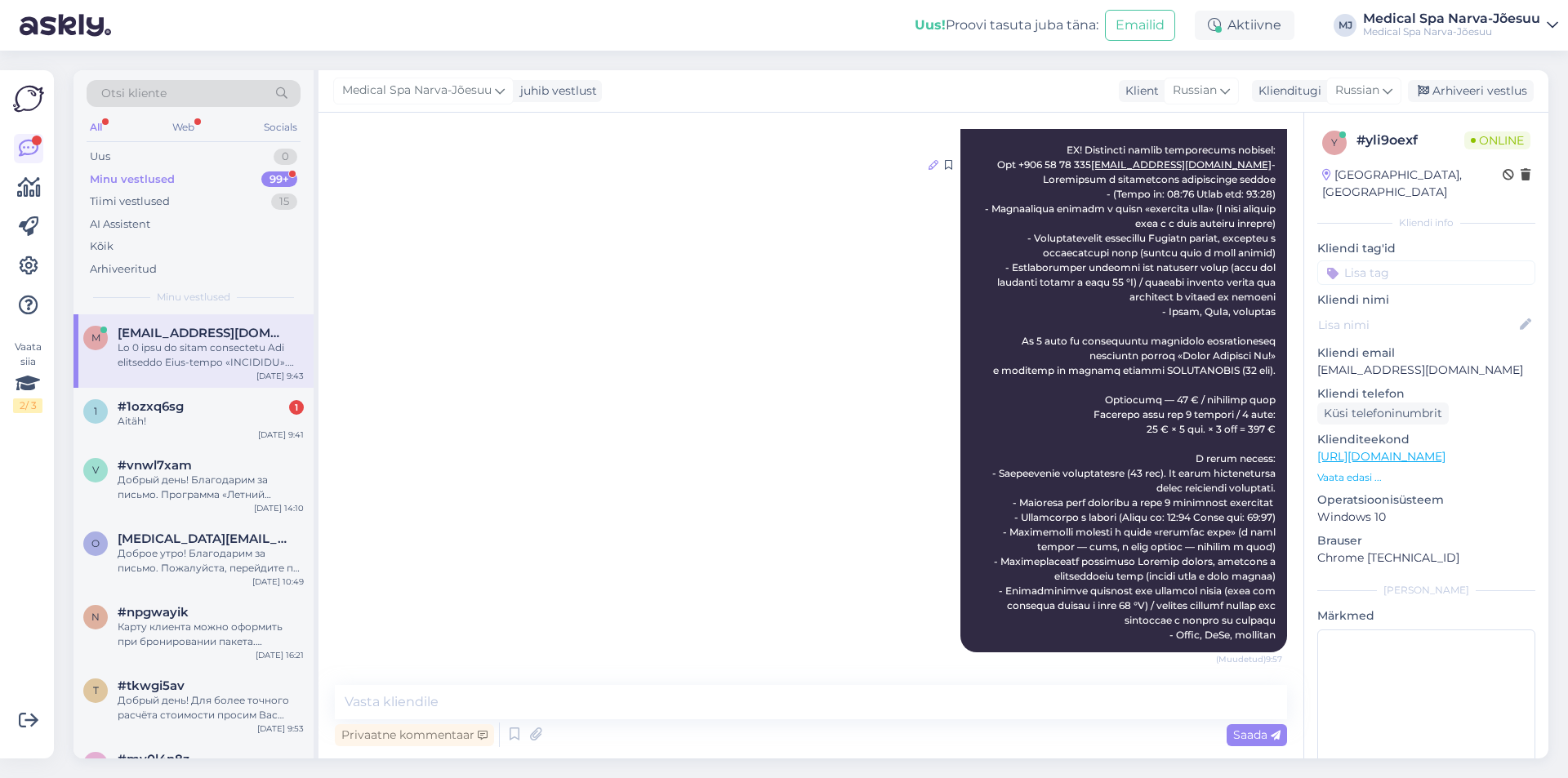
scroll to position [145, 0]
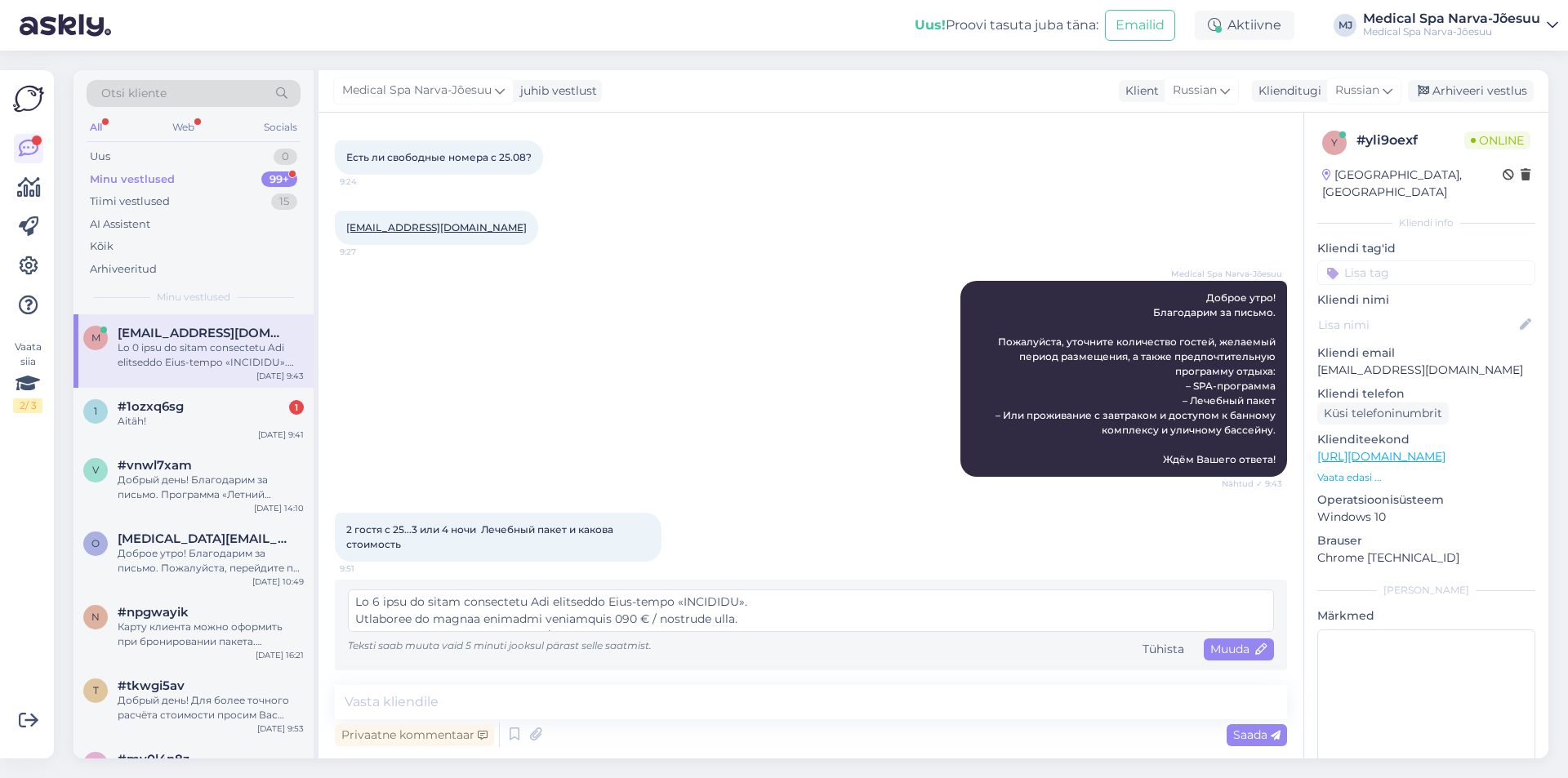
click at [809, 607] on textarea at bounding box center [810, 610] width 926 height 43
drag, startPoint x: 513, startPoint y: 624, endPoint x: 354, endPoint y: 613, distance: 159.4
click at [354, 613] on textarea at bounding box center [810, 610] width 926 height 43
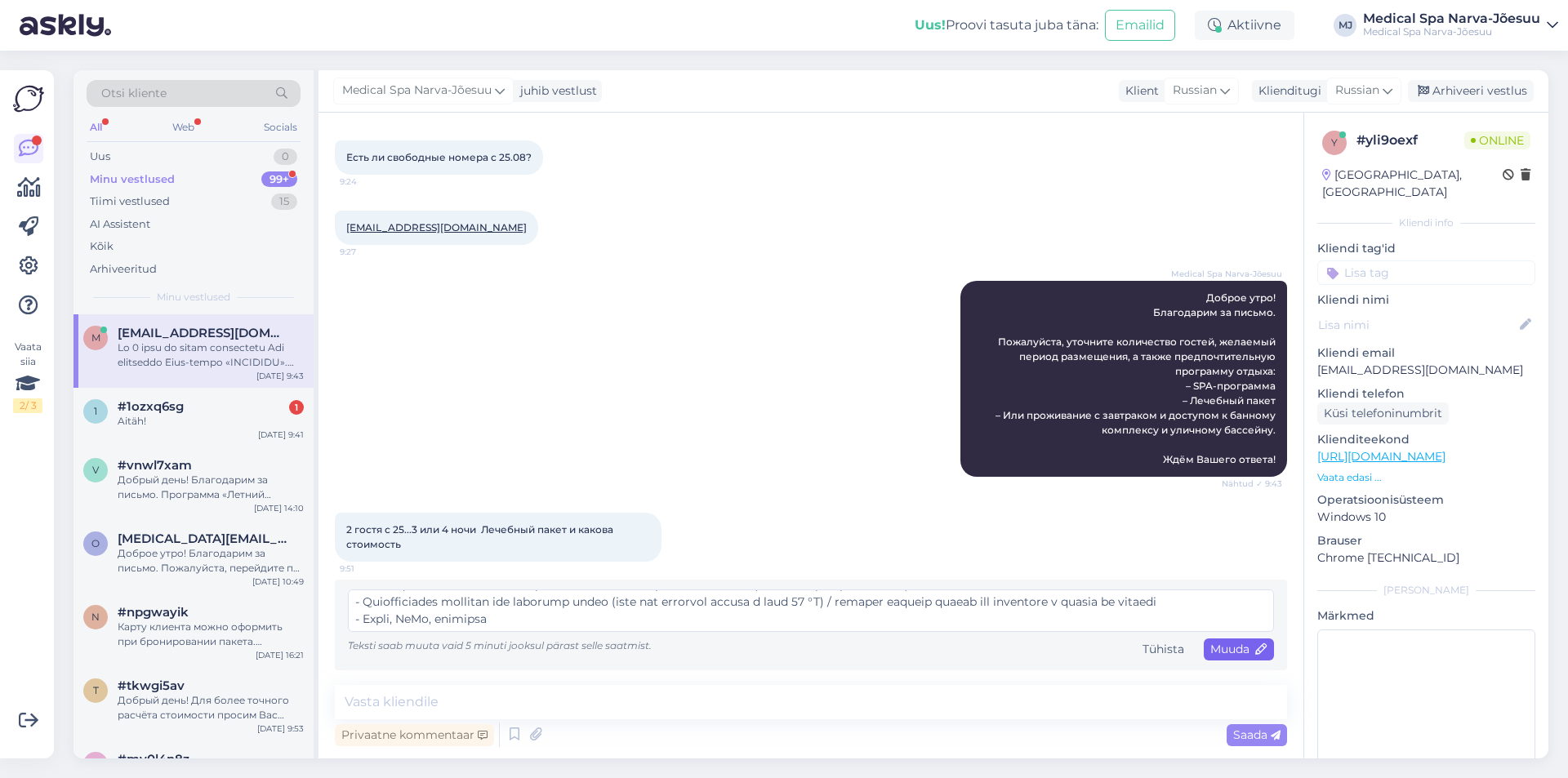
type textarea "На 3 ночи мы можем предложить Вам программу Мини-пакет «ЗДОРОВЬЕ». Стоимость на…"
click at [1220, 646] on span "Muuda" at bounding box center [1239, 649] width 57 height 15
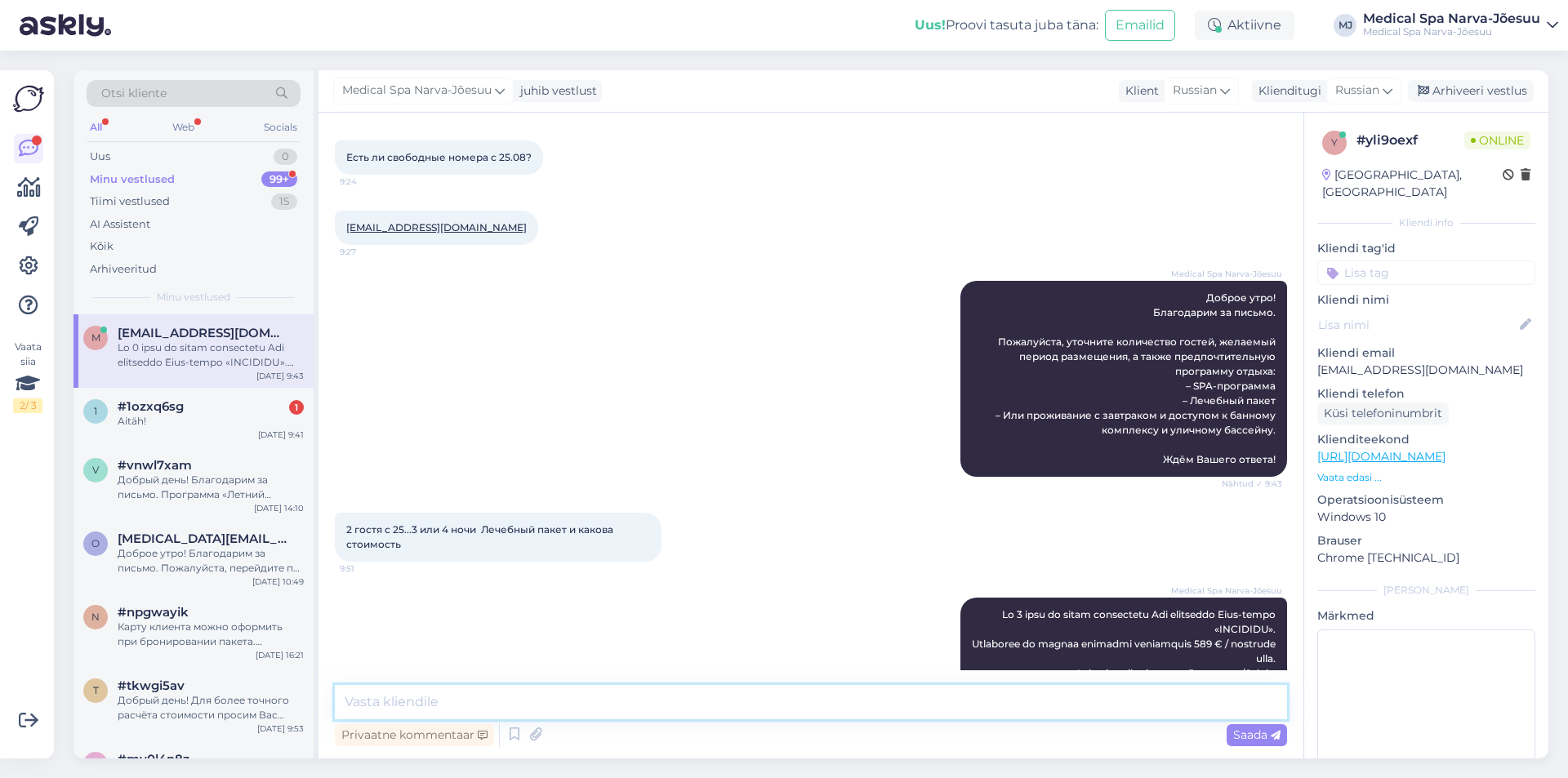
click at [638, 700] on textarea at bounding box center [810, 701] width 952 height 34
paste textarea "На 4 ночи мы рекомендуем программу классического лечебного пакета «Скажи Здоров…"
type textarea "На 4 ночи мы рекомендуем программу классического лечебного пакета «Скажи Здоров…"
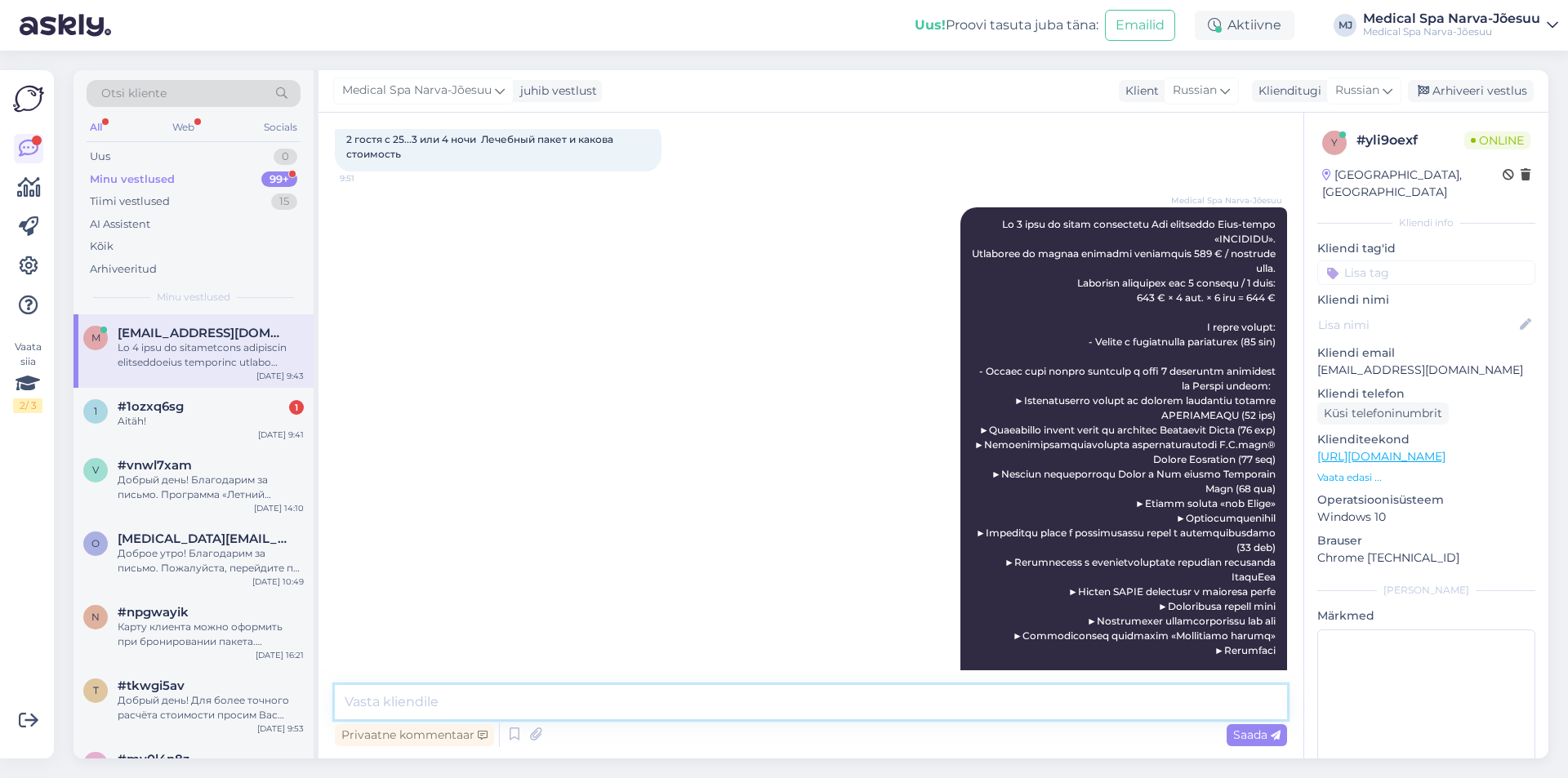
scroll to position [511, 0]
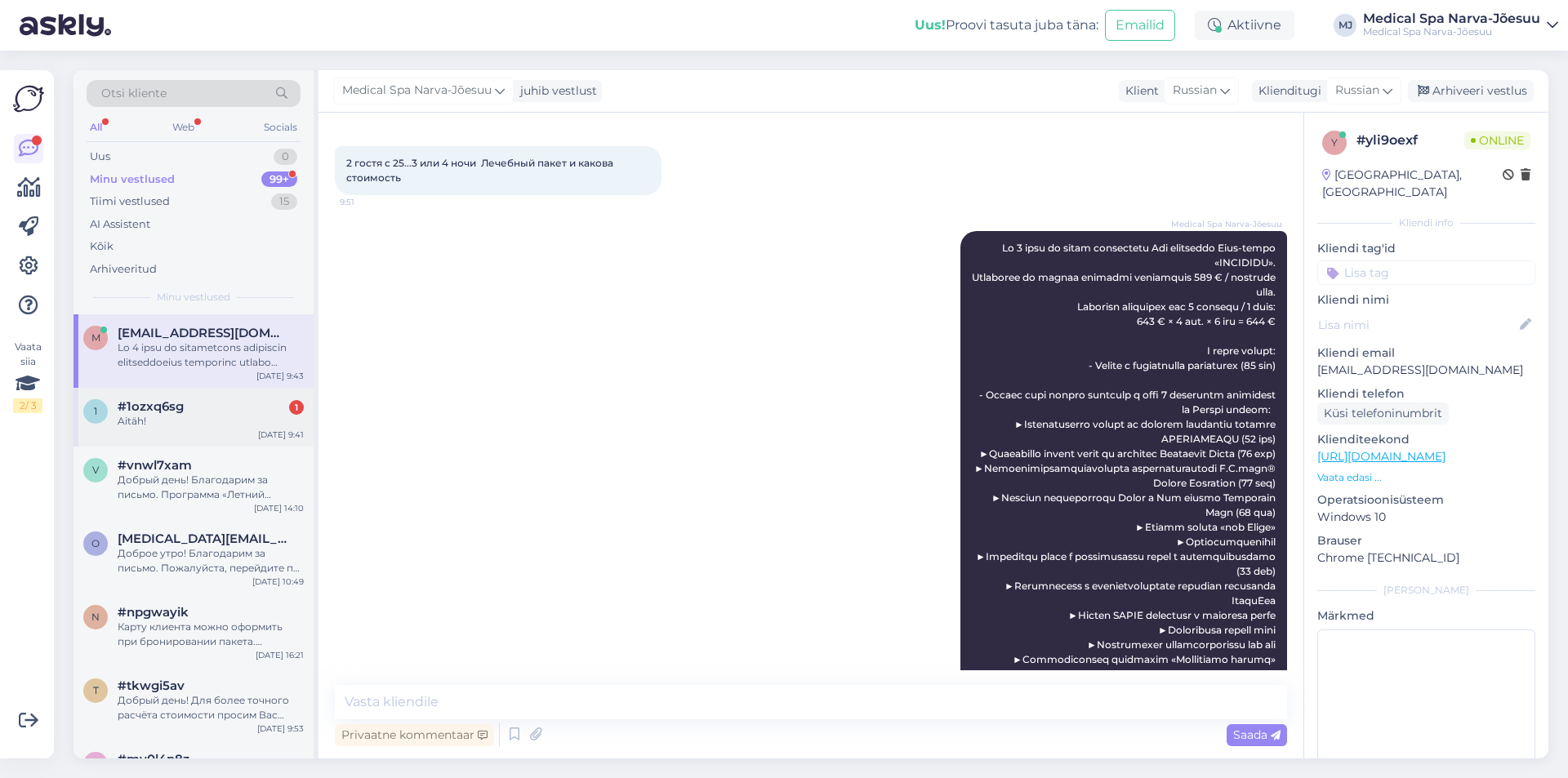
click at [234, 407] on div "#1ozxq6sg 1" at bounding box center [210, 407] width 186 height 15
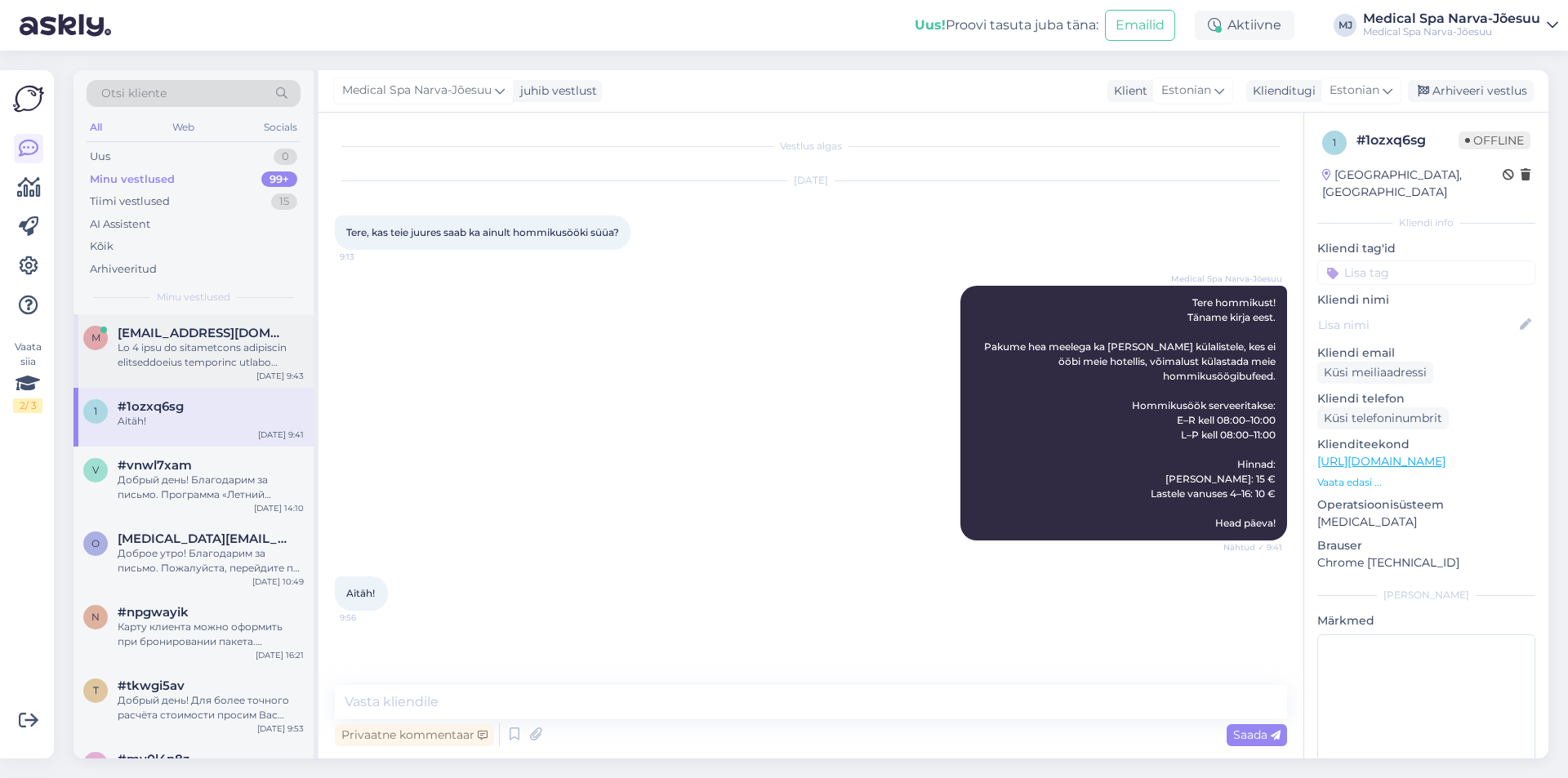
click at [234, 380] on div "m marika.65@mail.ru Aug 16 9:43" at bounding box center [193, 350] width 240 height 73
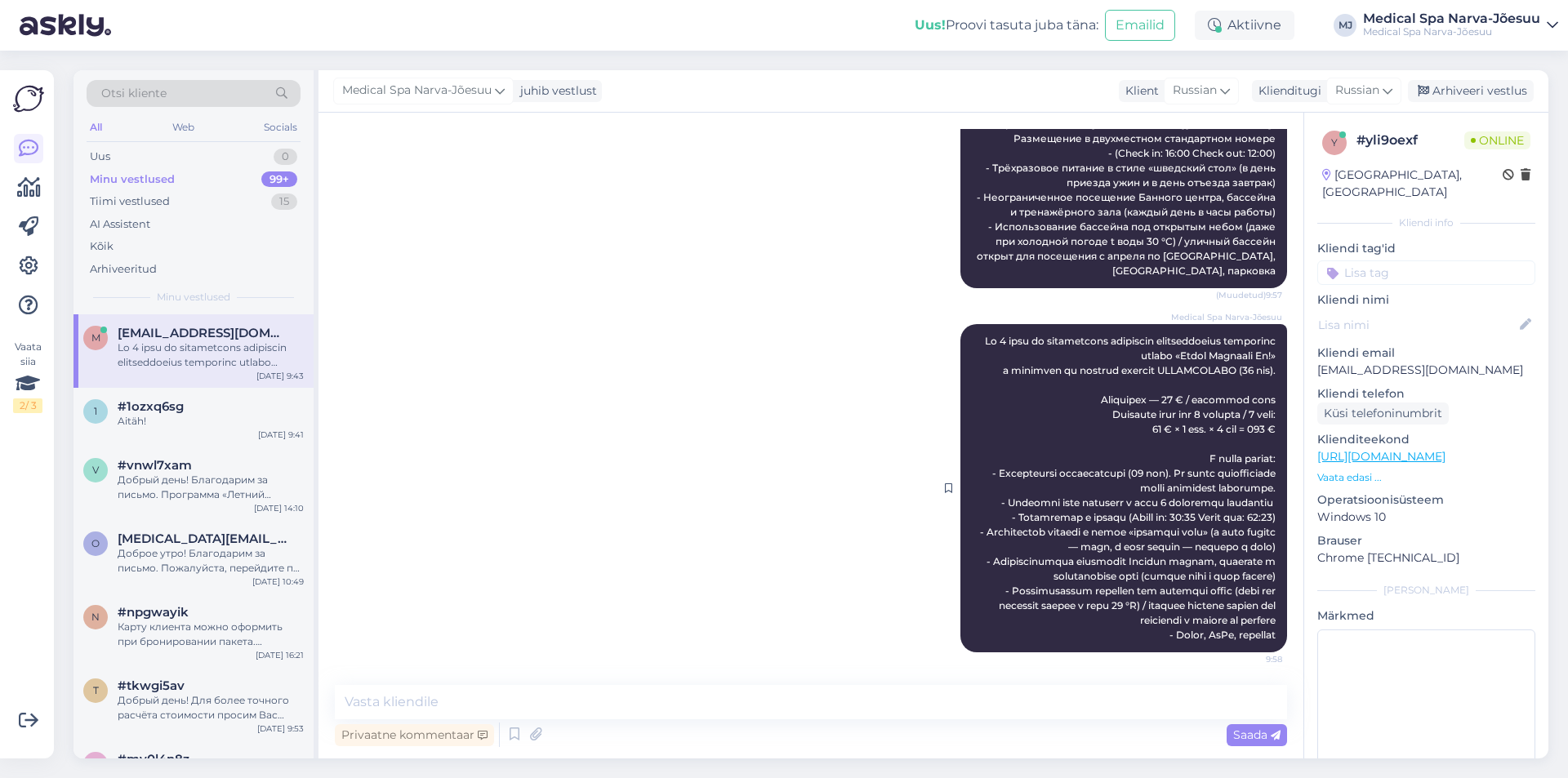
scroll to position [1164, 0]
